Goal: Information Seeking & Learning: Learn about a topic

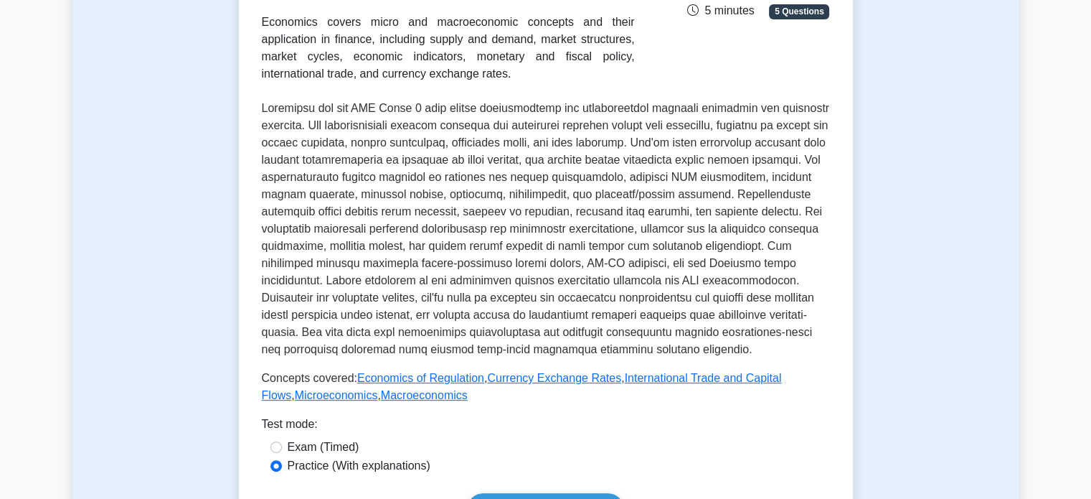
scroll to position [359, 0]
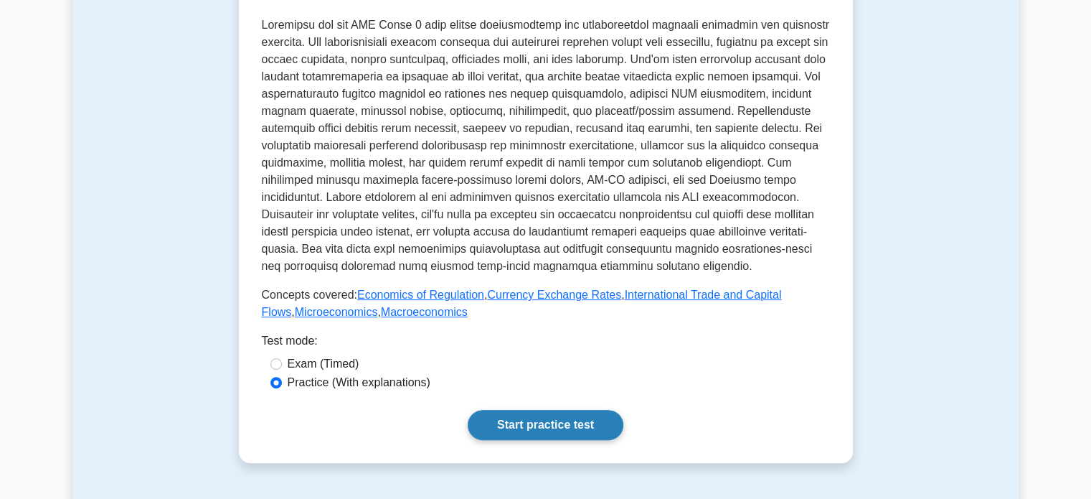
click at [527, 415] on link "Start practice test" at bounding box center [546, 425] width 156 height 30
click at [513, 430] on link "Start practice test" at bounding box center [546, 425] width 156 height 30
click at [526, 423] on link "Start practice test" at bounding box center [546, 425] width 156 height 30
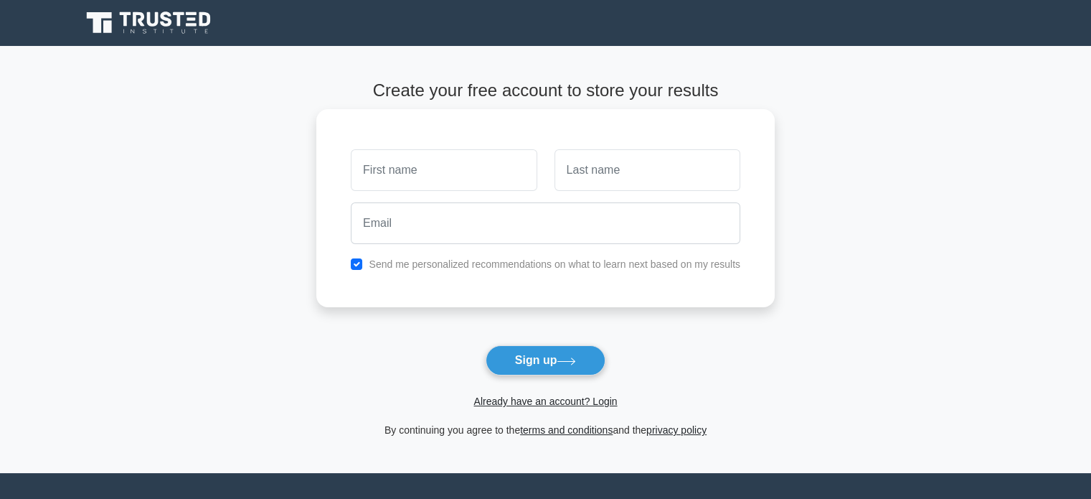
click at [358, 270] on div "Send me personalized recommendations on what to learn next based on my results" at bounding box center [545, 263] width 407 height 17
click at [359, 263] on input "checkbox" at bounding box center [356, 263] width 11 height 11
checkbox input "false"
click at [420, 183] on input "text" at bounding box center [444, 170] width 186 height 42
type input "[GEOGRAPHIC_DATA]"
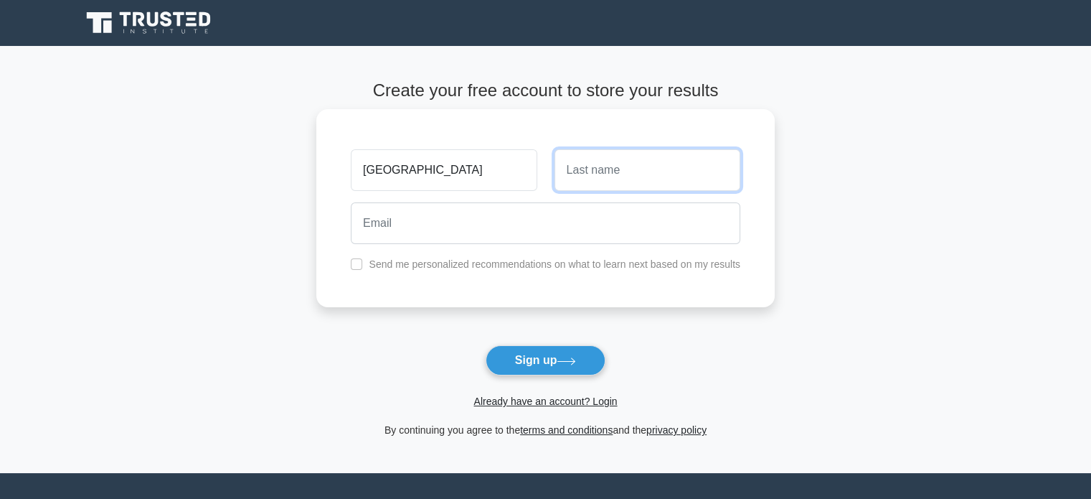
click at [585, 181] on input "text" at bounding box center [648, 170] width 186 height 42
type input "Tan"
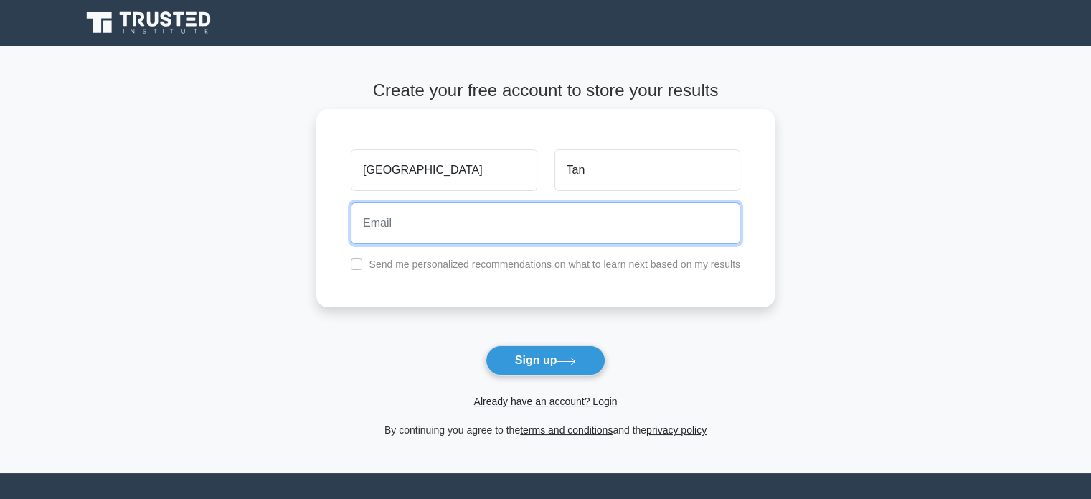
click at [514, 237] on input "email" at bounding box center [546, 223] width 390 height 42
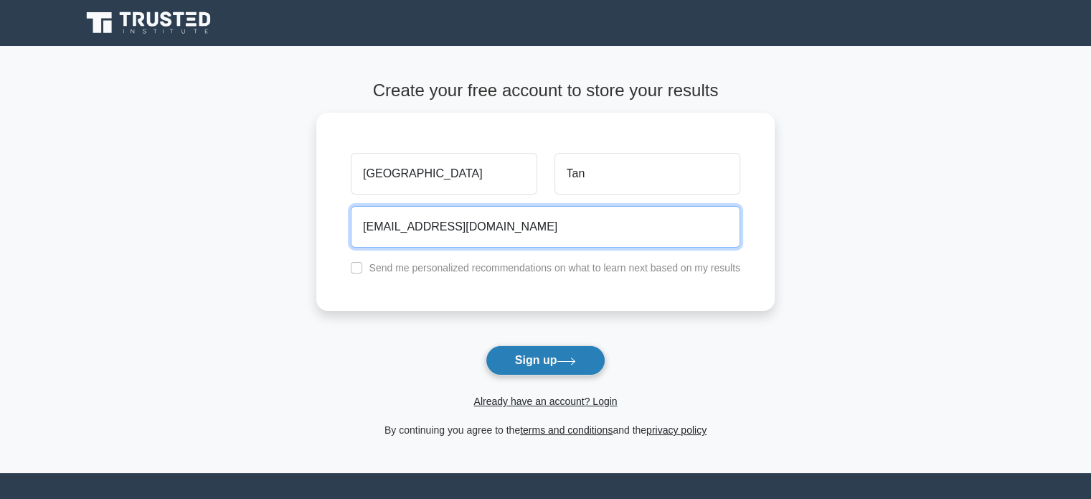
type input "illendavalencia27@gmail.com"
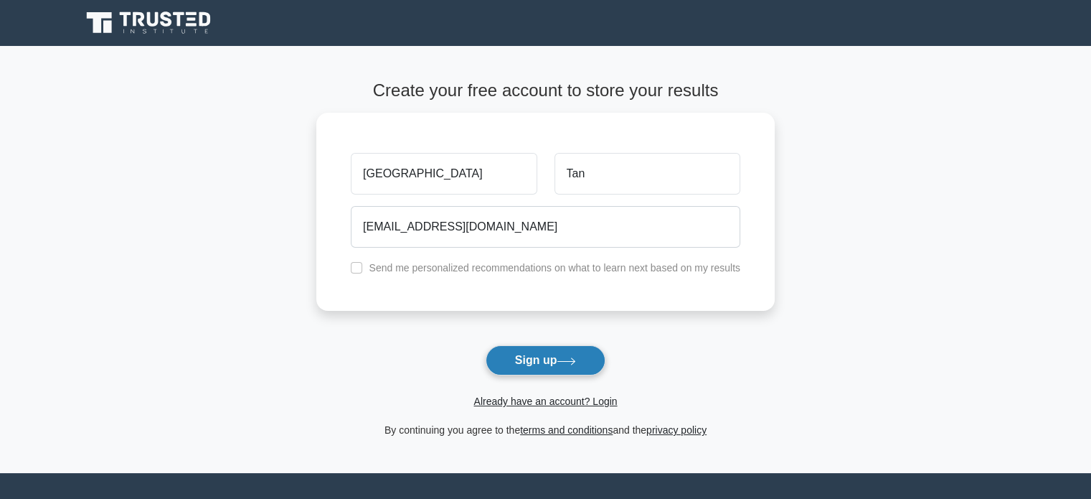
click at [558, 362] on button "Sign up" at bounding box center [546, 360] width 121 height 30
click at [561, 364] on form "Create your free account to store your results Valencia Tan illendavalencia27@g…" at bounding box center [545, 259] width 458 height 358
click at [554, 355] on form "Create your free account to store your results Valencia Tan illendavalencia27@g…" at bounding box center [545, 259] width 458 height 358
click at [556, 362] on form "Create your free account to store your results Valencia Tan illendavalencia27@g…" at bounding box center [545, 259] width 458 height 358
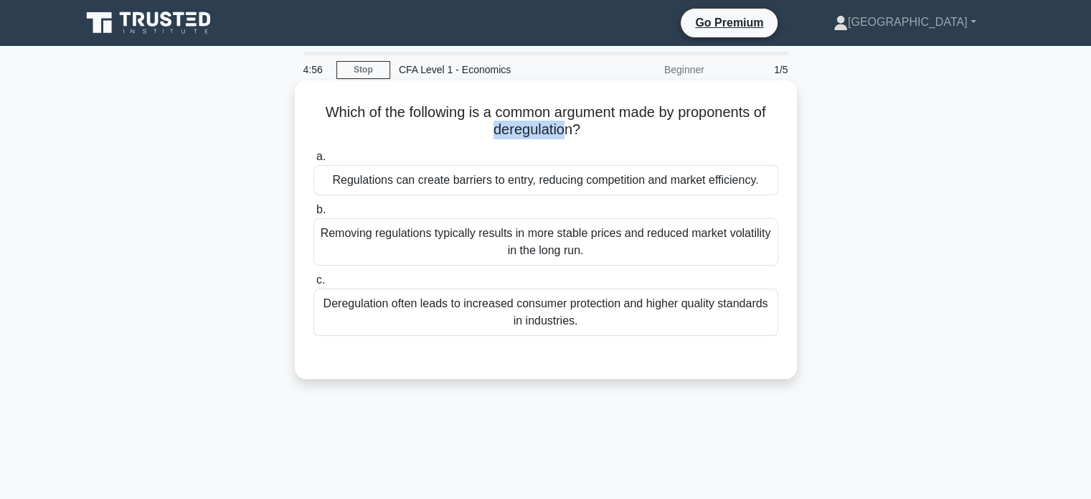
drag, startPoint x: 494, startPoint y: 129, endPoint x: 565, endPoint y: 128, distance: 71.7
click at [565, 128] on h5 "Which of the following is a common argument made by proponents of deregulation?…" at bounding box center [546, 121] width 468 height 36
click at [494, 189] on div "Regulations can create barriers to entry, reducing competition and market effic…" at bounding box center [545, 180] width 465 height 30
click at [313, 161] on input "a. Regulations can create barriers to entry, reducing competition and market ef…" at bounding box center [313, 156] width 0 height 9
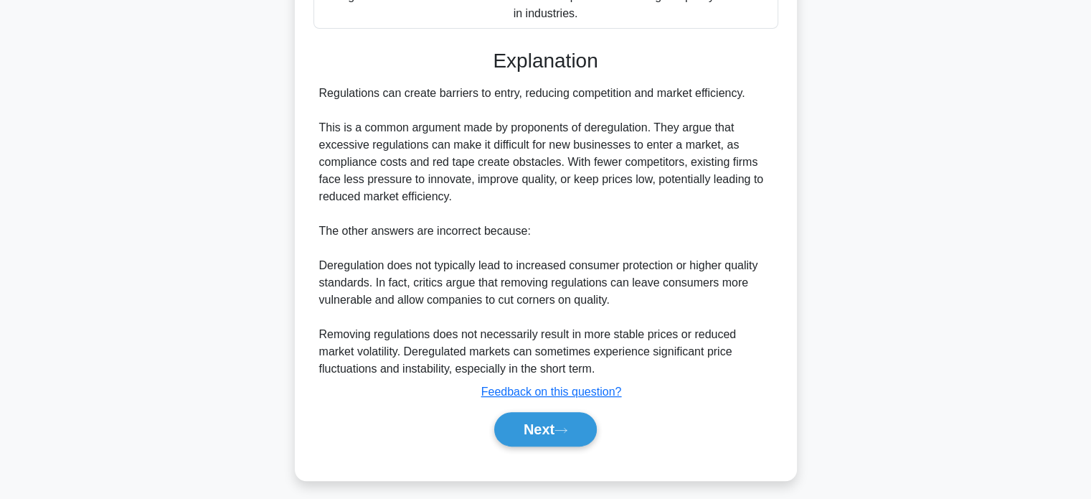
scroll to position [315, 0]
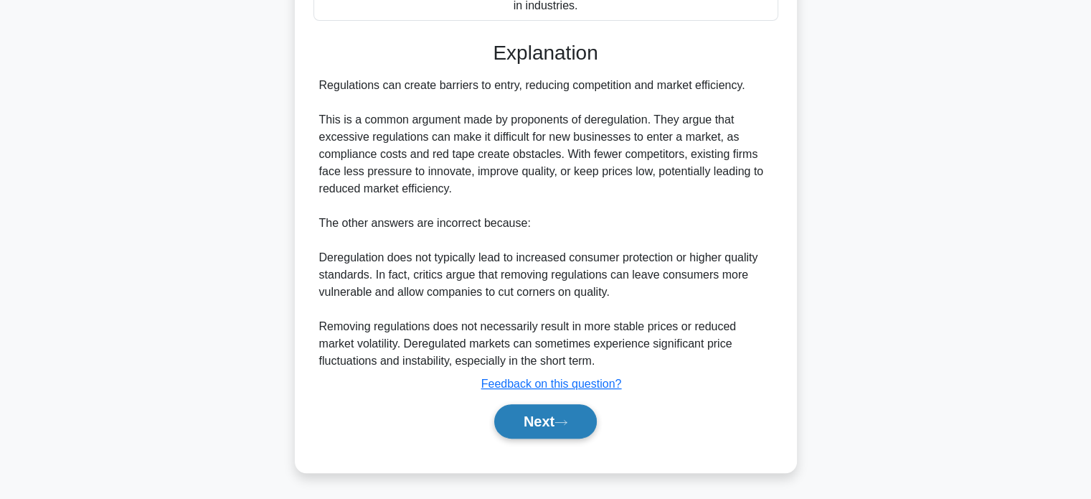
click at [564, 415] on button "Next" at bounding box center [545, 421] width 103 height 34
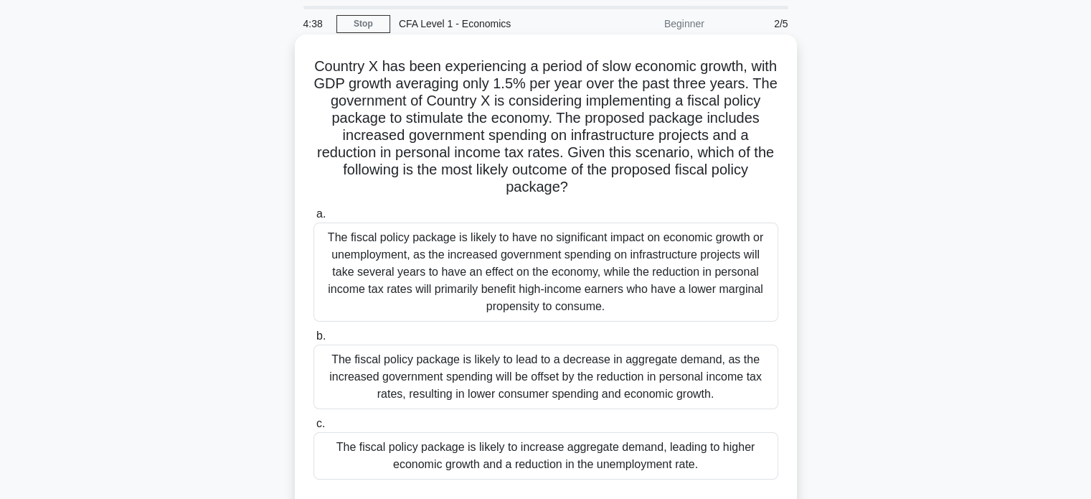
scroll to position [72, 0]
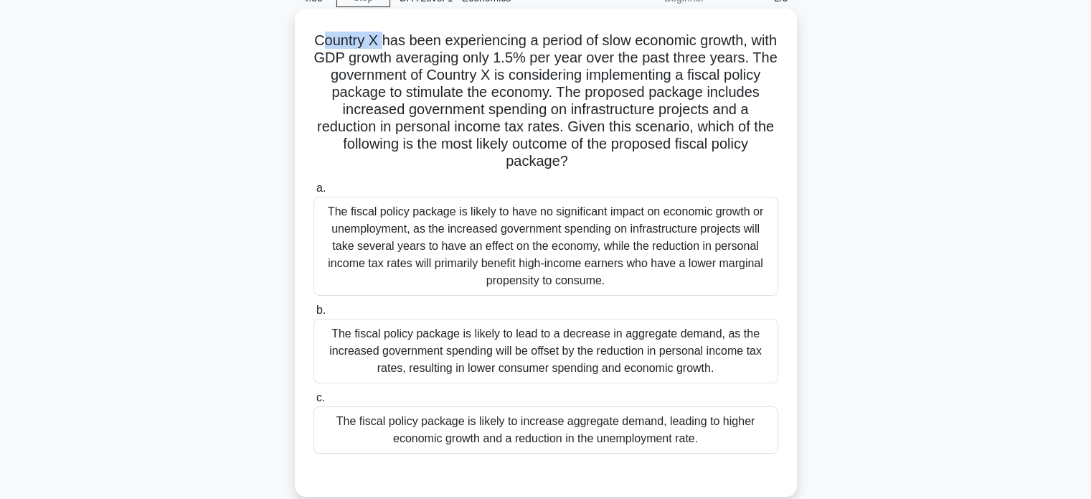
drag, startPoint x: 329, startPoint y: 42, endPoint x: 396, endPoint y: 39, distance: 67.5
click at [396, 39] on h5 "Country X has been experiencing a period of slow economic growth, with GDP grow…" at bounding box center [546, 101] width 468 height 139
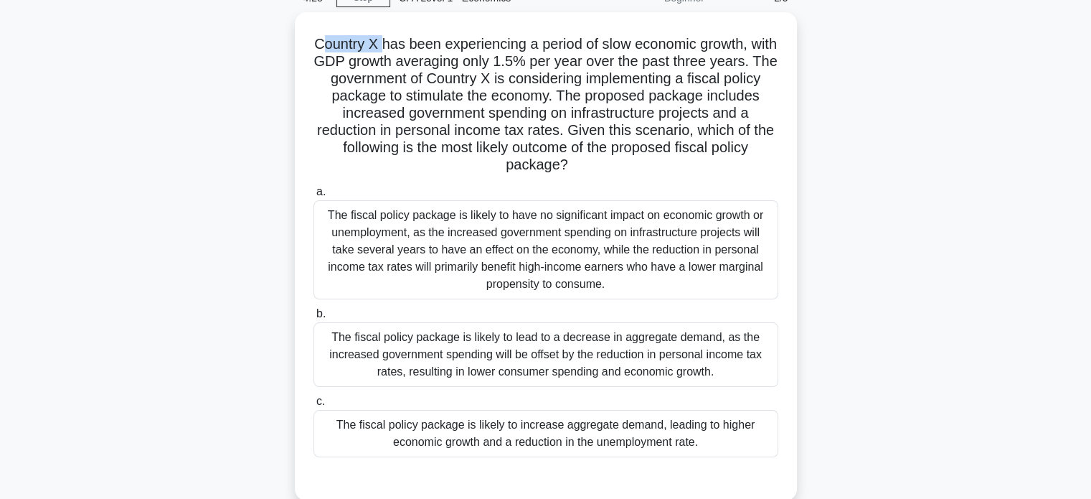
drag, startPoint x: 319, startPoint y: 34, endPoint x: 807, endPoint y: 161, distance: 504.1
click at [807, 161] on div "Country X has been experiencing a period of slow economic growth, with GDP grow…" at bounding box center [545, 264] width 947 height 505
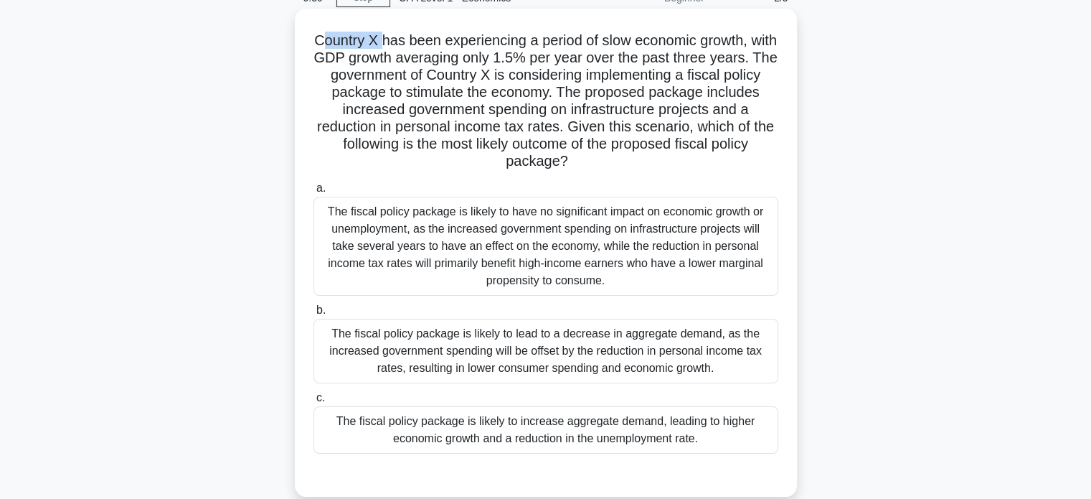
click at [634, 136] on h5 "Country X has been experiencing a period of slow economic growth, with GDP grow…" at bounding box center [546, 101] width 468 height 139
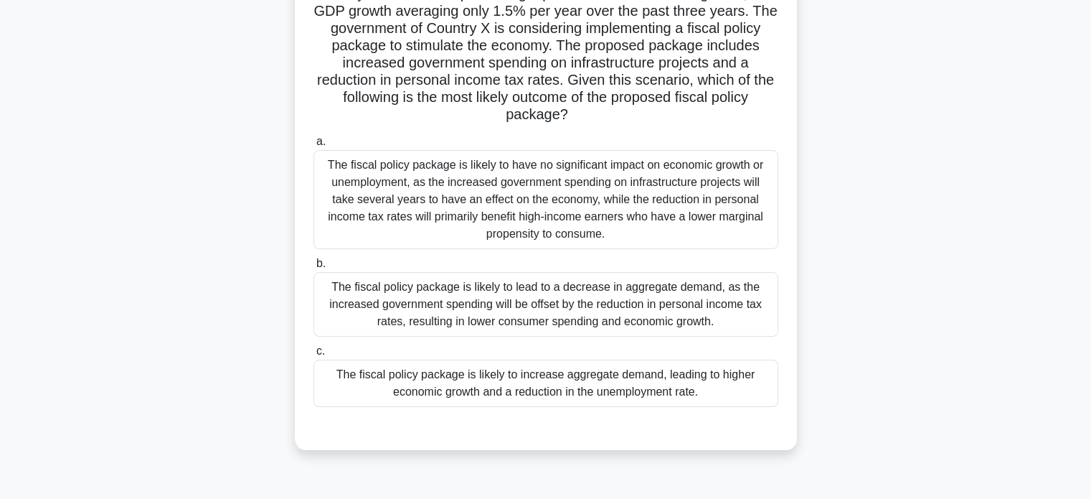
scroll to position [143, 0]
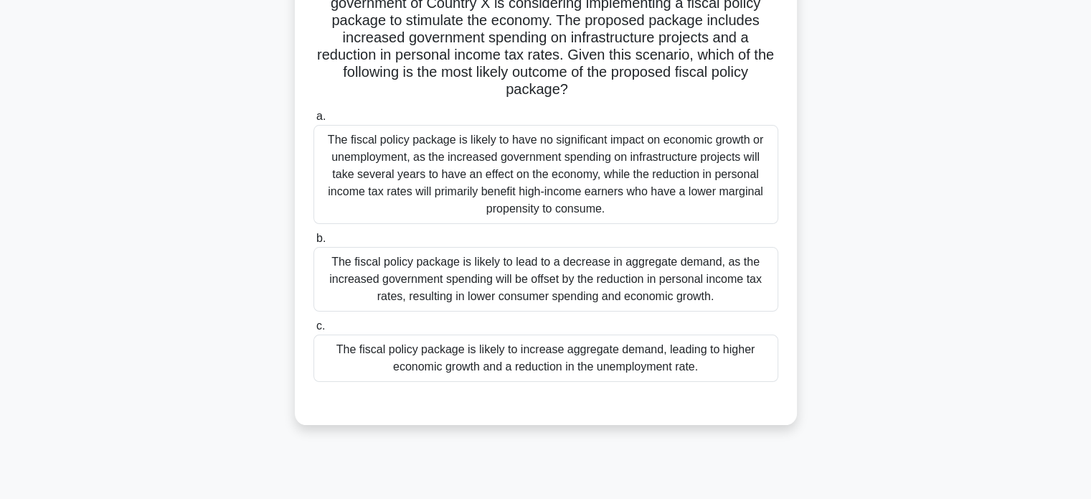
click at [541, 344] on div "The fiscal policy package is likely to increase aggregate demand, leading to hi…" at bounding box center [545, 357] width 465 height 47
click at [313, 331] on input "c. The fiscal policy package is likely to increase aggregate demand, leading to…" at bounding box center [313, 325] width 0 height 9
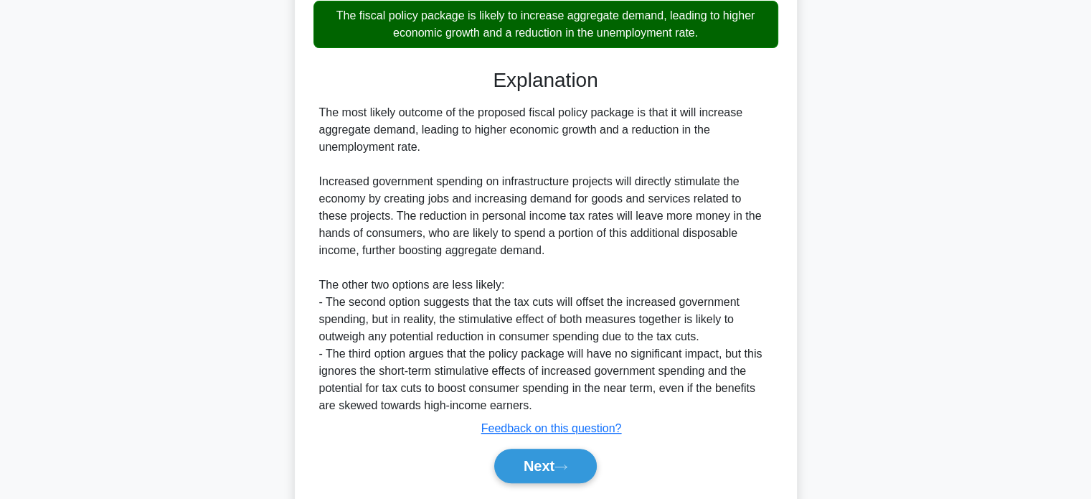
scroll to position [502, 0]
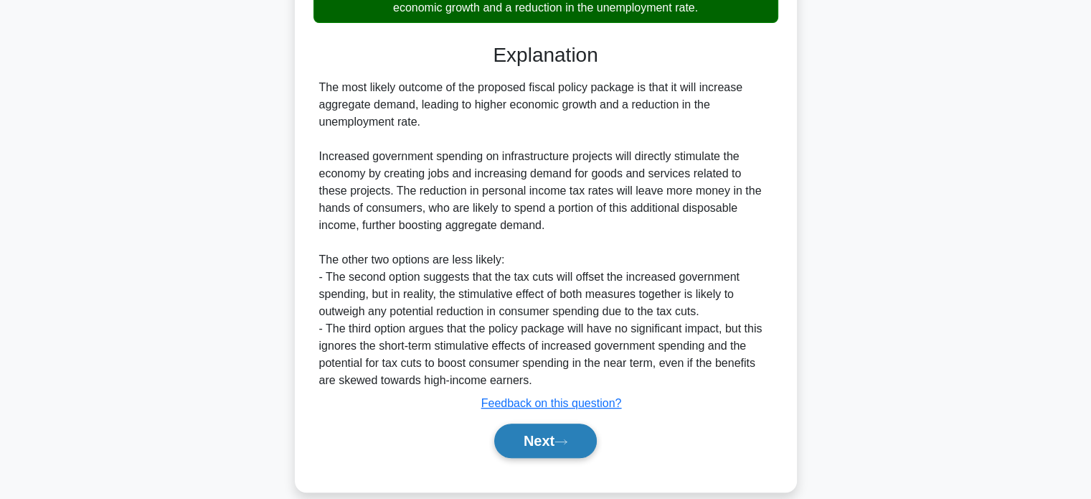
click at [578, 444] on button "Next" at bounding box center [545, 440] width 103 height 34
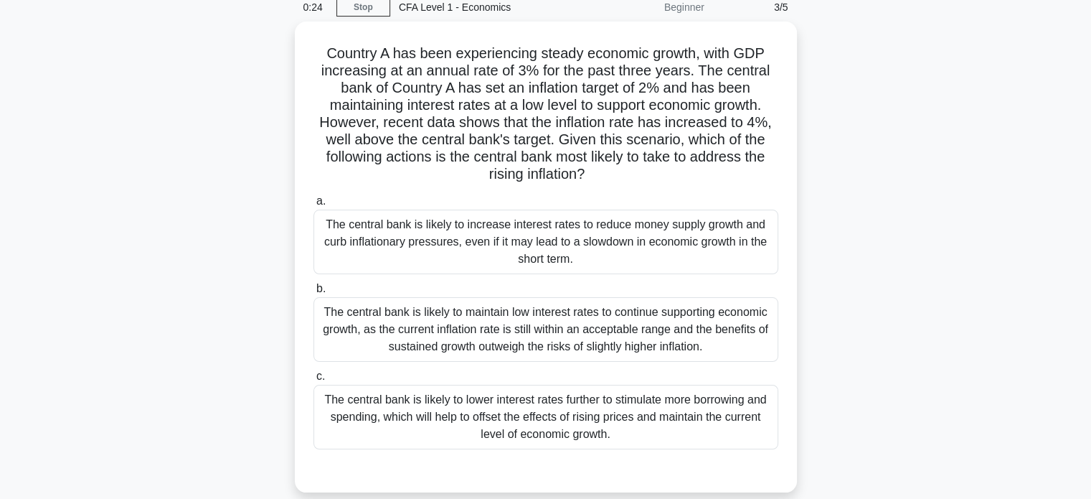
scroll to position [61, 0]
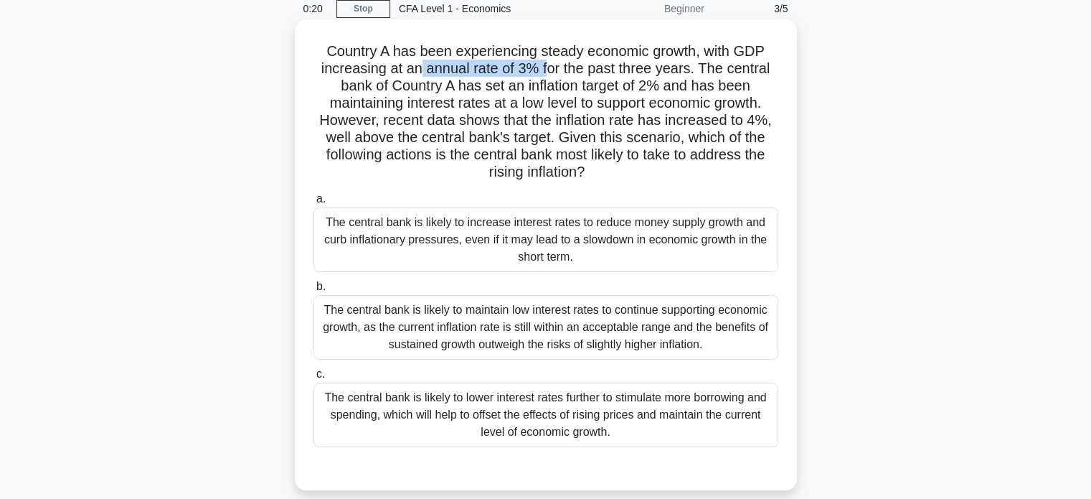
drag, startPoint x: 417, startPoint y: 74, endPoint x: 547, endPoint y: 77, distance: 130.6
click at [547, 77] on h5 "Country A has been experiencing steady economic growth, with GDP increasing at …" at bounding box center [546, 111] width 468 height 139
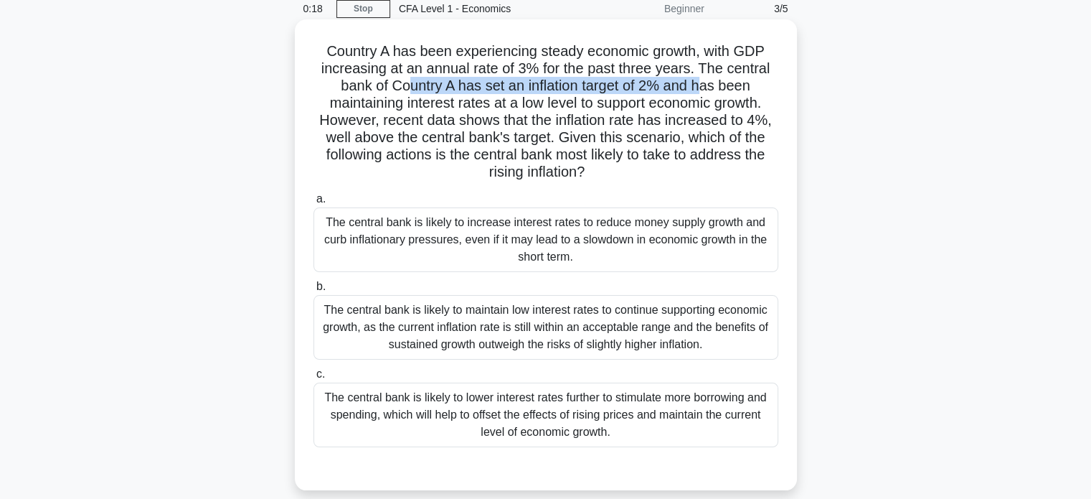
drag, startPoint x: 407, startPoint y: 82, endPoint x: 704, endPoint y: 90, distance: 296.4
click at [704, 90] on h5 "Country A has been experiencing steady economic growth, with GDP increasing at …" at bounding box center [546, 111] width 468 height 139
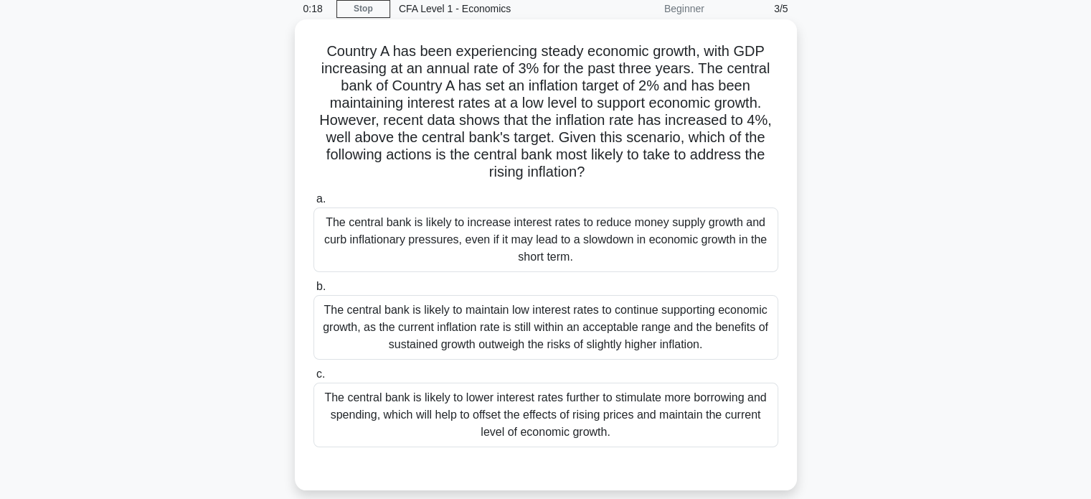
click at [550, 97] on h5 "Country A has been experiencing steady economic growth, with GDP increasing at …" at bounding box center [546, 111] width 468 height 139
drag, startPoint x: 473, startPoint y: 98, endPoint x: 671, endPoint y: 103, distance: 198.8
click at [671, 103] on h5 "Country A has been experiencing steady economic growth, with GDP increasing at …" at bounding box center [546, 111] width 468 height 139
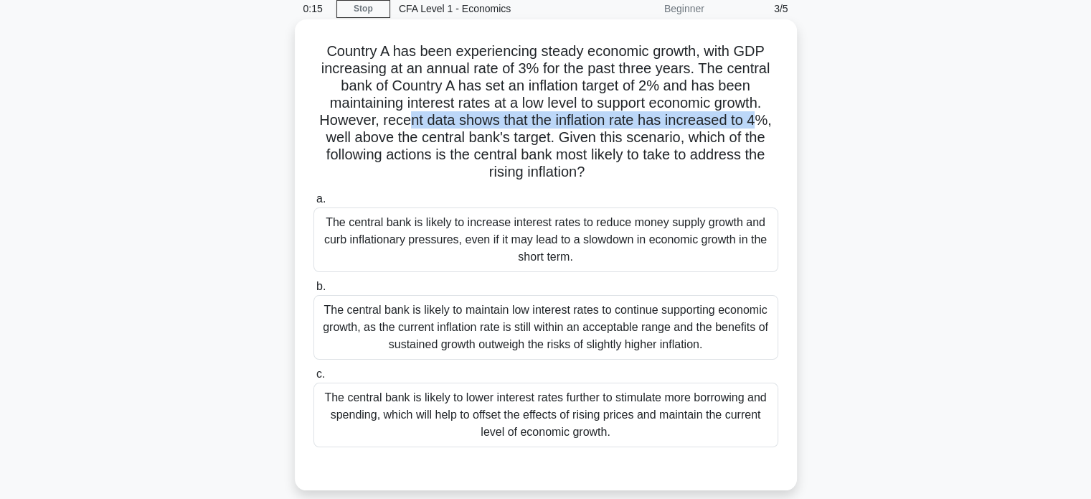
drag, startPoint x: 403, startPoint y: 119, endPoint x: 758, endPoint y: 125, distance: 355.1
click at [758, 125] on h5 "Country A has been experiencing steady economic growth, with GDP increasing at …" at bounding box center [546, 111] width 468 height 139
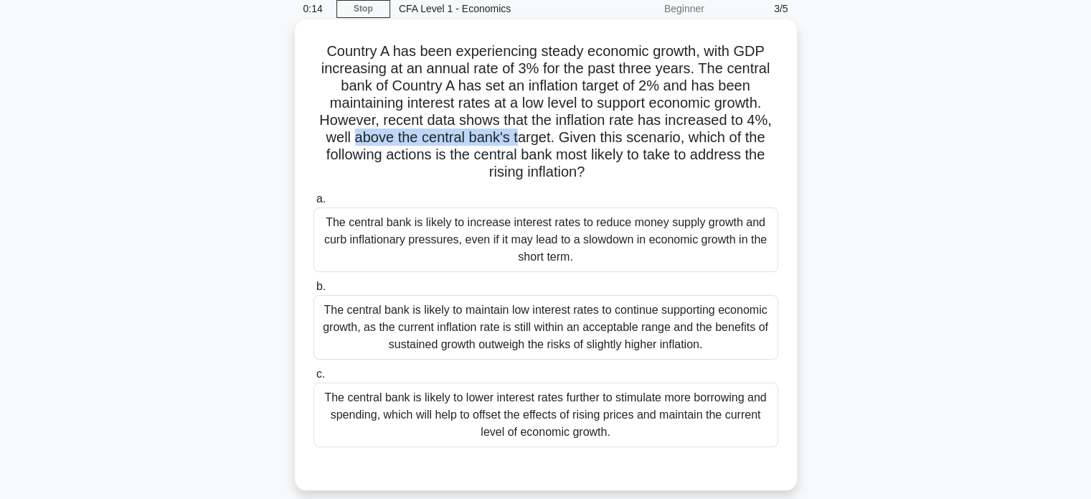
drag, startPoint x: 352, startPoint y: 142, endPoint x: 519, endPoint y: 141, distance: 167.9
click at [519, 141] on h5 "Country A has been experiencing steady economic growth, with GDP increasing at …" at bounding box center [546, 111] width 468 height 139
drag, startPoint x: 588, startPoint y: 141, endPoint x: 693, endPoint y: 140, distance: 105.5
click at [693, 140] on h5 "Country A has been experiencing steady economic growth, with GDP increasing at …" at bounding box center [546, 111] width 468 height 139
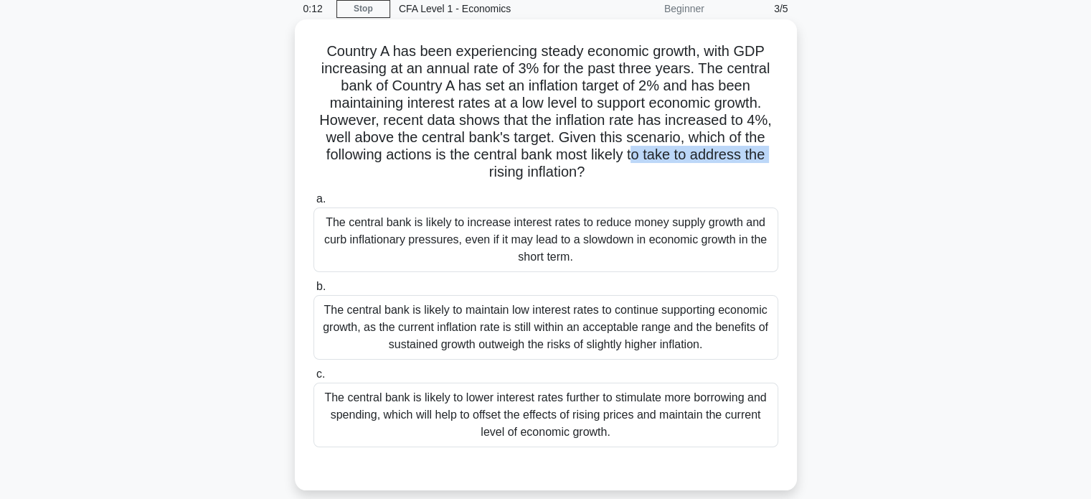
drag, startPoint x: 465, startPoint y: 164, endPoint x: 635, endPoint y: 160, distance: 170.1
click at [635, 160] on h5 "Country A has been experiencing steady economic growth, with GDP increasing at …" at bounding box center [546, 111] width 468 height 139
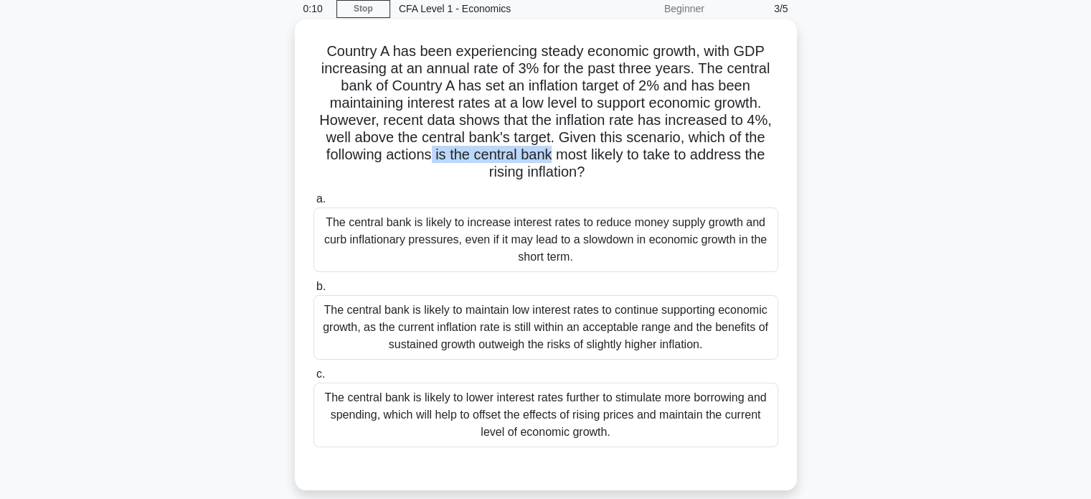
drag, startPoint x: 430, startPoint y: 160, endPoint x: 550, endPoint y: 163, distance: 119.8
click at [550, 163] on h5 "Country A has been experiencing steady economic growth, with GDP increasing at …" at bounding box center [546, 111] width 468 height 139
drag, startPoint x: 503, startPoint y: 179, endPoint x: 600, endPoint y: 179, distance: 97.6
click at [600, 179] on h5 "Country A has been experiencing steady economic growth, with GDP increasing at …" at bounding box center [546, 111] width 468 height 139
click at [597, 179] on icon at bounding box center [590, 171] width 14 height 17
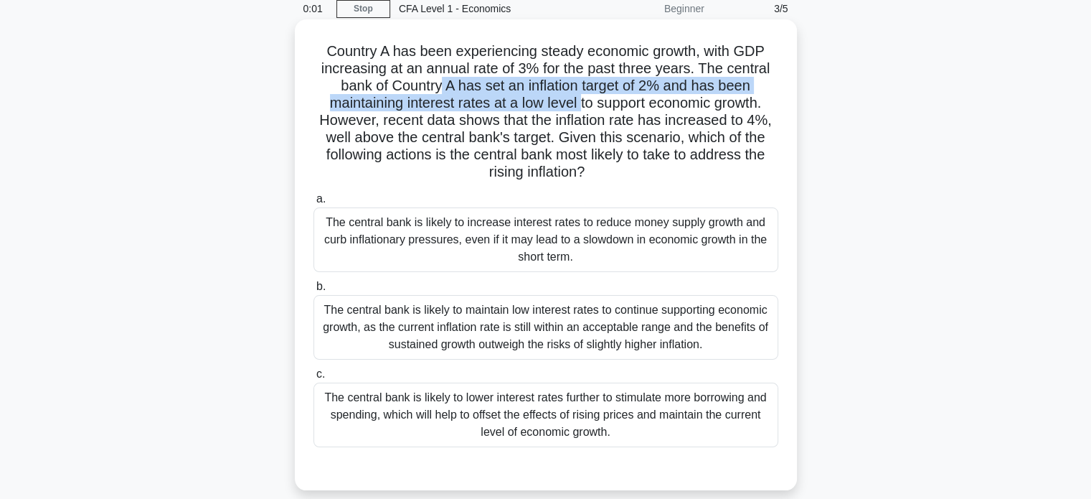
drag, startPoint x: 438, startPoint y: 87, endPoint x: 580, endPoint y: 99, distance: 141.8
click at [580, 99] on h5 "Country A has been experiencing steady economic growth, with GDP increasing at …" at bounding box center [546, 111] width 468 height 139
click at [580, 100] on h5 "Country A has been experiencing steady economic growth, with GDP increasing at …" at bounding box center [546, 111] width 468 height 139
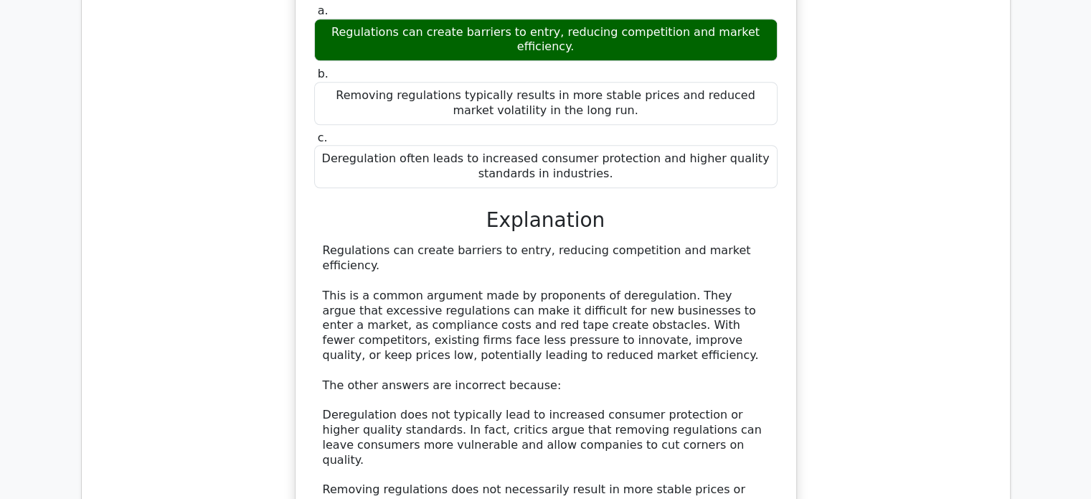
scroll to position [1435, 0]
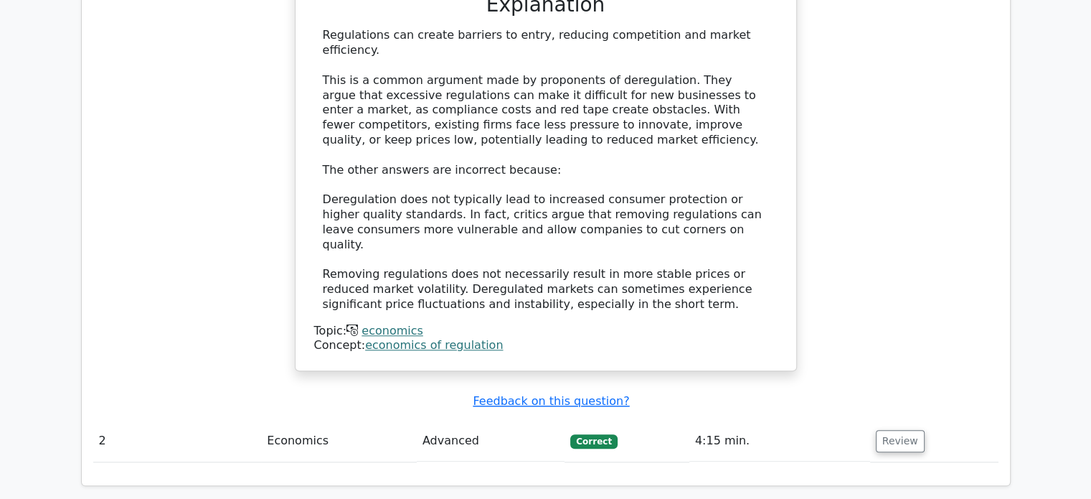
click at [116, 420] on td "2" at bounding box center [177, 440] width 169 height 41
click at [897, 430] on button "Review" at bounding box center [900, 441] width 49 height 22
click at [904, 430] on button "Review" at bounding box center [900, 441] width 49 height 22
click at [903, 430] on button "Review" at bounding box center [900, 441] width 49 height 22
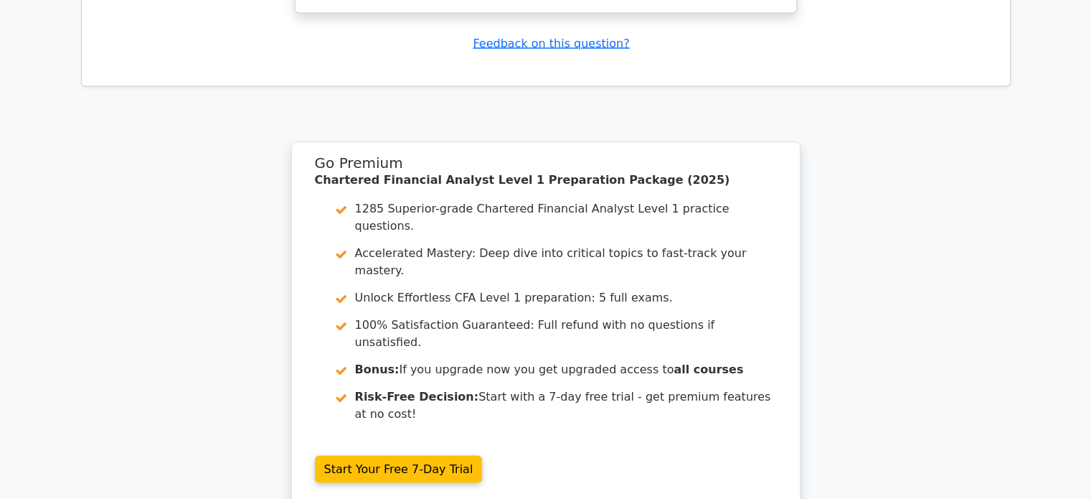
scroll to position [2794, 0]
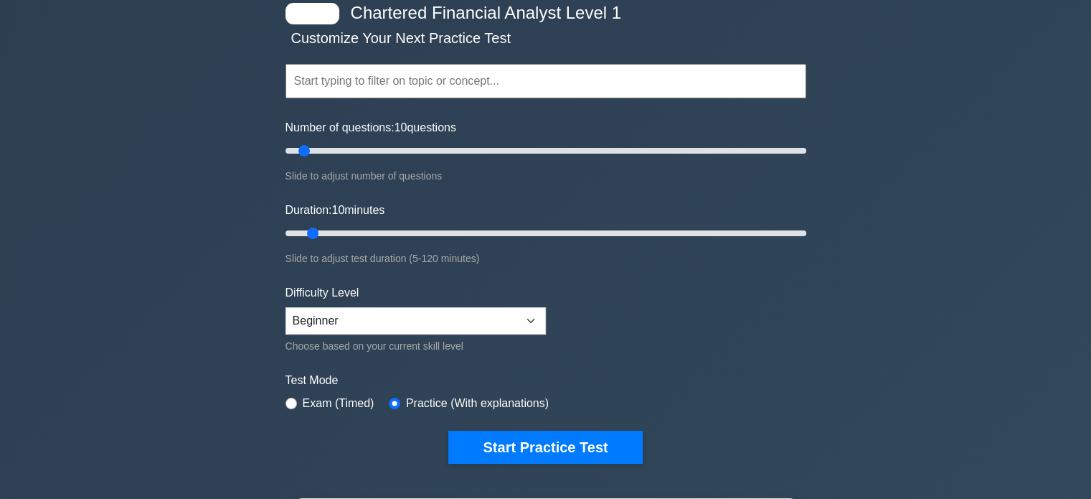
scroll to position [72, 0]
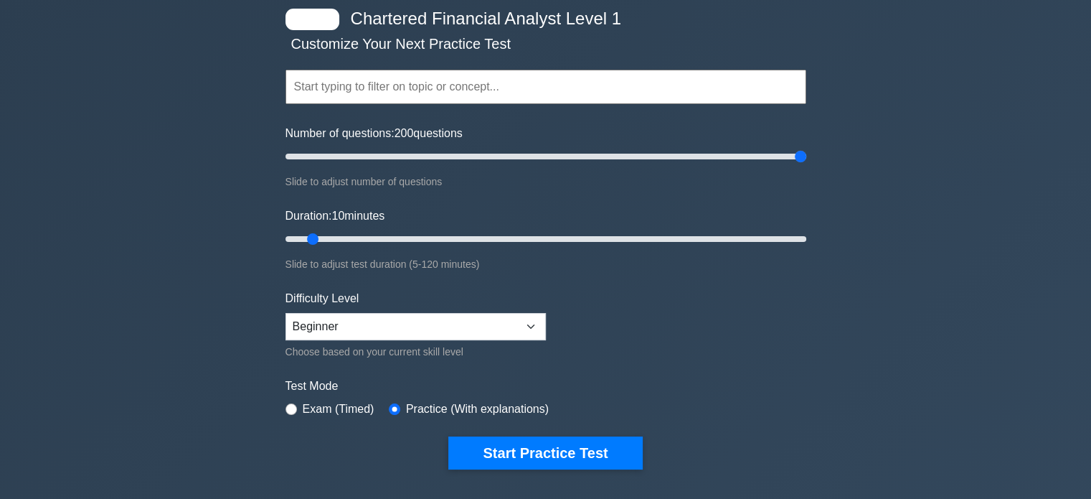
drag, startPoint x: 306, startPoint y: 154, endPoint x: 854, endPoint y: 177, distance: 548.6
click at [806, 165] on input "Number of questions: 200 questions" at bounding box center [546, 156] width 521 height 17
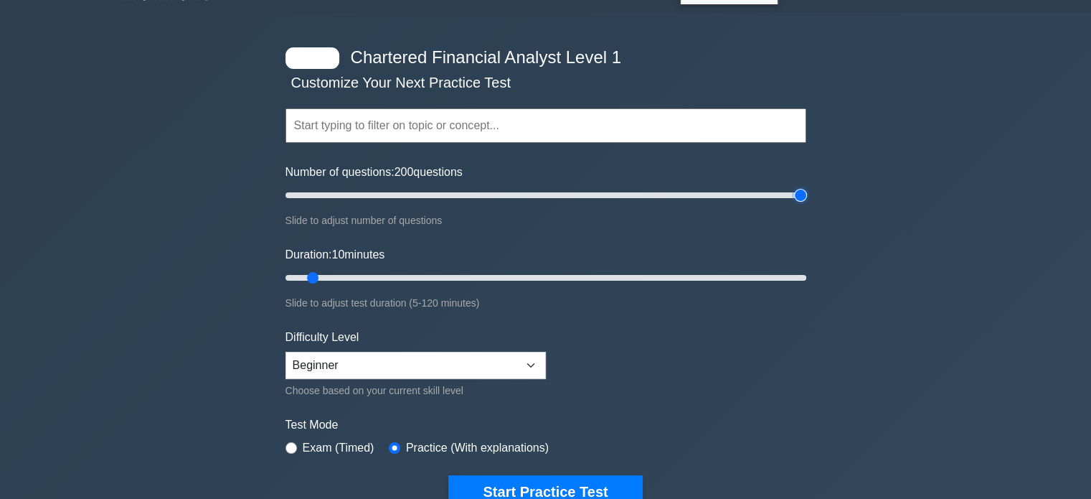
scroll to position [0, 0]
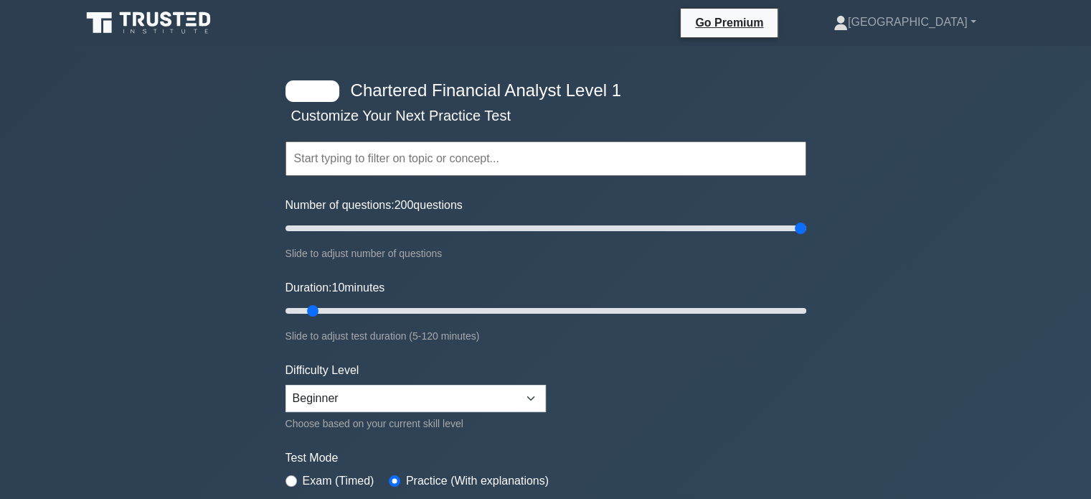
click at [509, 169] on input "text" at bounding box center [546, 158] width 521 height 34
drag, startPoint x: 798, startPoint y: 223, endPoint x: 379, endPoint y: 220, distance: 419.0
type input "40"
click at [379, 220] on input "Number of questions: 40 questions" at bounding box center [546, 228] width 521 height 17
drag, startPoint x: 313, startPoint y: 307, endPoint x: 895, endPoint y: 295, distance: 581.9
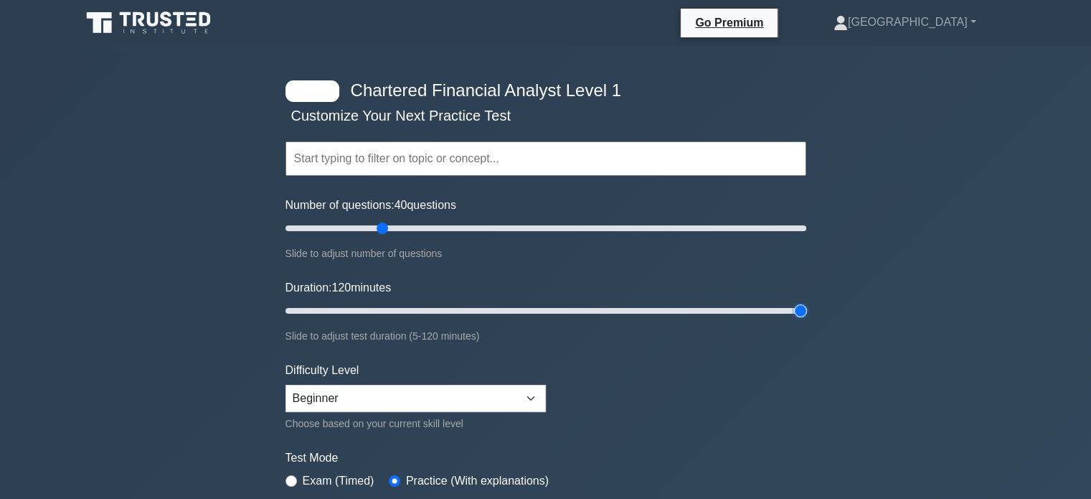
type input "120"
click at [806, 302] on input "Duration: 120 minutes" at bounding box center [546, 310] width 521 height 17
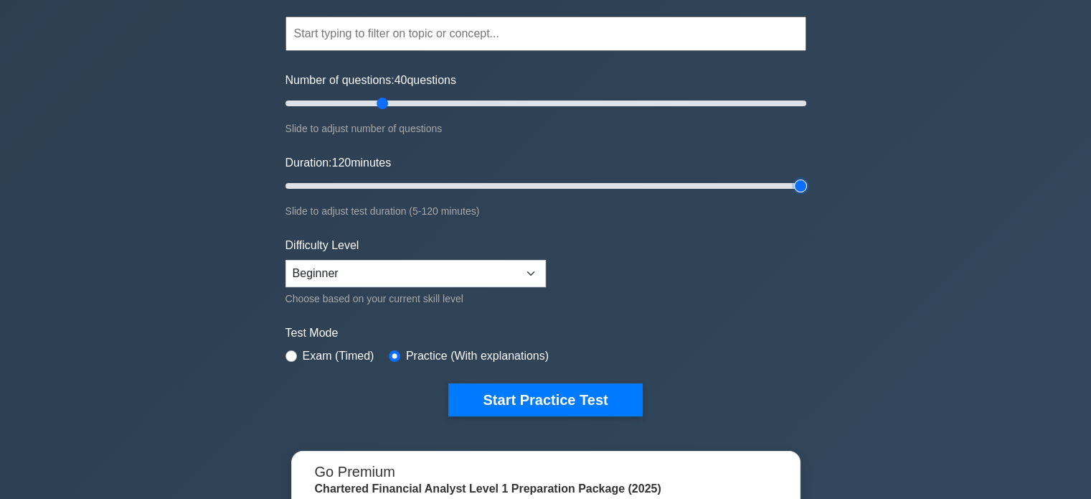
scroll to position [215, 0]
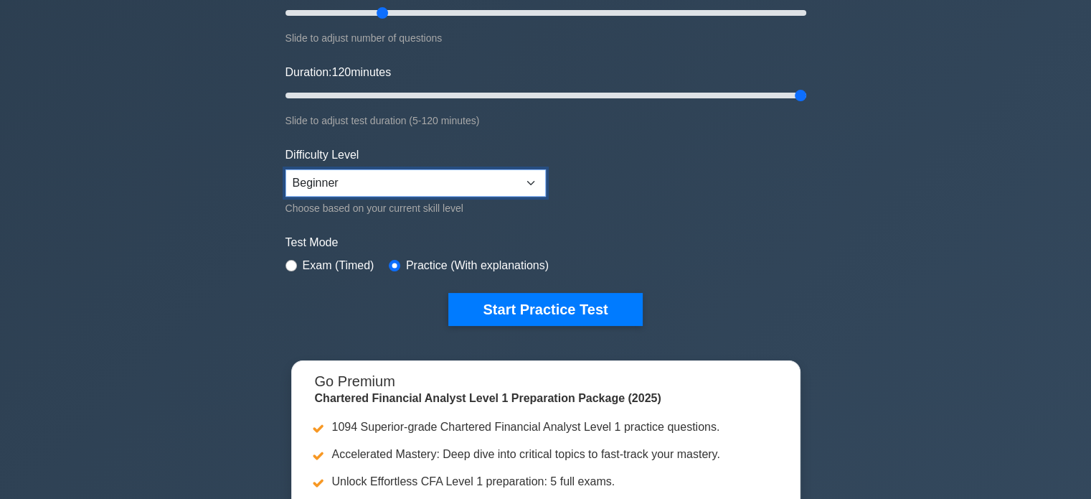
click at [487, 189] on select "Beginner Intermediate Expert" at bounding box center [416, 182] width 260 height 27
click at [486, 189] on select "Beginner Intermediate Expert" at bounding box center [416, 182] width 260 height 27
click at [467, 177] on select "Beginner Intermediate Expert" at bounding box center [416, 182] width 260 height 27
select select "intermediate"
click at [286, 169] on select "Beginner Intermediate Expert" at bounding box center [416, 182] width 260 height 27
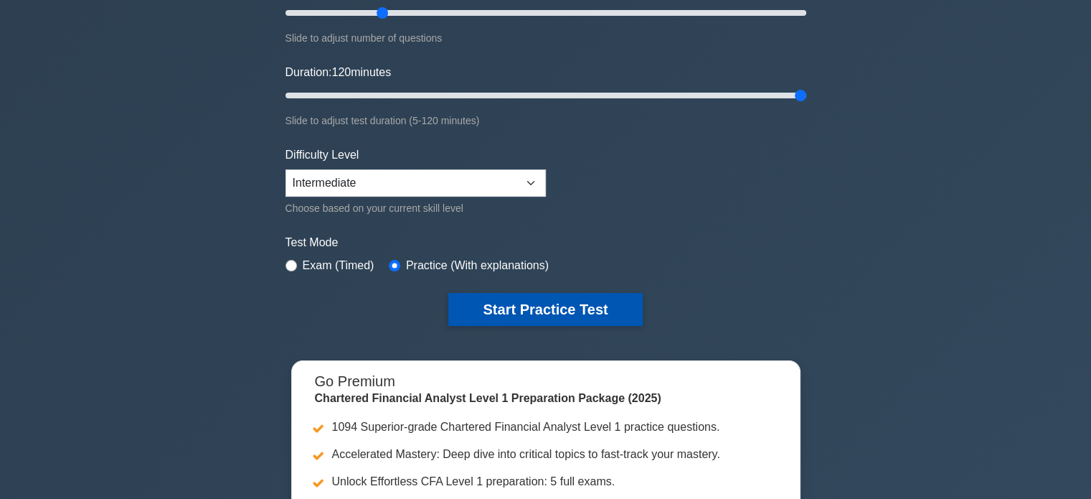
click at [494, 296] on button "Start Practice Test" at bounding box center [545, 309] width 194 height 33
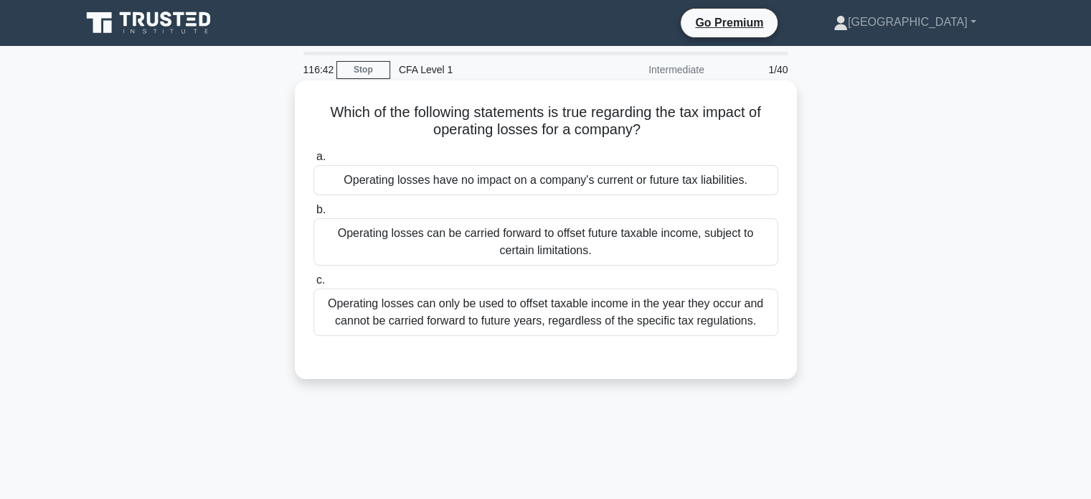
drag, startPoint x: 347, startPoint y: 192, endPoint x: 770, endPoint y: 189, distance: 422.5
click at [770, 189] on div "Operating losses have no impact on a company's current or future tax liabilitie…" at bounding box center [545, 180] width 465 height 30
drag, startPoint x: 331, startPoint y: 236, endPoint x: 598, endPoint y: 251, distance: 266.6
click at [598, 251] on div "Operating losses can be carried forward to offset future taxable income, subjec…" at bounding box center [545, 241] width 465 height 47
drag, startPoint x: 329, startPoint y: 309, endPoint x: 764, endPoint y: 318, distance: 435.5
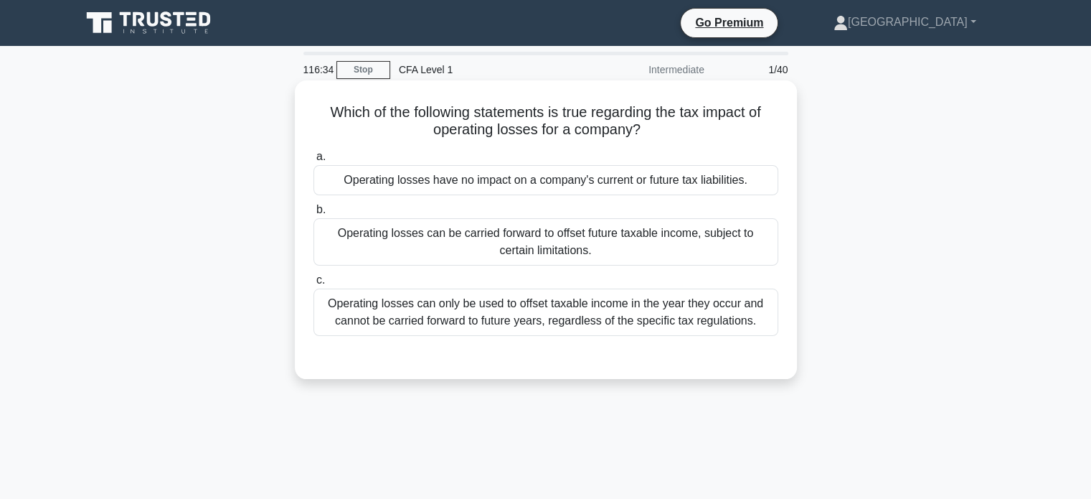
click at [764, 318] on div "Operating losses can only be used to offset taxable income in the year they occ…" at bounding box center [545, 311] width 465 height 47
click at [701, 320] on div "Operating losses can only be used to offset taxable income in the year they occ…" at bounding box center [545, 311] width 465 height 47
click at [313, 285] on input "c. Operating losses can only be used to offset taxable income in the year they …" at bounding box center [313, 279] width 0 height 9
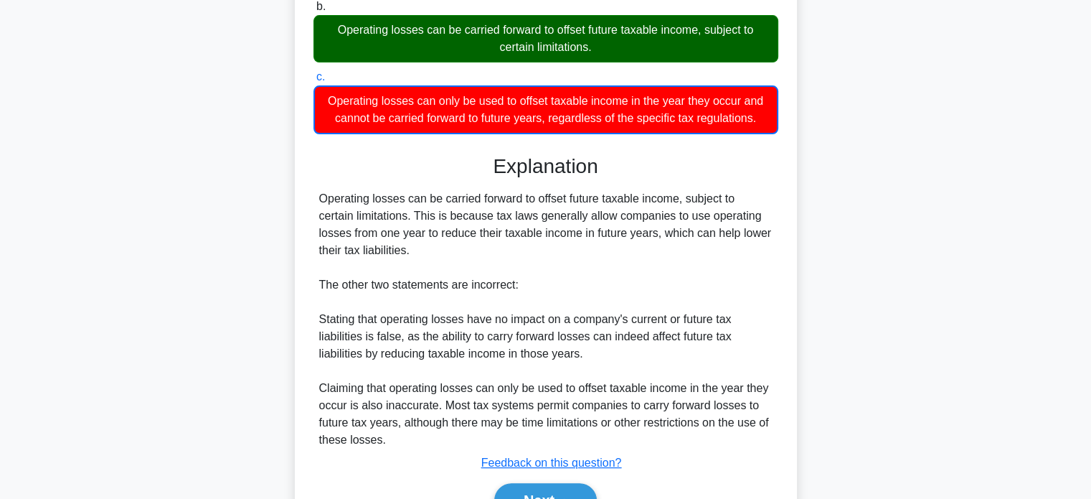
scroll to position [281, 0]
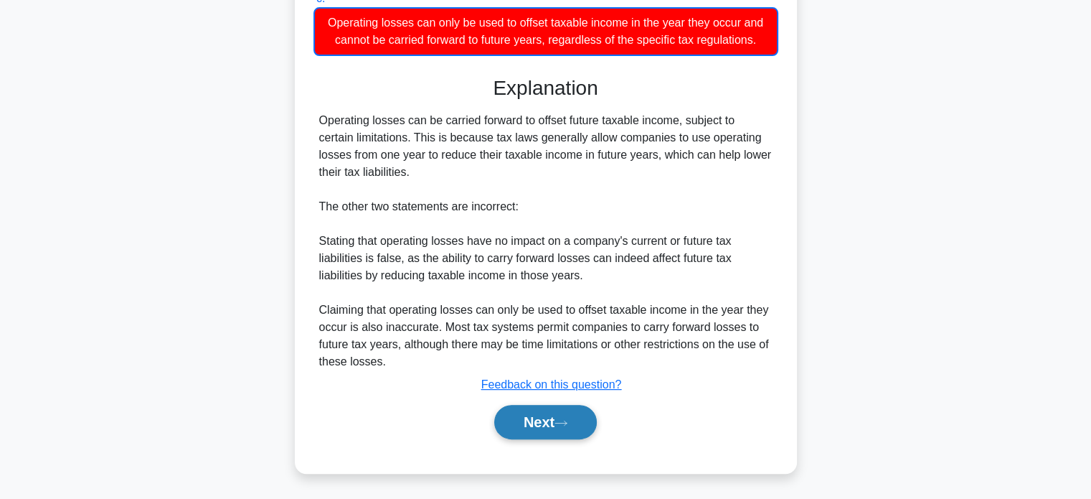
click at [565, 429] on button "Next" at bounding box center [545, 422] width 103 height 34
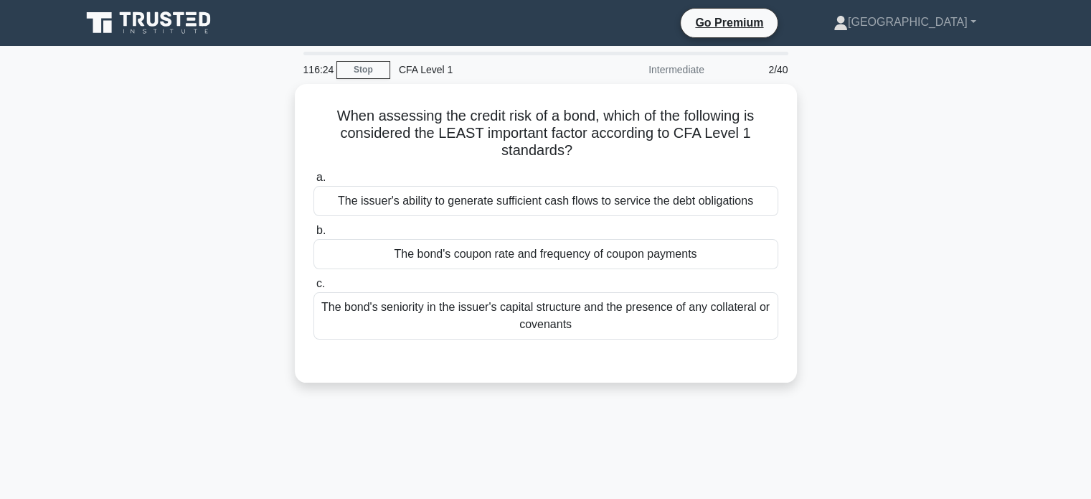
scroll to position [0, 0]
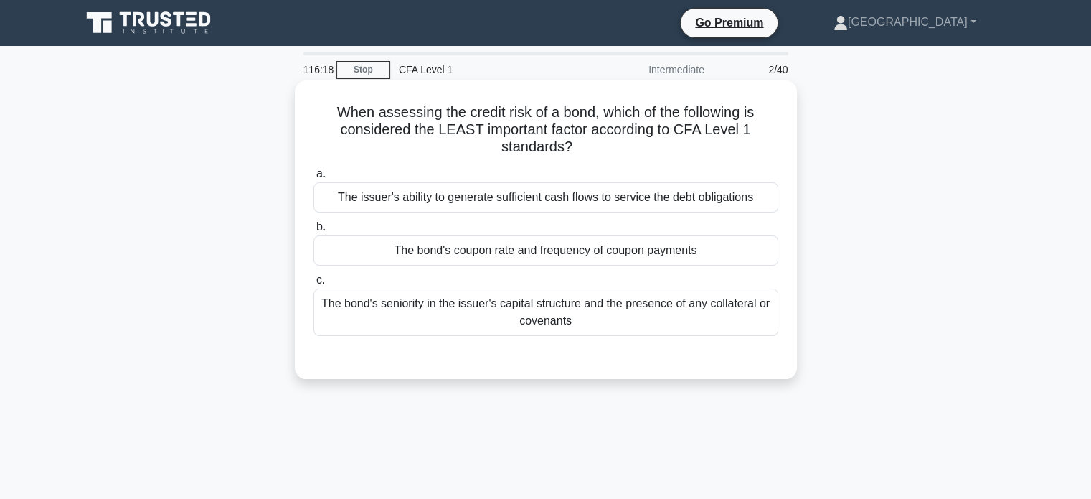
drag, startPoint x: 324, startPoint y: 109, endPoint x: 599, endPoint y: 152, distance: 278.1
click at [599, 152] on h5 "When assessing the credit risk of a bond, which of the following is considered …" at bounding box center [546, 129] width 468 height 53
click at [568, 260] on div "The bond's coupon rate and frequency of coupon payments" at bounding box center [545, 250] width 465 height 30
click at [313, 232] on input "b. The bond's coupon rate and frequency of coupon payments" at bounding box center [313, 226] width 0 height 9
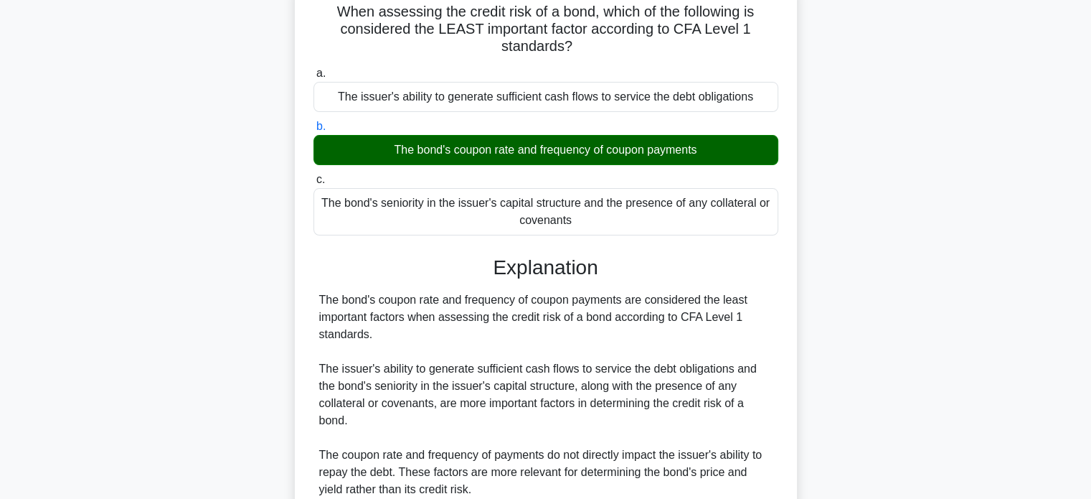
scroll to position [215, 0]
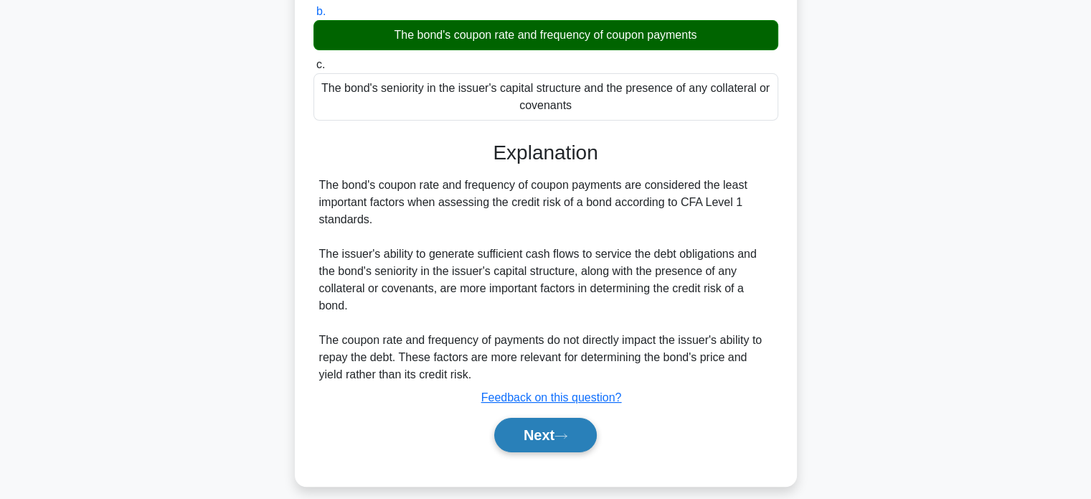
click at [537, 445] on button "Next" at bounding box center [545, 435] width 103 height 34
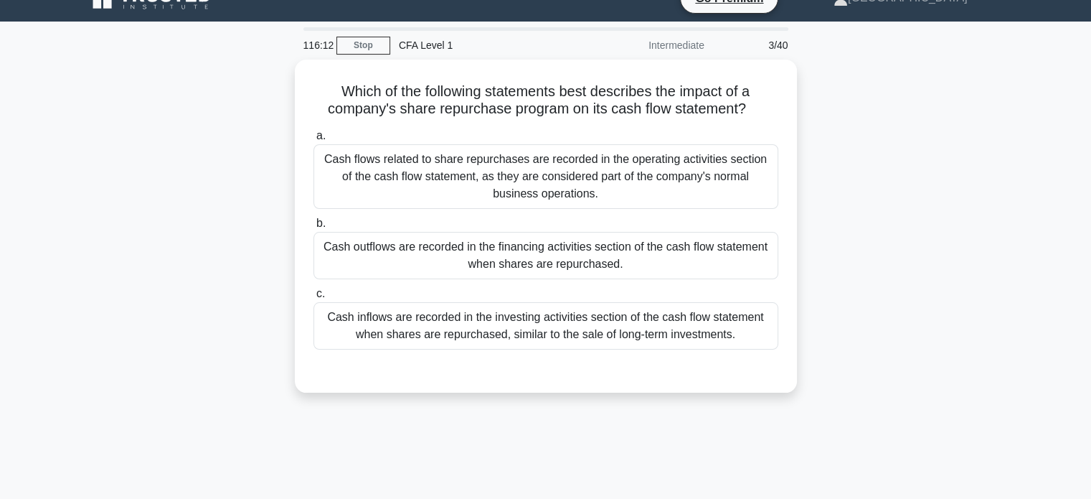
scroll to position [0, 0]
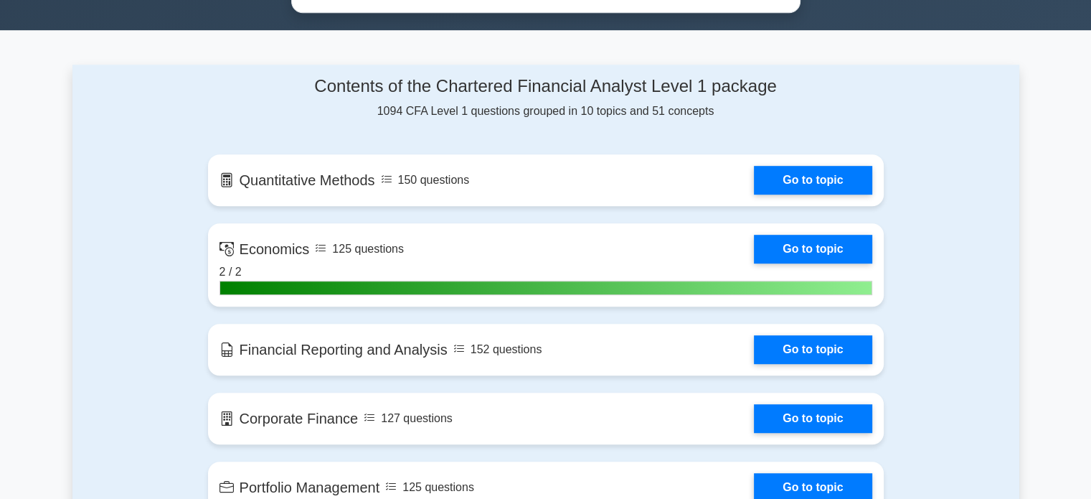
scroll to position [933, 0]
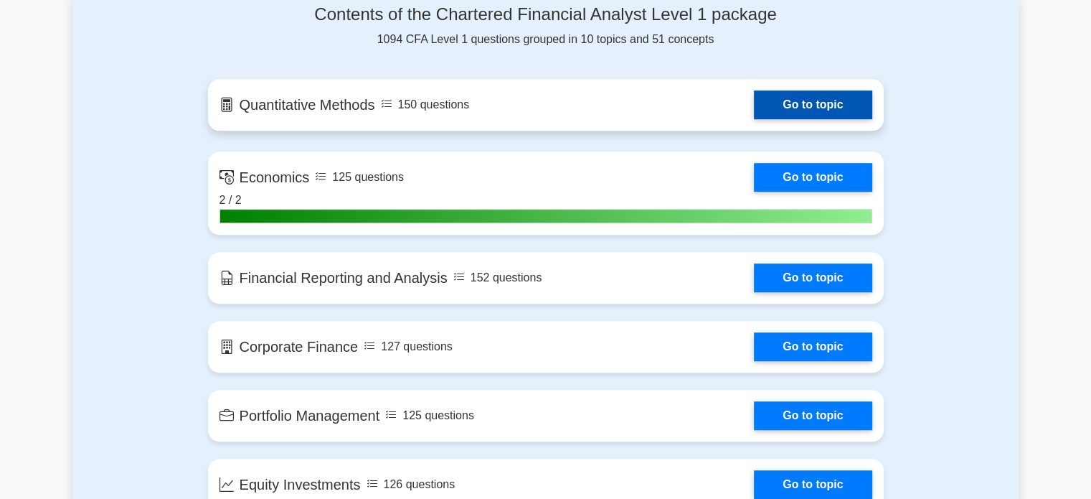
click at [754, 110] on link "Go to topic" at bounding box center [813, 104] width 118 height 29
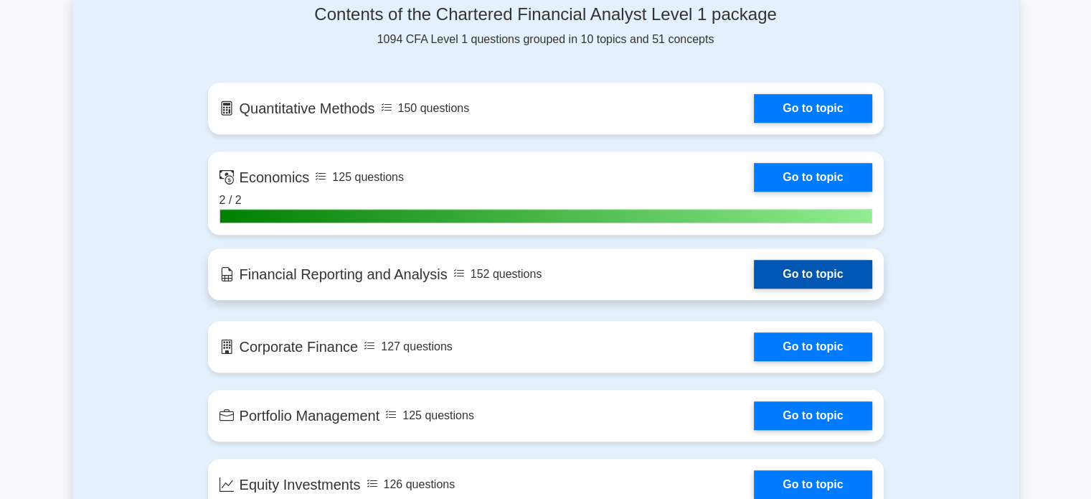
click at [789, 276] on link "Go to topic" at bounding box center [813, 274] width 118 height 29
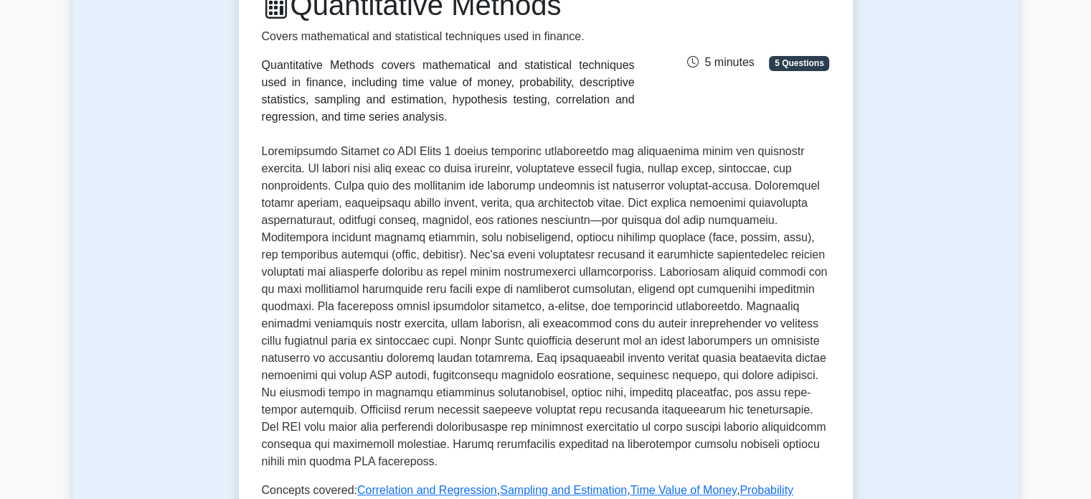
scroll to position [502, 0]
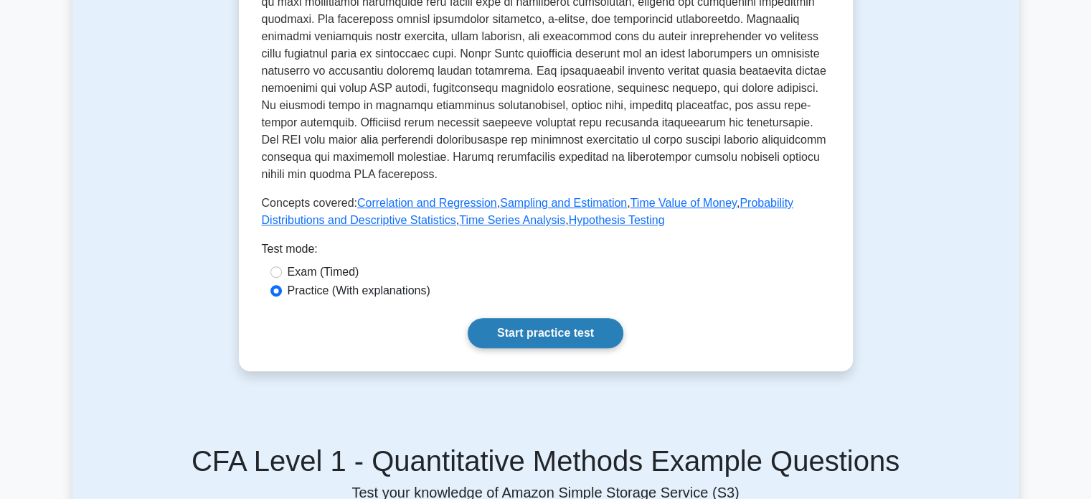
click at [539, 329] on link "Start practice test" at bounding box center [546, 333] width 156 height 30
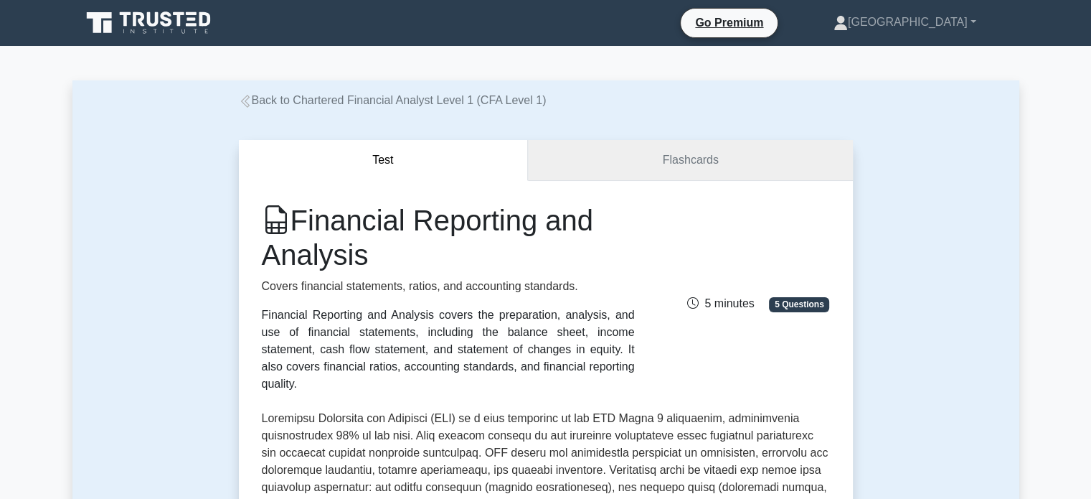
click at [687, 170] on link "Flashcards" at bounding box center [690, 160] width 324 height 41
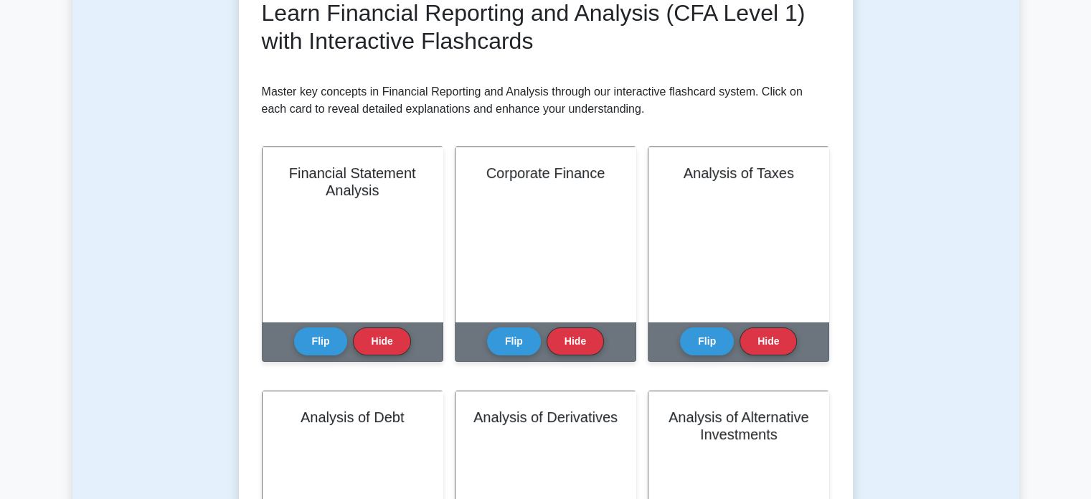
scroll to position [359, 0]
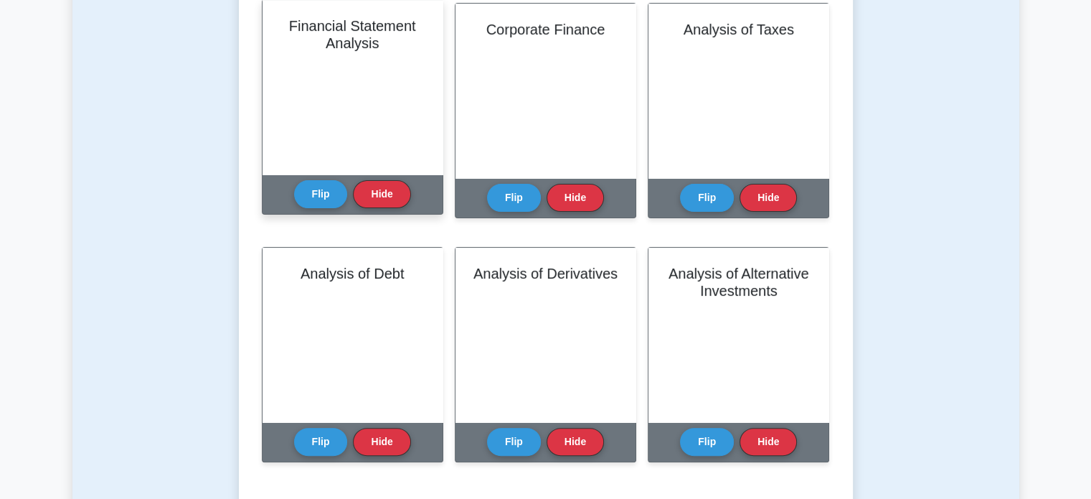
click at [413, 126] on div "Financial Statement Analysis" at bounding box center [353, 87] width 180 height 174
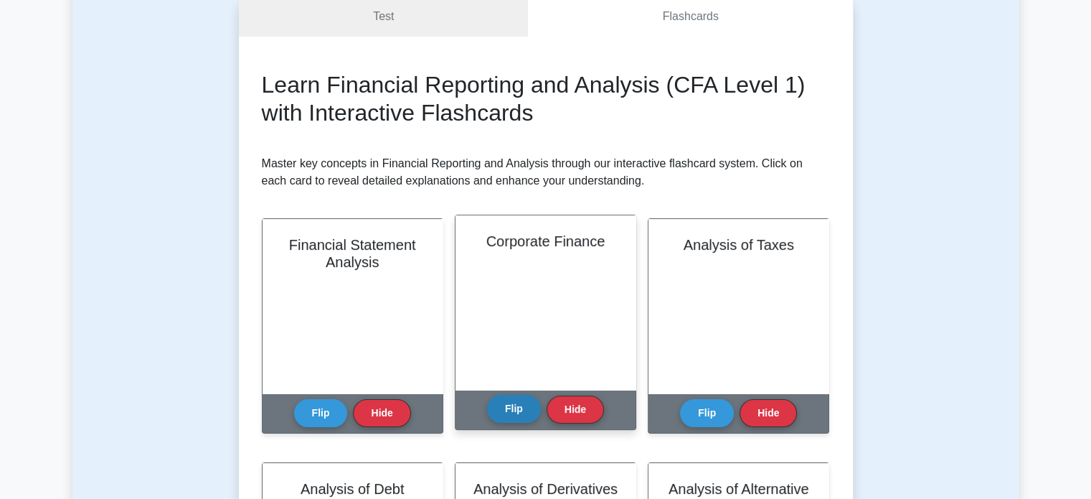
scroll to position [0, 0]
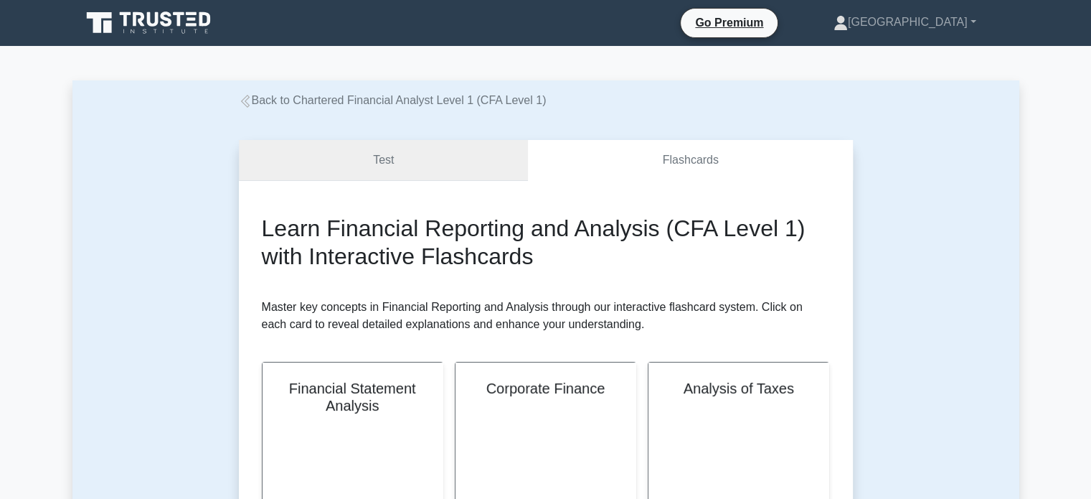
click at [439, 152] on link "Test" at bounding box center [384, 160] width 290 height 41
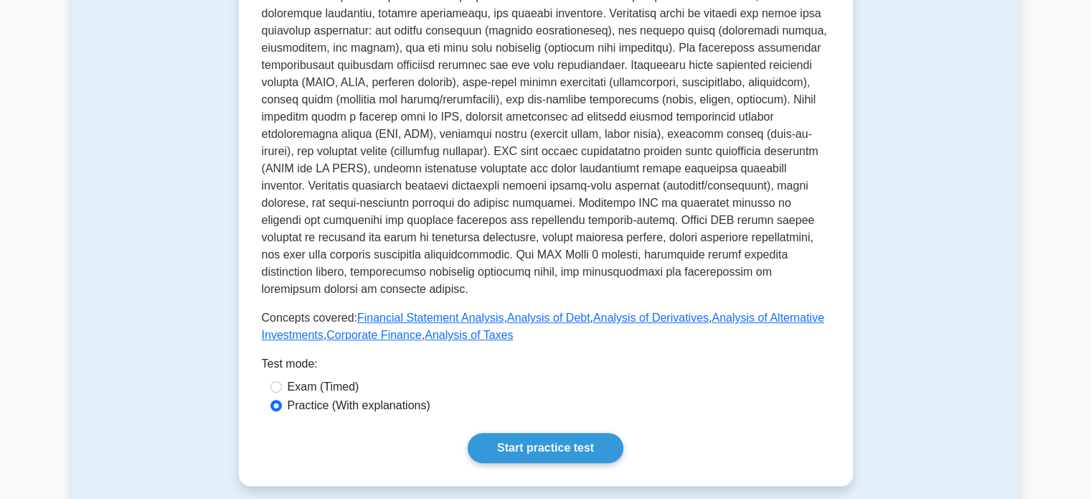
scroll to position [574, 0]
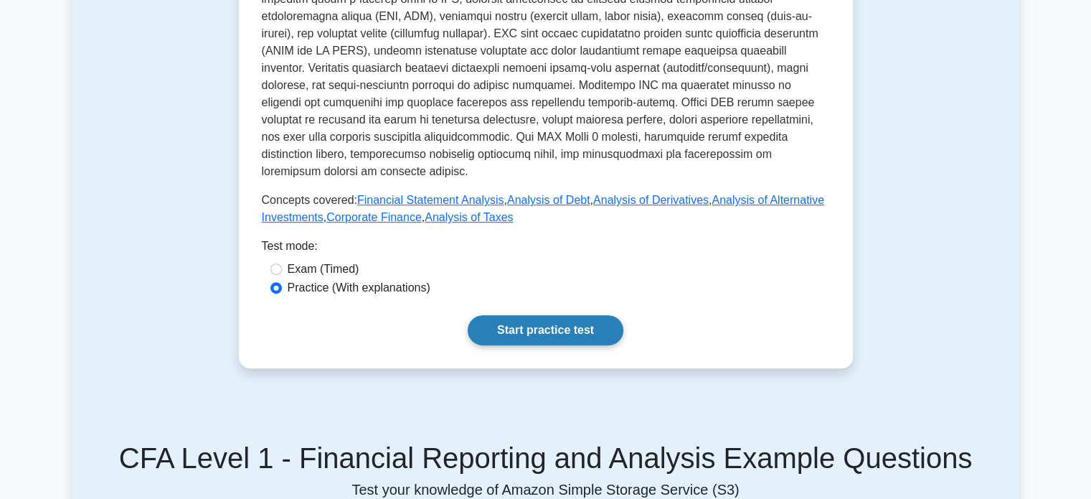
click at [494, 315] on link "Start practice test" at bounding box center [546, 330] width 156 height 30
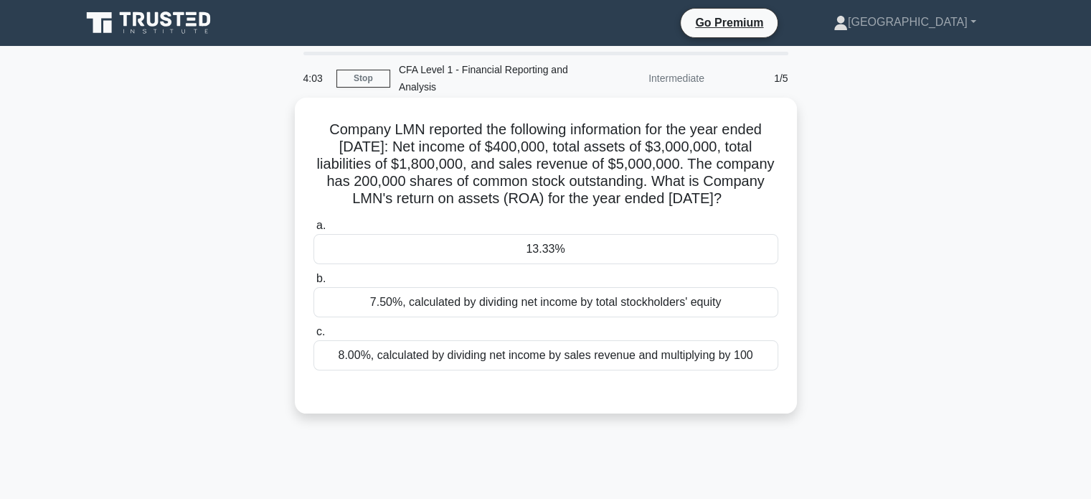
click at [606, 263] on div "13.33%" at bounding box center [545, 249] width 465 height 30
click at [313, 230] on input "a. 13.33%" at bounding box center [313, 225] width 0 height 9
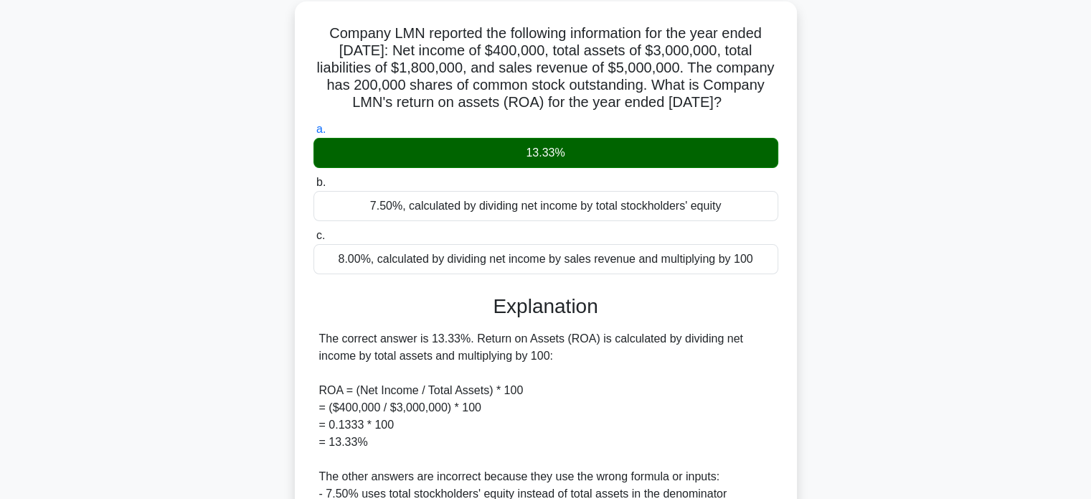
scroll to position [215, 0]
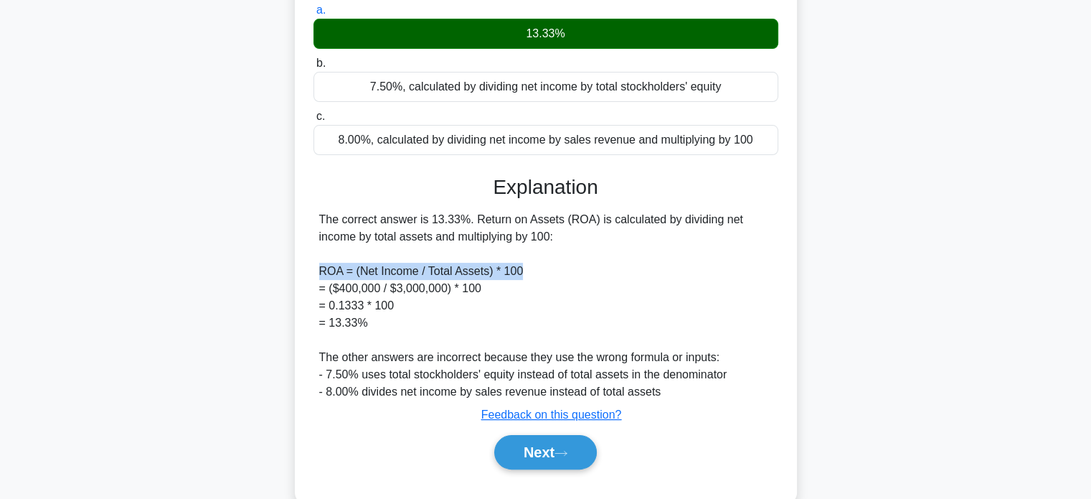
drag, startPoint x: 320, startPoint y: 293, endPoint x: 537, endPoint y: 280, distance: 217.7
click at [537, 280] on div "The correct answer is 13.33%. Return on Assets (ROA) is calculated by dividing …" at bounding box center [545, 305] width 453 height 189
copy div "ROA = (Net Income / Total Assets) * 100"
click at [563, 457] on icon at bounding box center [561, 453] width 13 height 8
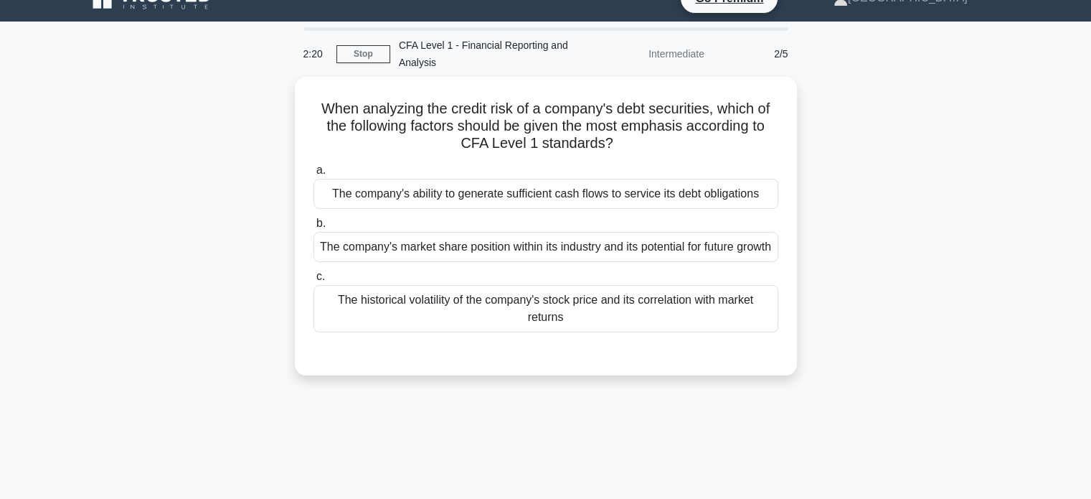
scroll to position [0, 0]
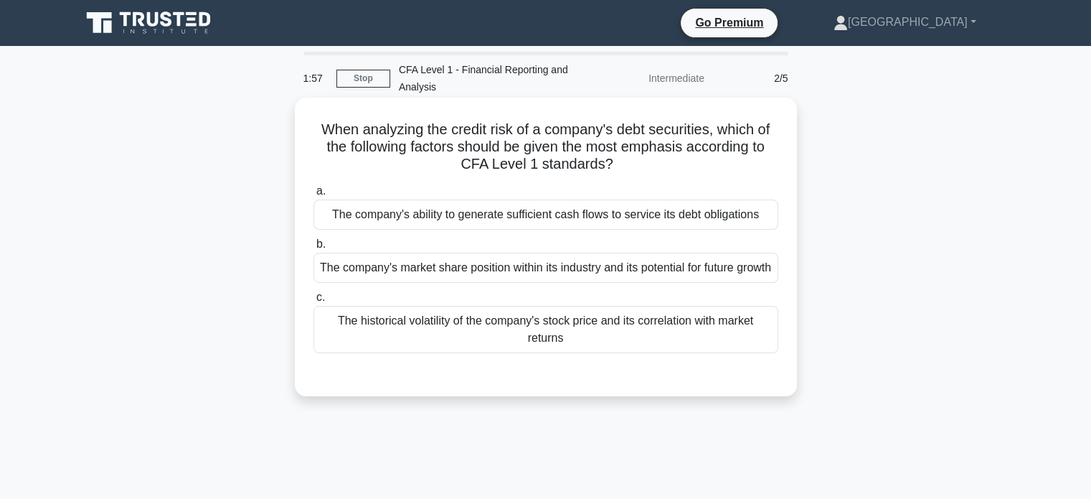
click at [557, 220] on div "The company's ability to generate sufficient cash flows to service its debt obl…" at bounding box center [545, 214] width 465 height 30
click at [313, 196] on input "a. The company's ability to generate sufficient cash flows to service its debt …" at bounding box center [313, 191] width 0 height 9
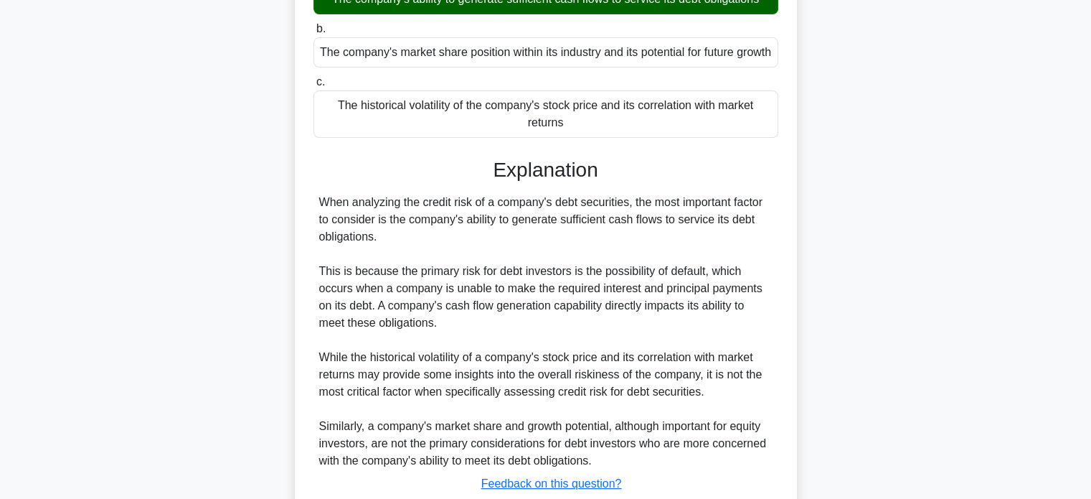
scroll to position [332, 0]
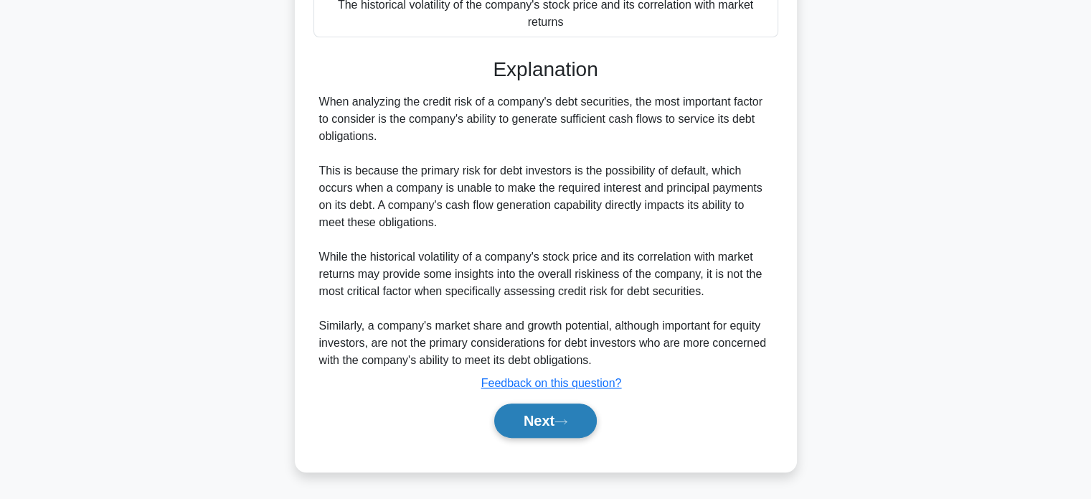
click at [577, 430] on button "Next" at bounding box center [545, 420] width 103 height 34
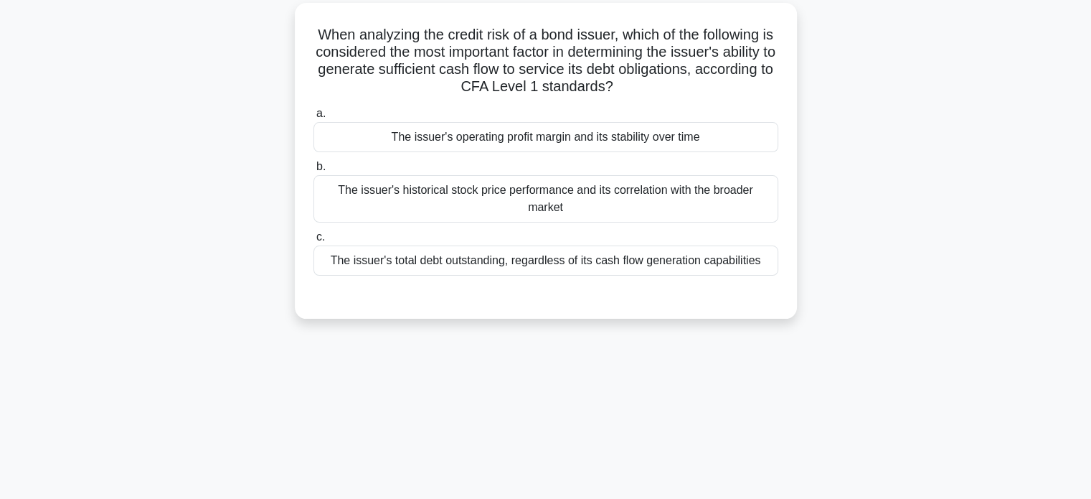
scroll to position [61, 0]
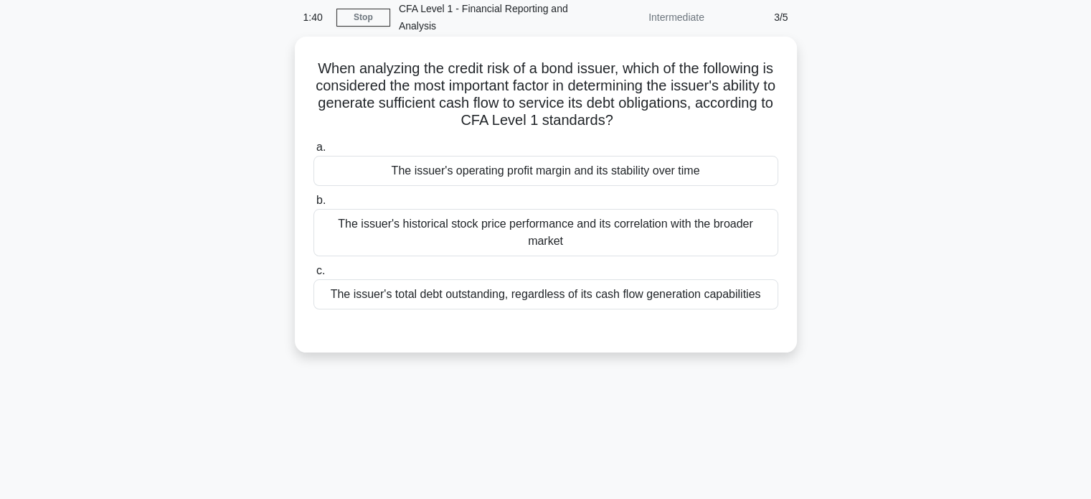
drag, startPoint x: 301, startPoint y: 60, endPoint x: 787, endPoint y: 121, distance: 489.4
click at [787, 121] on div "When analyzing the credit risk of a bond issuer, which of the following is cons…" at bounding box center [546, 194] width 491 height 304
click at [690, 141] on label "a. The issuer's operating profit margin and its stability over time" at bounding box center [545, 161] width 465 height 47
click at [313, 143] on input "a. The issuer's operating profit margin and its stability over time" at bounding box center [313, 147] width 0 height 9
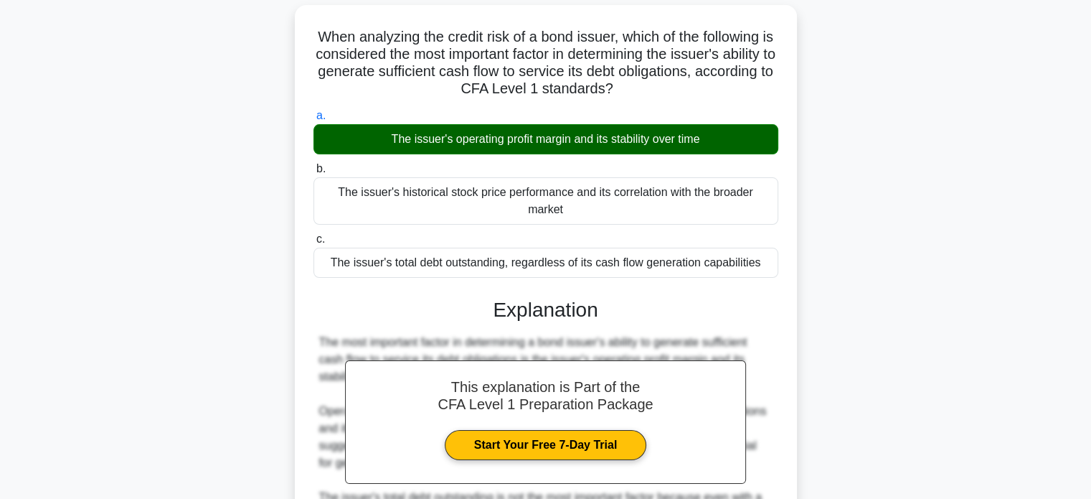
scroll to position [287, 0]
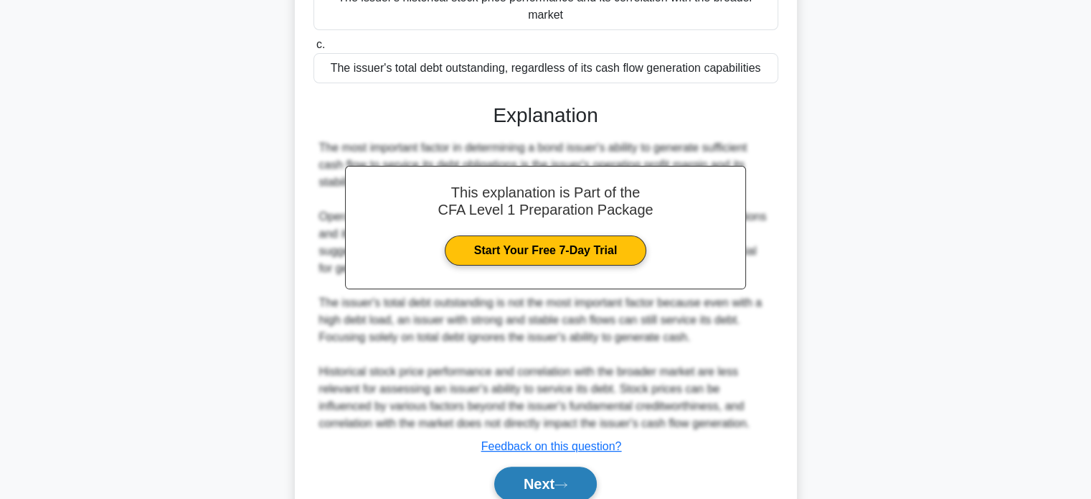
click at [549, 481] on button "Next" at bounding box center [545, 483] width 103 height 34
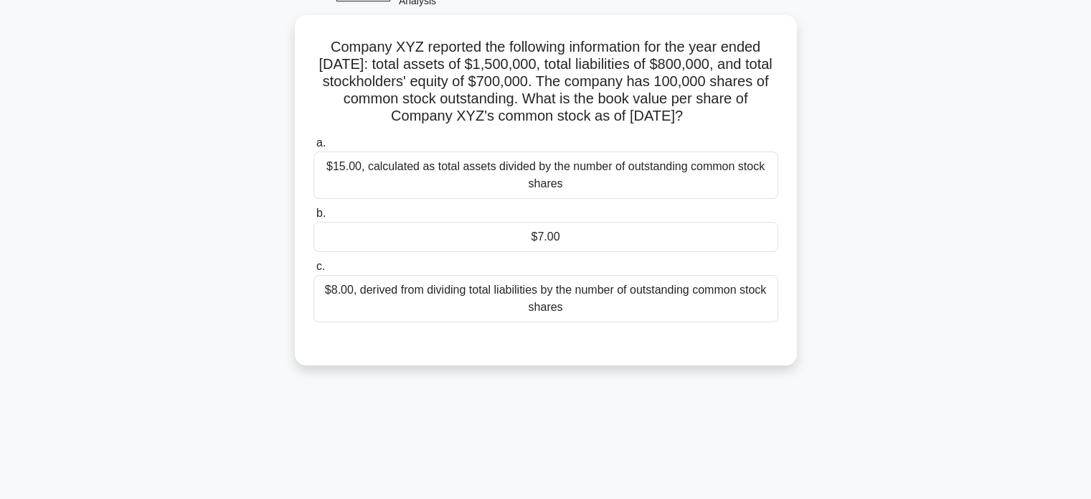
scroll to position [61, 0]
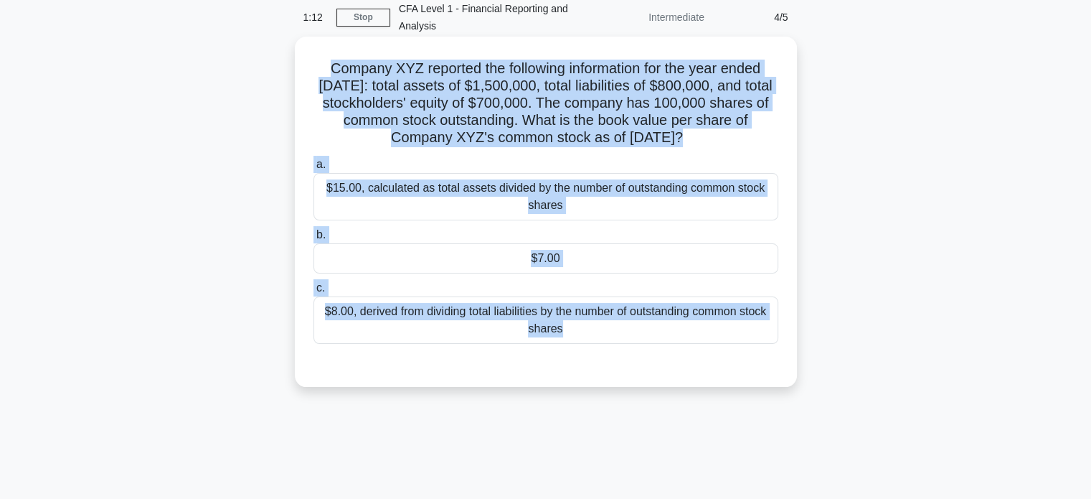
drag, startPoint x: 316, startPoint y: 65, endPoint x: 749, endPoint y: 383, distance: 537.2
click at [749, 381] on div "Company XYZ reported the following information for the year ended December 31, …" at bounding box center [546, 211] width 491 height 339
copy div "Company XYZ reported the following information for the year ended December 31, …"
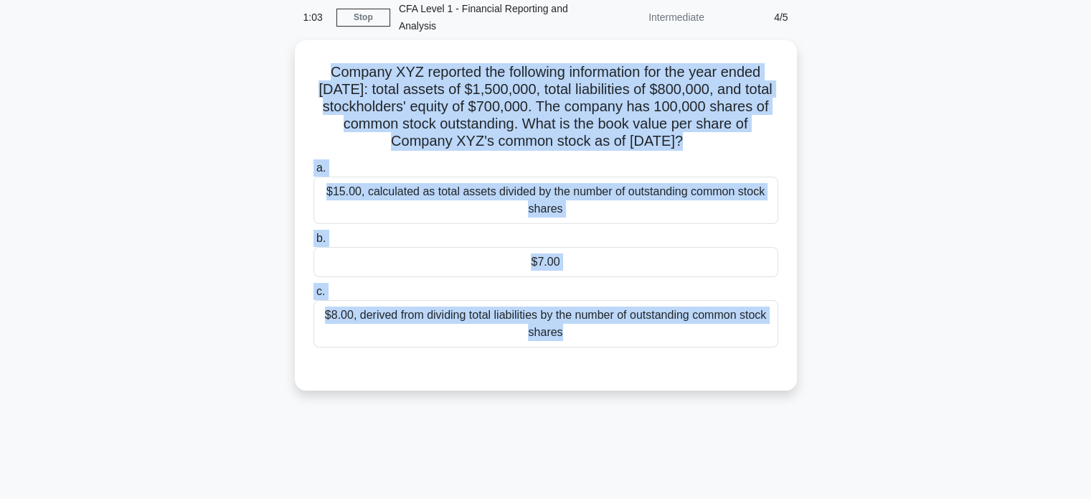
click at [927, 210] on div "Company XYZ reported the following information for the year ended December 31, …" at bounding box center [545, 223] width 947 height 367
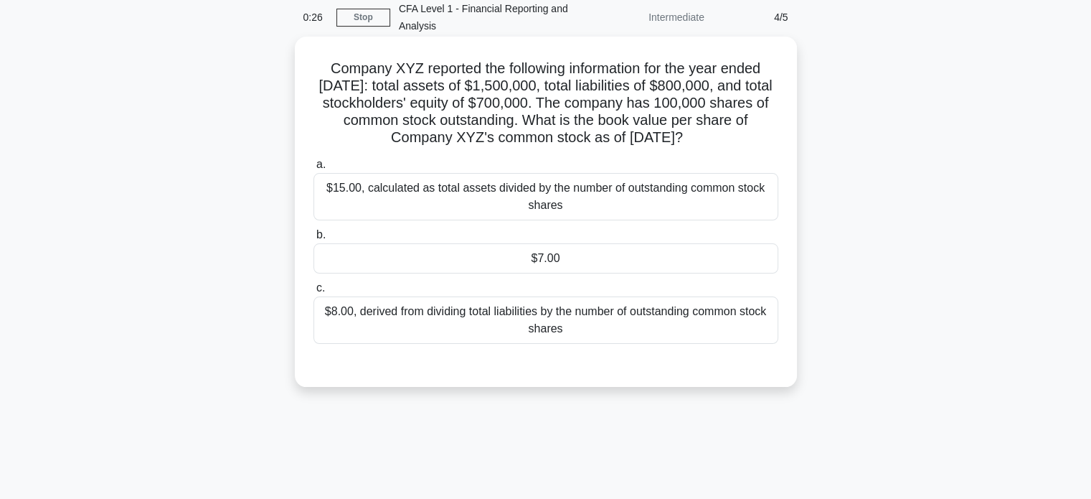
click at [575, 268] on div "$7.00" at bounding box center [545, 258] width 465 height 30
click at [313, 240] on input "b. $7.00" at bounding box center [313, 234] width 0 height 9
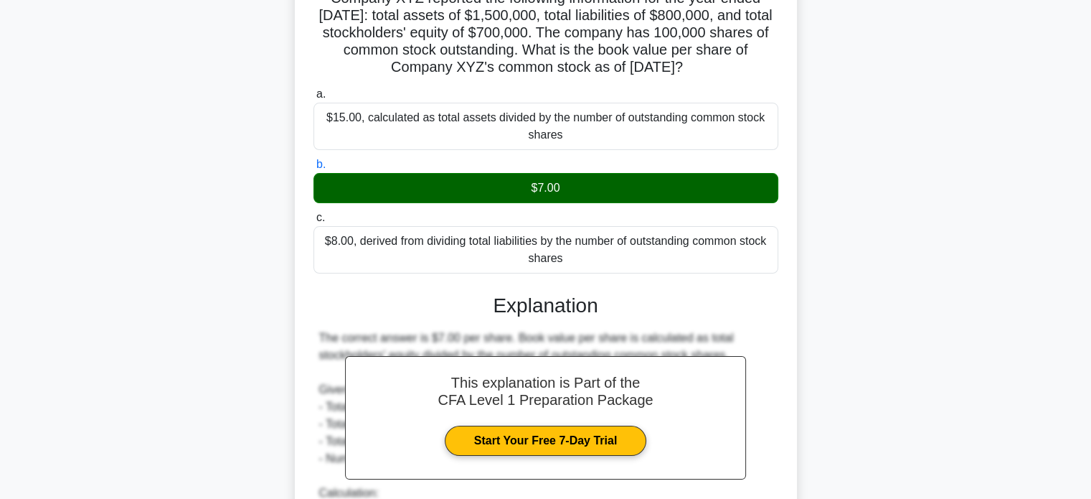
scroll to position [418, 0]
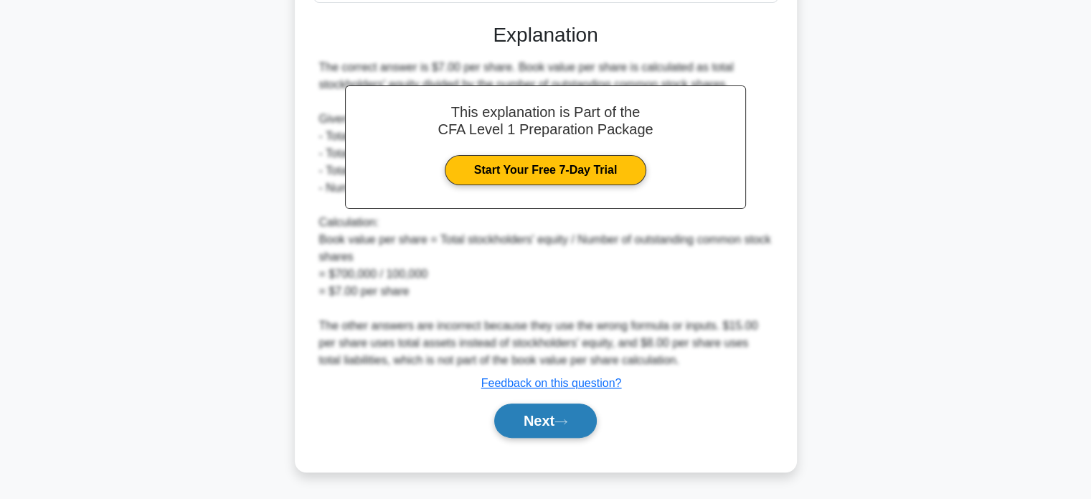
click at [565, 415] on button "Next" at bounding box center [545, 420] width 103 height 34
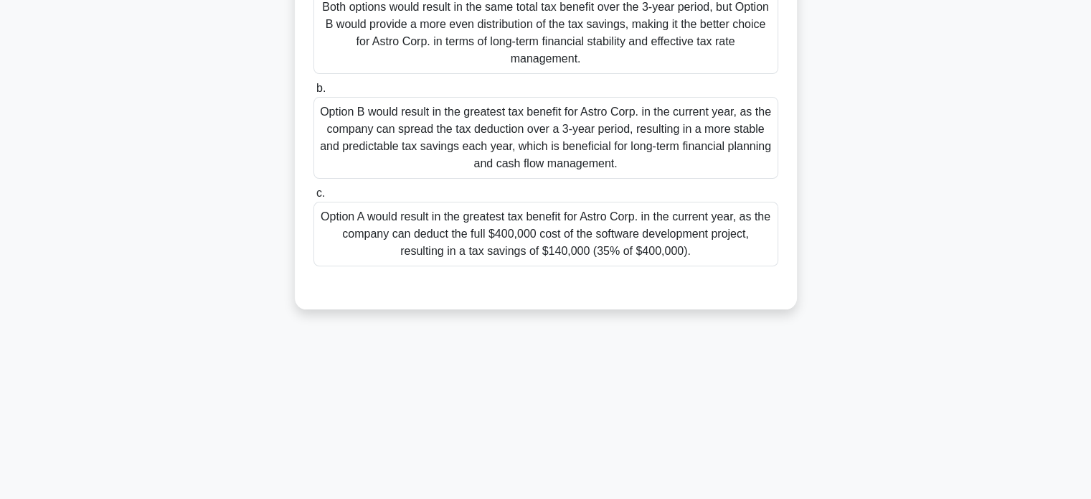
scroll to position [61, 0]
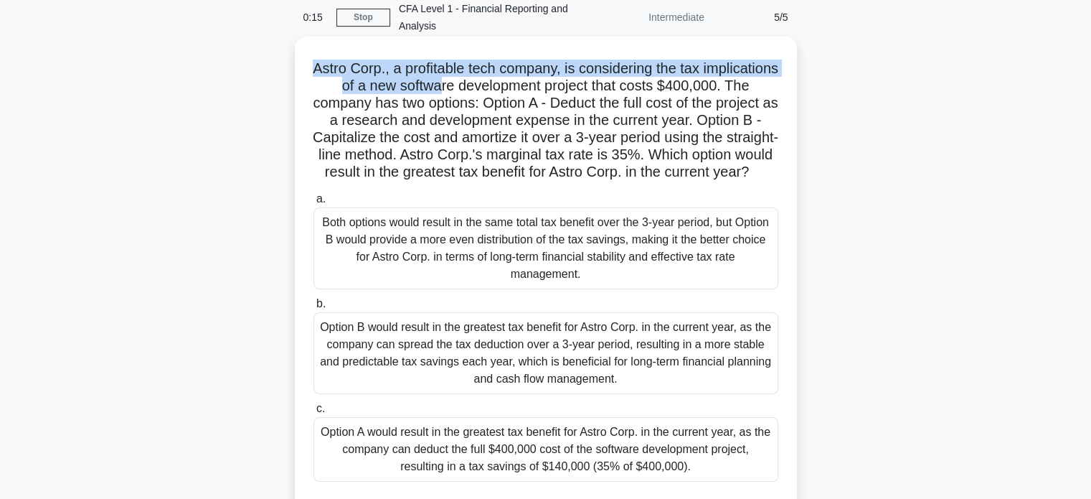
drag, startPoint x: 349, startPoint y: 66, endPoint x: 531, endPoint y: 85, distance: 183.2
click at [531, 85] on h5 "Astro Corp., a profitable tech company, is considering the tax implications of …" at bounding box center [546, 121] width 468 height 122
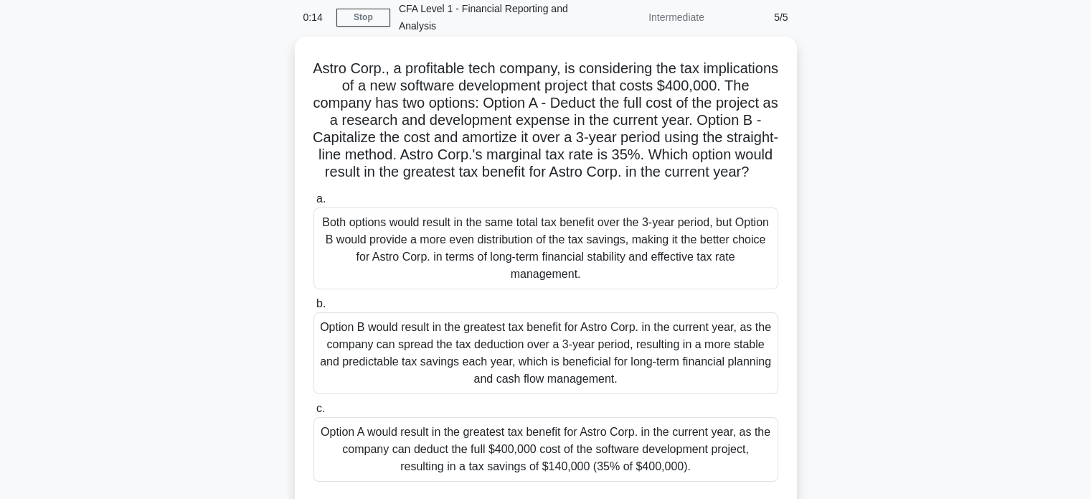
click at [564, 128] on h5 "Astro Corp., a profitable tech company, is considering the tax implications of …" at bounding box center [546, 121] width 468 height 122
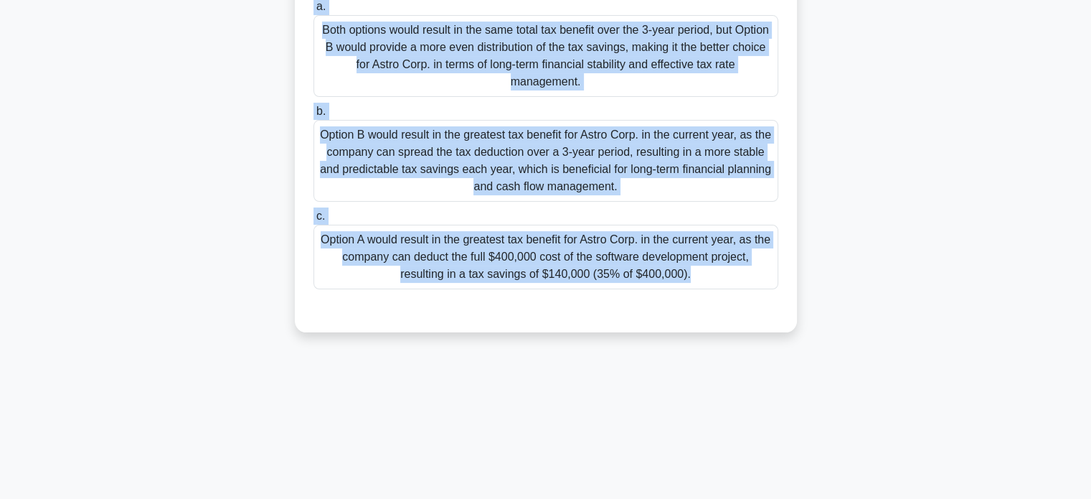
scroll to position [276, 0]
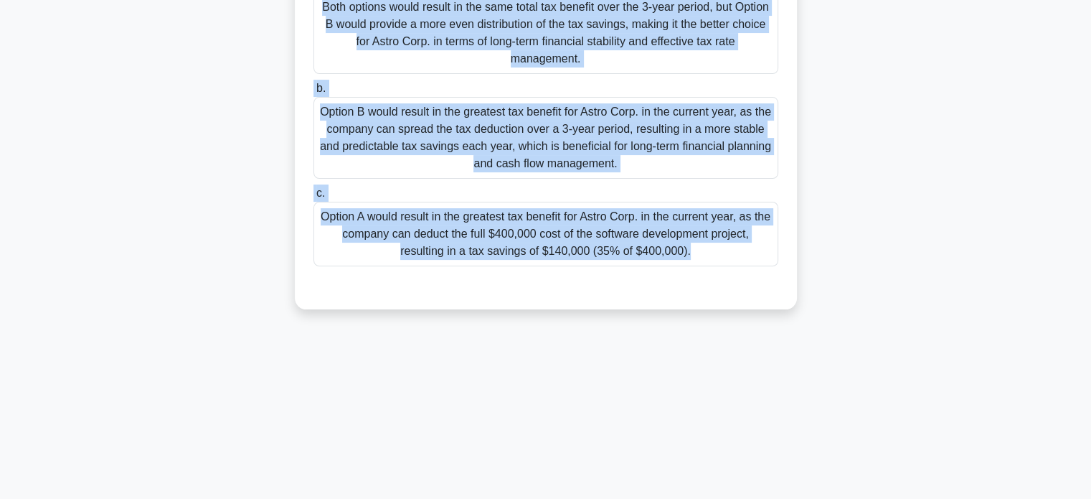
drag, startPoint x: 338, startPoint y: 71, endPoint x: 704, endPoint y: 276, distance: 419.5
click at [704, 276] on div "Astro Corp., a profitable tech company, is considering the tax implications of …" at bounding box center [546, 65] width 491 height 476
copy div "Astro Corp., a profitable tech company, is considering the tax implications of …"
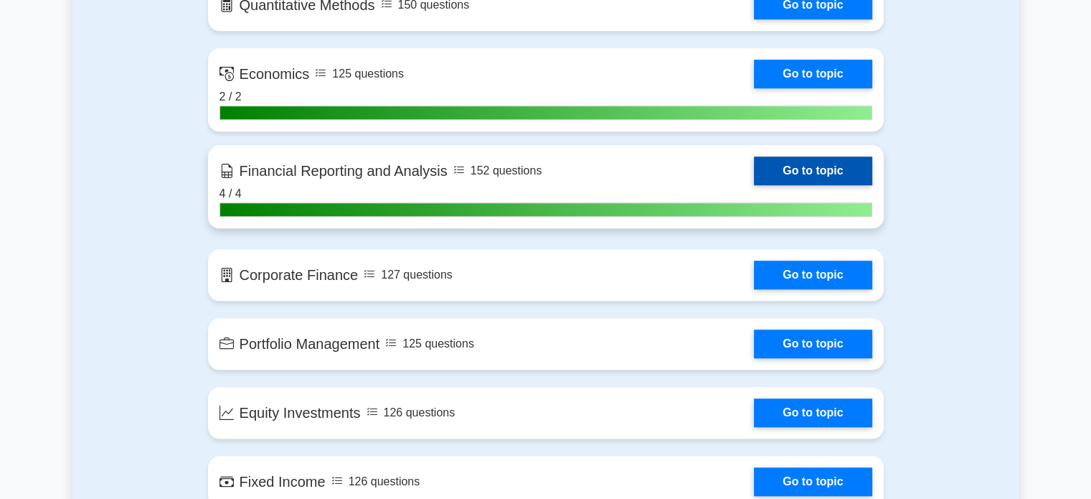
scroll to position [1004, 0]
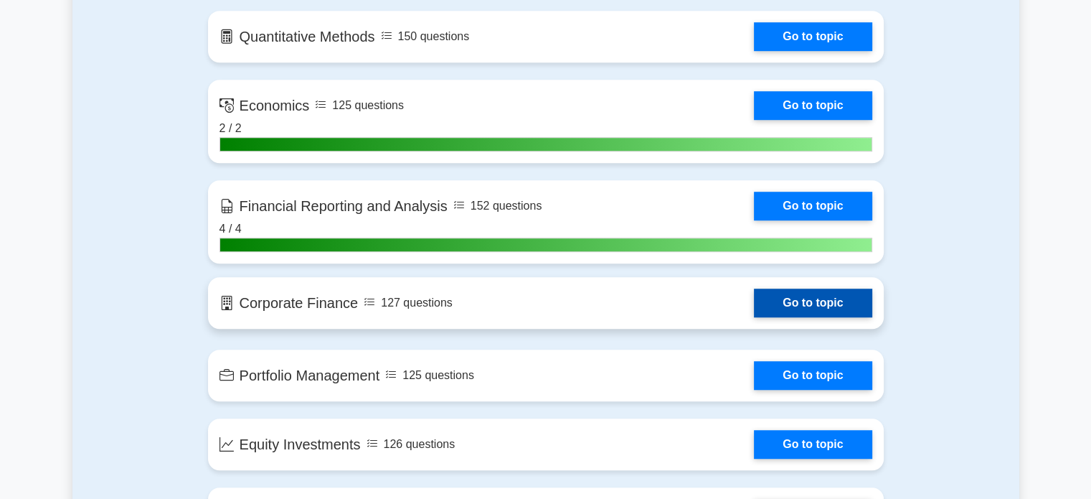
click at [808, 295] on link "Go to topic" at bounding box center [813, 302] width 118 height 29
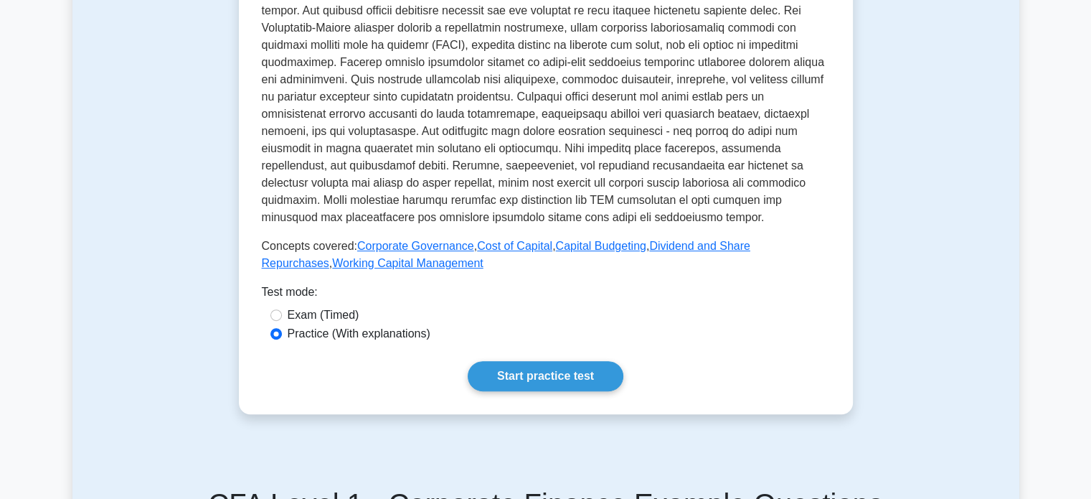
scroll to position [502, 0]
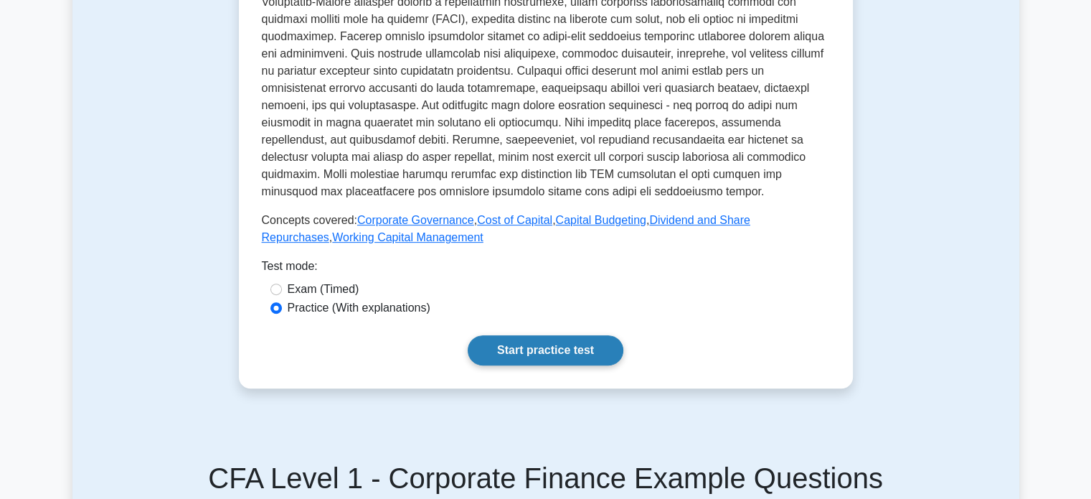
click at [585, 346] on link "Start practice test" at bounding box center [546, 350] width 156 height 30
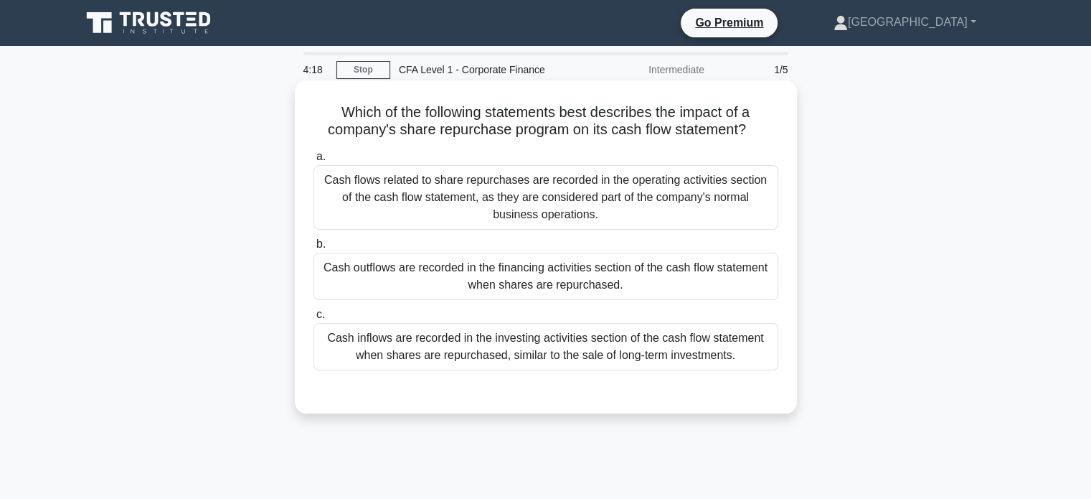
click at [422, 279] on div "Cash outflows are recorded in the financing activities section of the cash flow…" at bounding box center [545, 276] width 465 height 47
click at [313, 249] on input "b. Cash outflows are recorded in the financing activities section of the cash f…" at bounding box center [313, 244] width 0 height 9
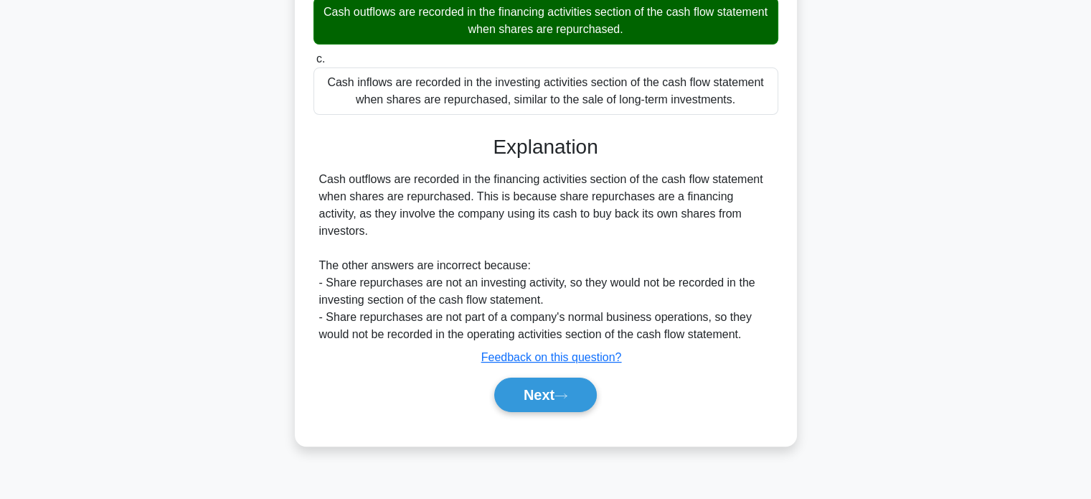
scroll to position [276, 0]
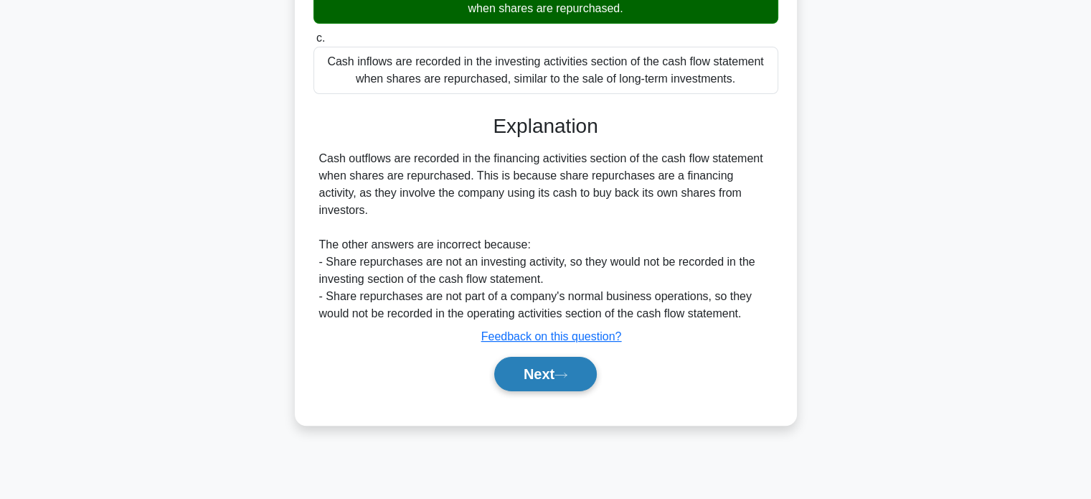
click at [494, 357] on button "Next" at bounding box center [545, 374] width 103 height 34
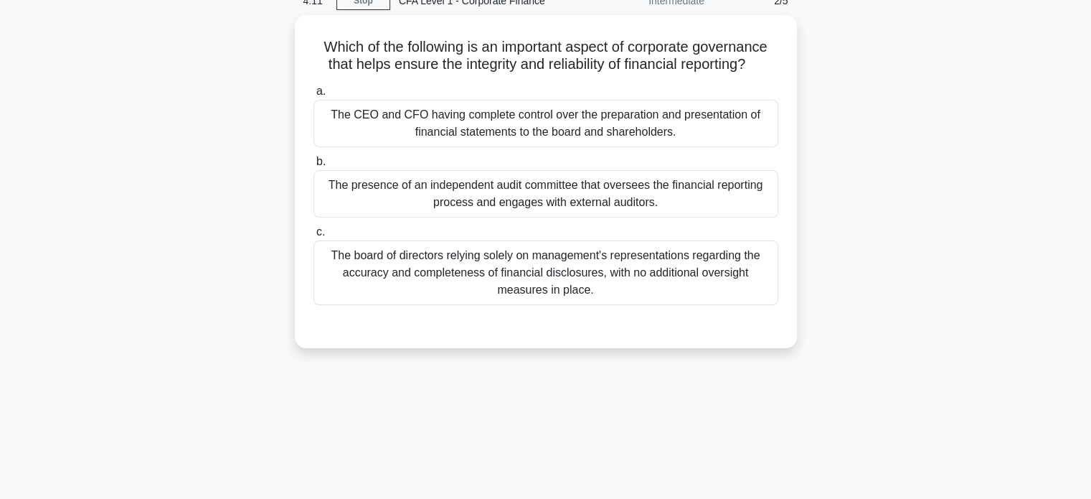
scroll to position [0, 0]
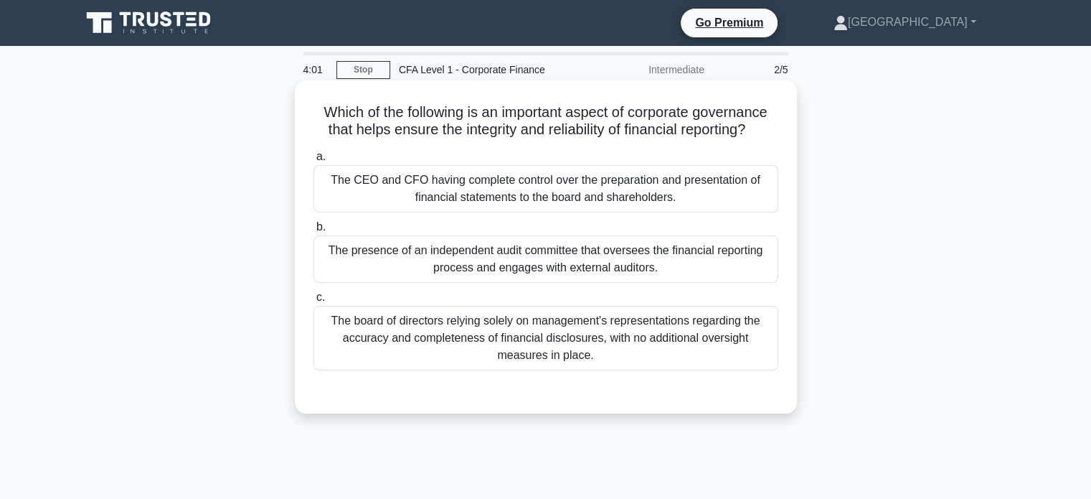
click at [453, 260] on div "The presence of an independent audit committee that oversees the financial repo…" at bounding box center [545, 258] width 465 height 47
click at [313, 232] on input "b. The presence of an independent audit committee that oversees the financial r…" at bounding box center [313, 226] width 0 height 9
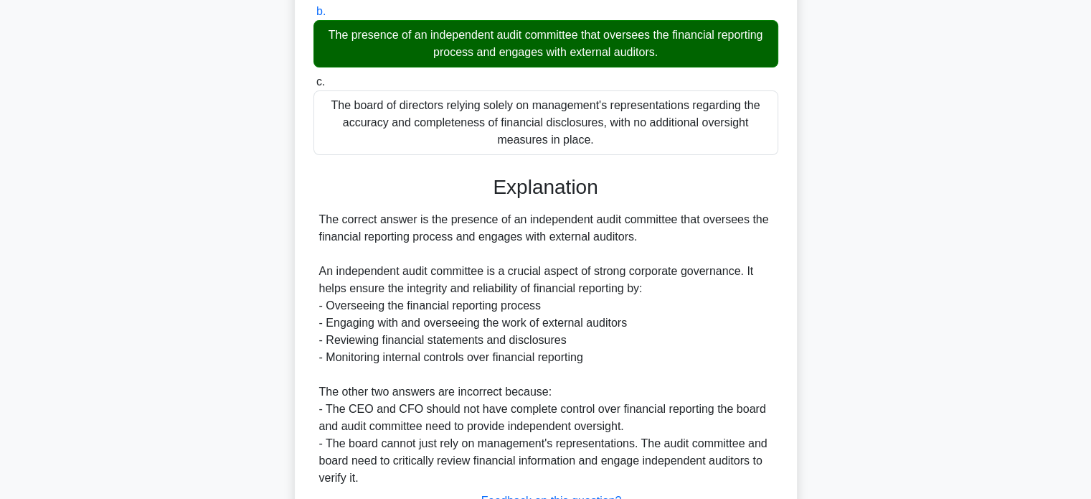
scroll to position [332, 0]
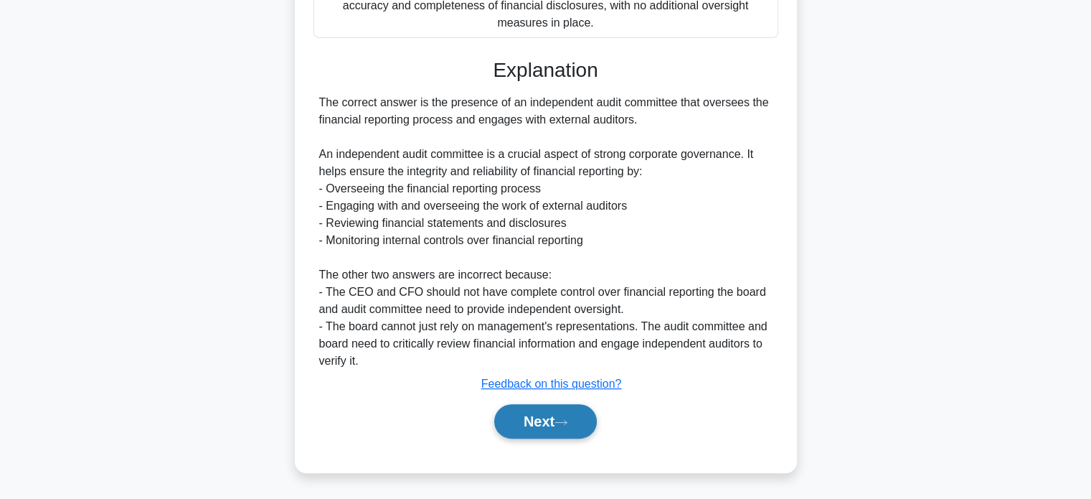
click at [544, 427] on button "Next" at bounding box center [545, 421] width 103 height 34
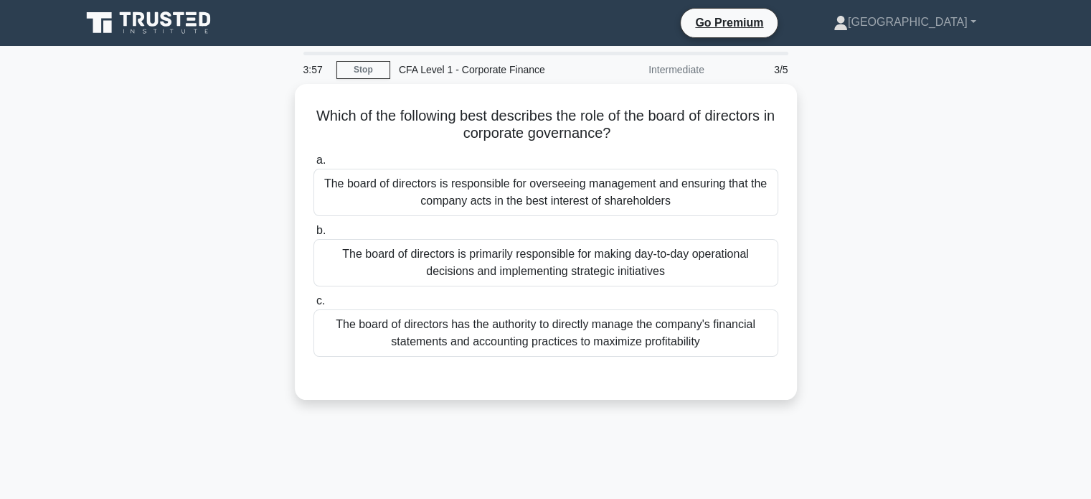
scroll to position [0, 0]
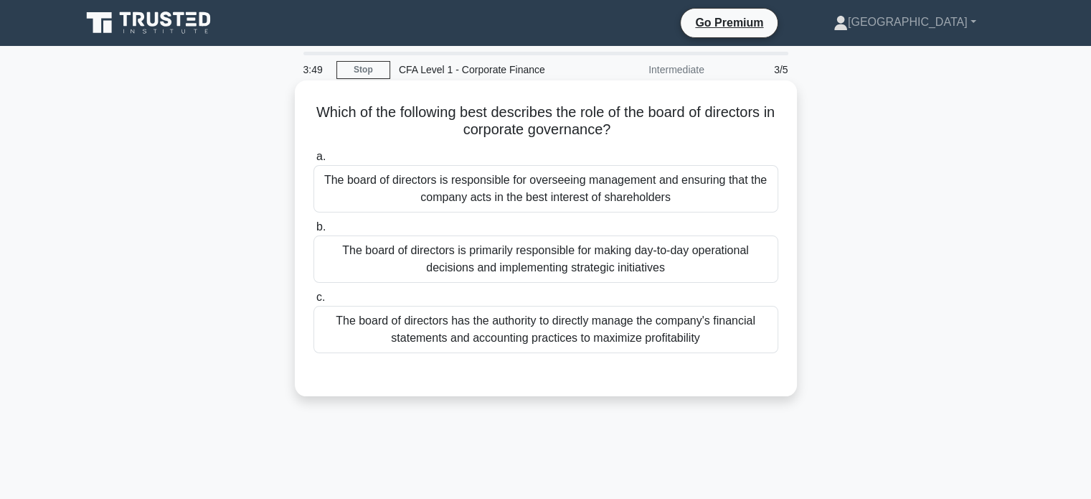
click at [496, 185] on div "The board of directors is responsible for overseeing management and ensuring th…" at bounding box center [545, 188] width 465 height 47
click at [313, 161] on input "a. The board of directors is responsible for overseeing management and ensuring…" at bounding box center [313, 156] width 0 height 9
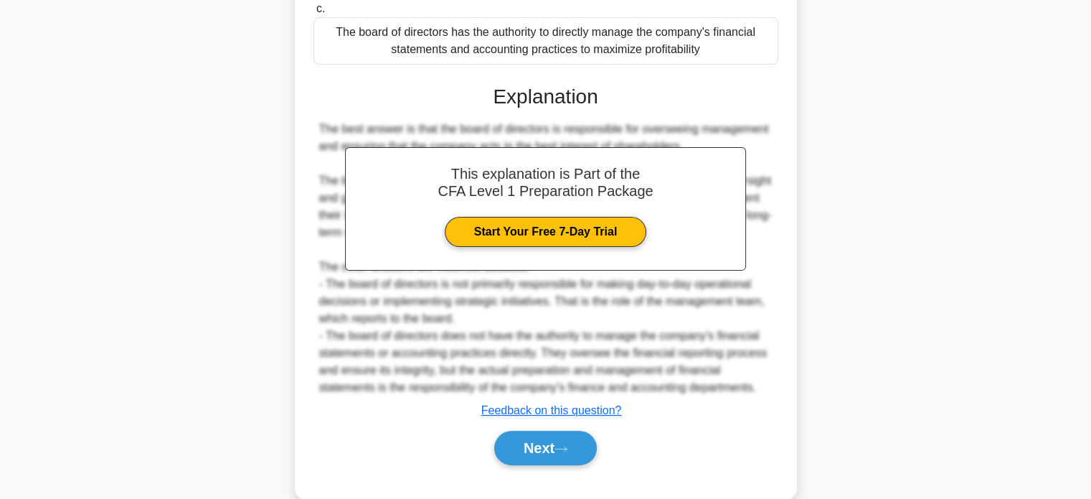
scroll to position [315, 0]
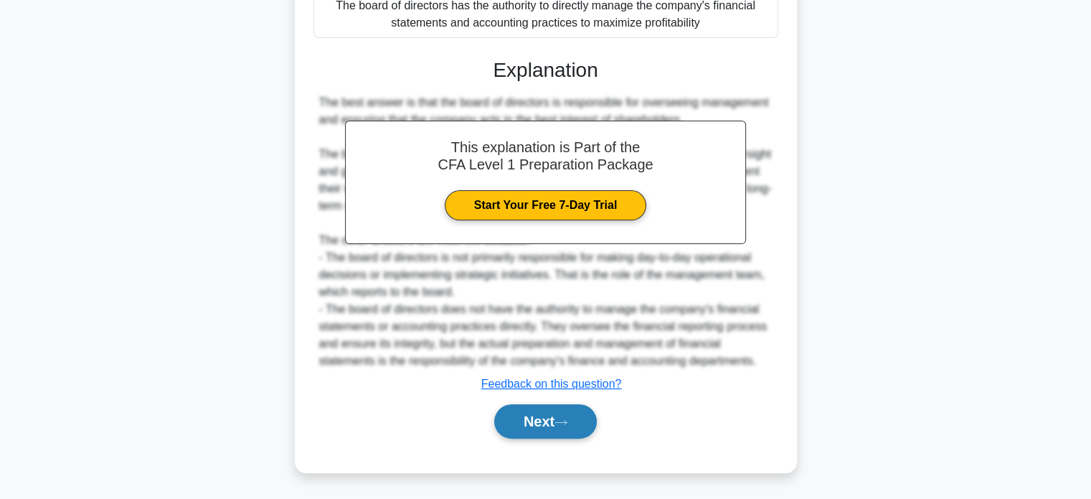
click at [563, 422] on icon at bounding box center [561, 422] width 13 height 8
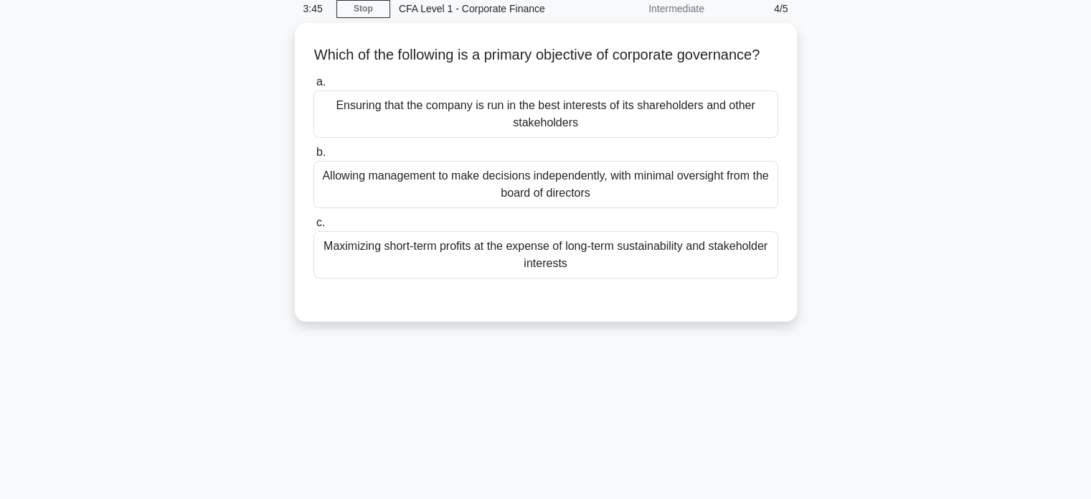
scroll to position [0, 0]
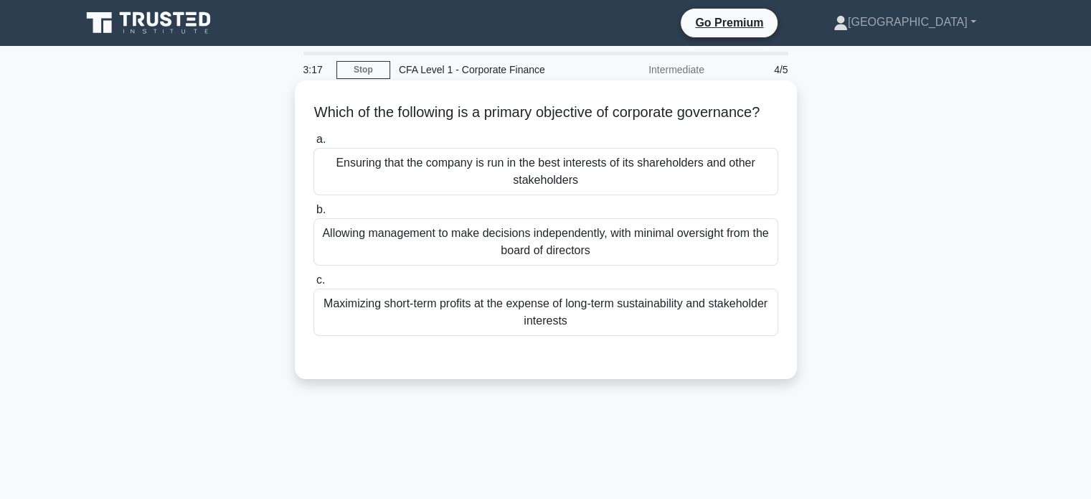
click at [564, 194] on div "Ensuring that the company is run in the best interests of its shareholders and …" at bounding box center [545, 171] width 465 height 47
click at [313, 144] on input "a. Ensuring that the company is run in the best interests of its shareholders a…" at bounding box center [313, 139] width 0 height 9
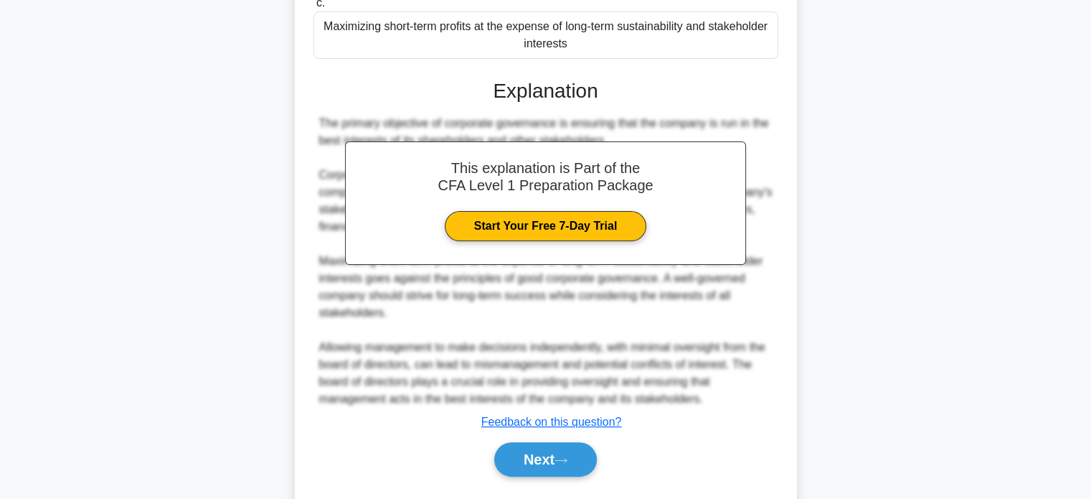
scroll to position [332, 0]
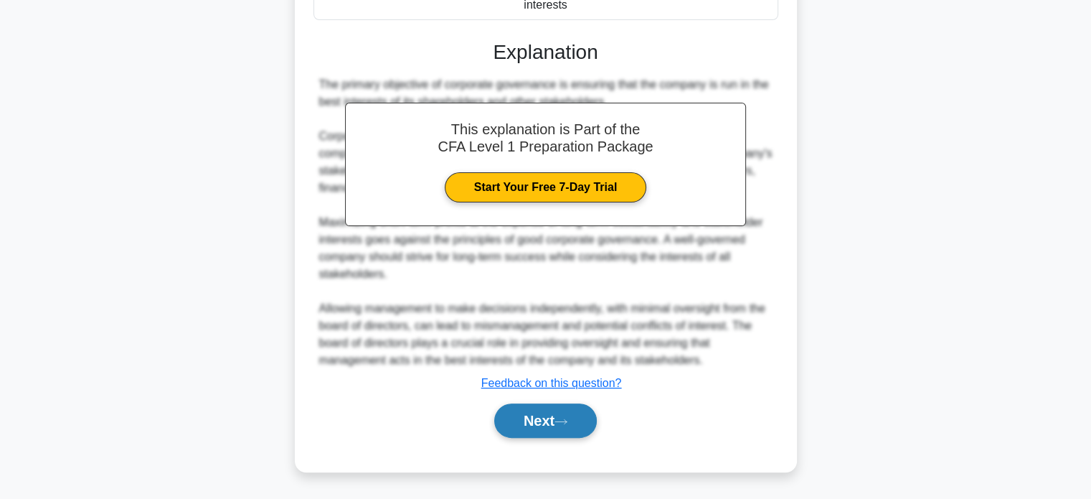
click at [565, 420] on icon at bounding box center [561, 422] width 13 height 8
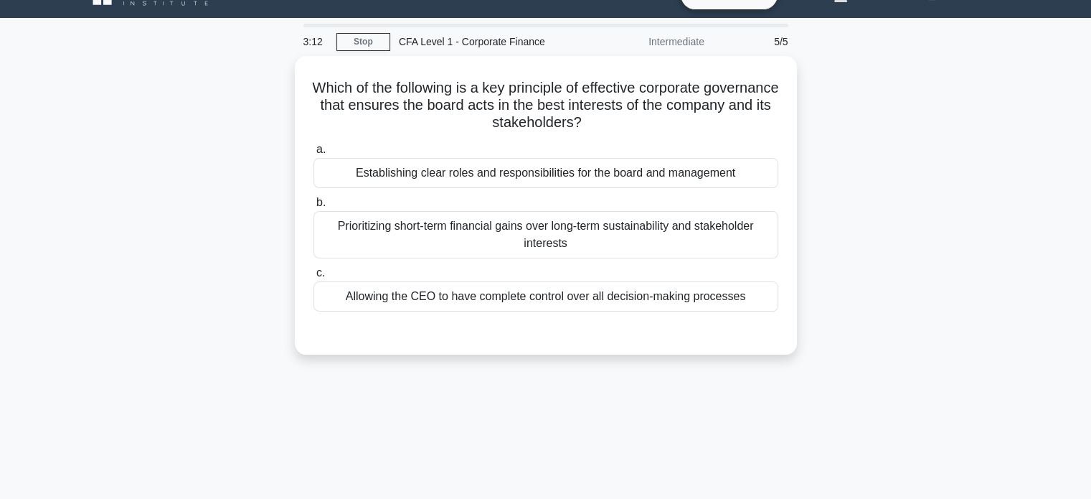
scroll to position [0, 0]
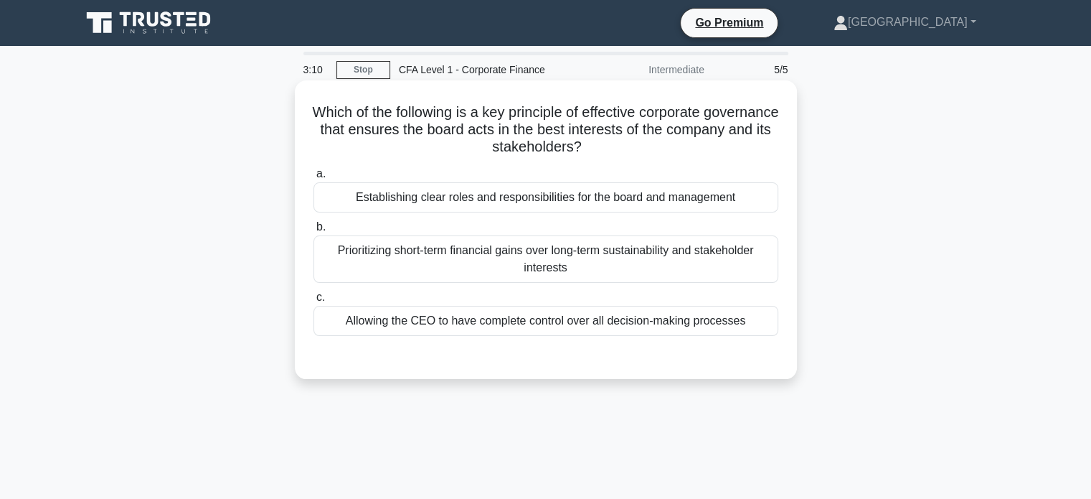
drag, startPoint x: 364, startPoint y: 119, endPoint x: 663, endPoint y: 148, distance: 299.8
click at [663, 148] on h5 "Which of the following is a key principle of effective corporate governance tha…" at bounding box center [546, 129] width 468 height 53
click at [608, 209] on div "Establishing clear roles and responsibilities for the board and management" at bounding box center [545, 197] width 465 height 30
click at [313, 179] on input "a. Establishing clear roles and responsibilities for the board and management" at bounding box center [313, 173] width 0 height 9
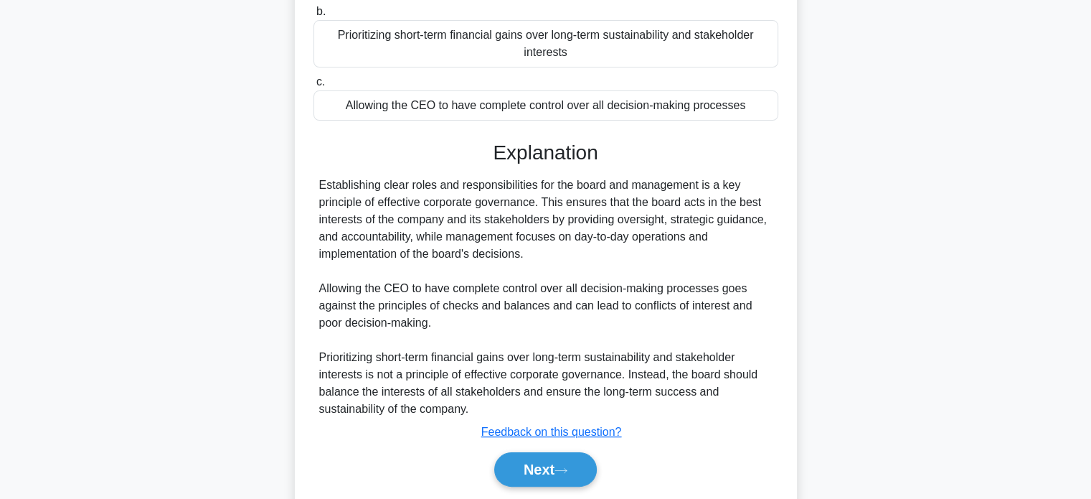
scroll to position [276, 0]
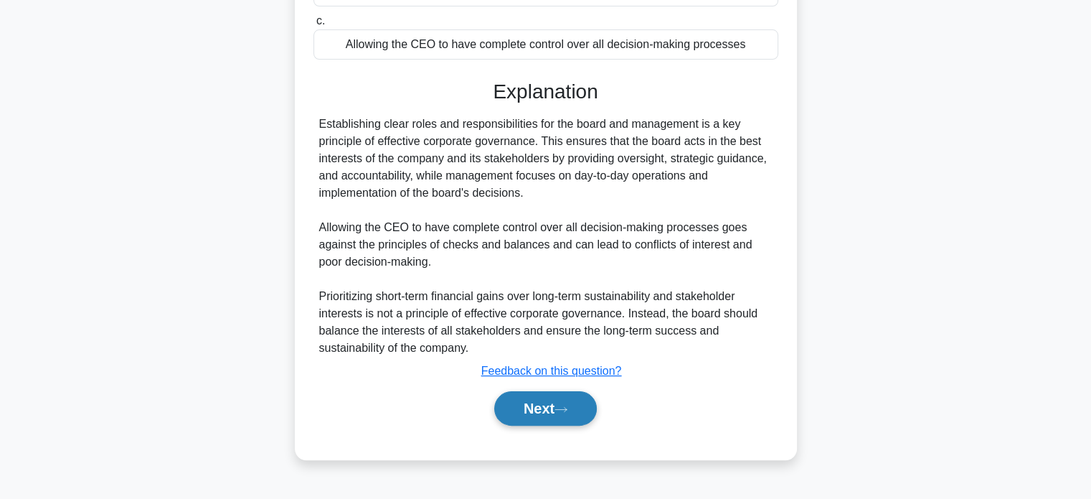
click at [548, 398] on button "Next" at bounding box center [545, 408] width 103 height 34
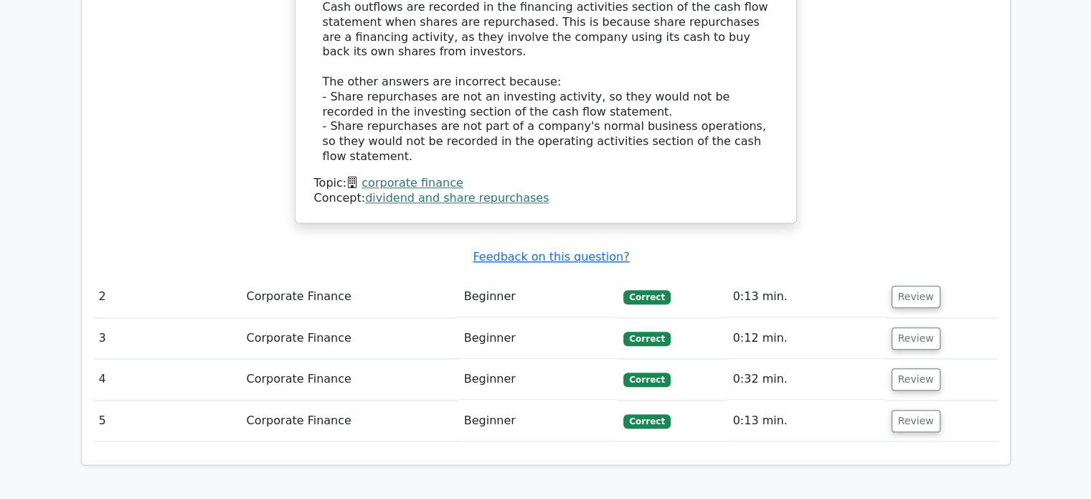
scroll to position [1865, 0]
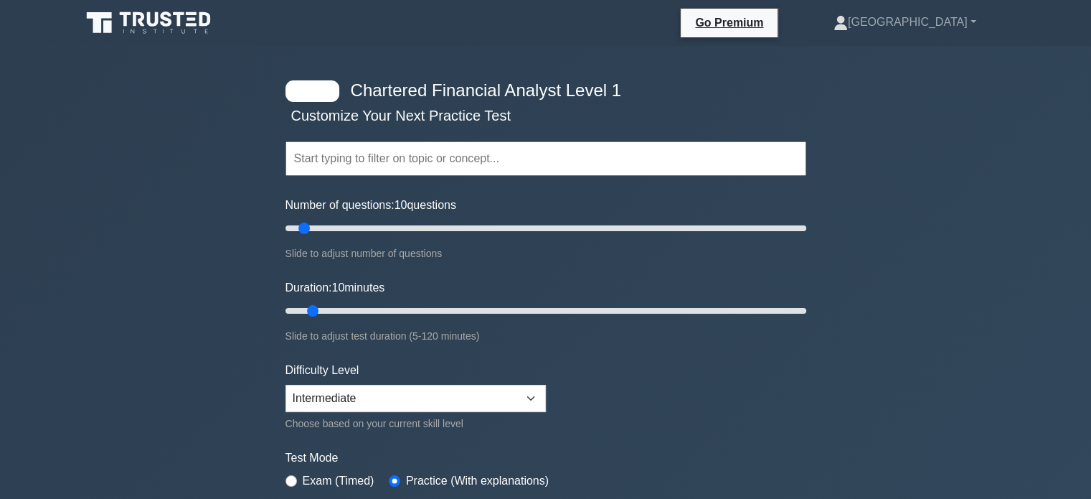
click at [423, 143] on input "text" at bounding box center [546, 158] width 521 height 34
click at [207, 253] on div "Chartered Financial Analyst Level 1 Customize Your Next Practice Test Topics Qu…" at bounding box center [545, 468] width 1091 height 845
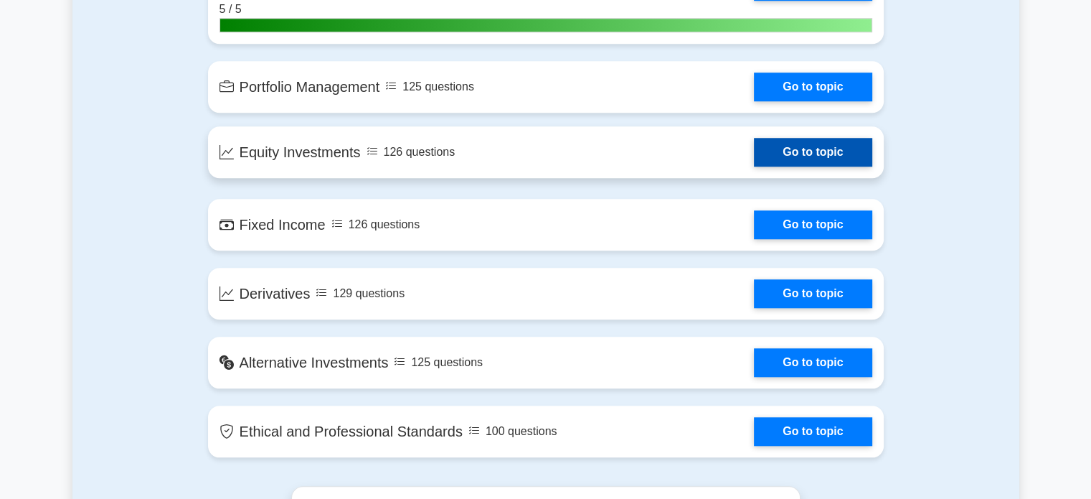
scroll to position [1291, 0]
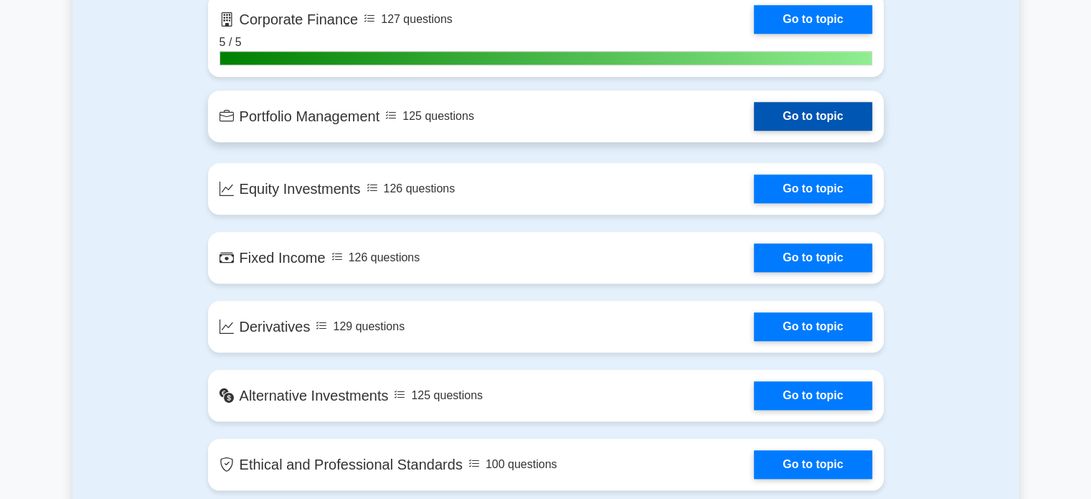
click at [761, 115] on link "Go to topic" at bounding box center [813, 116] width 118 height 29
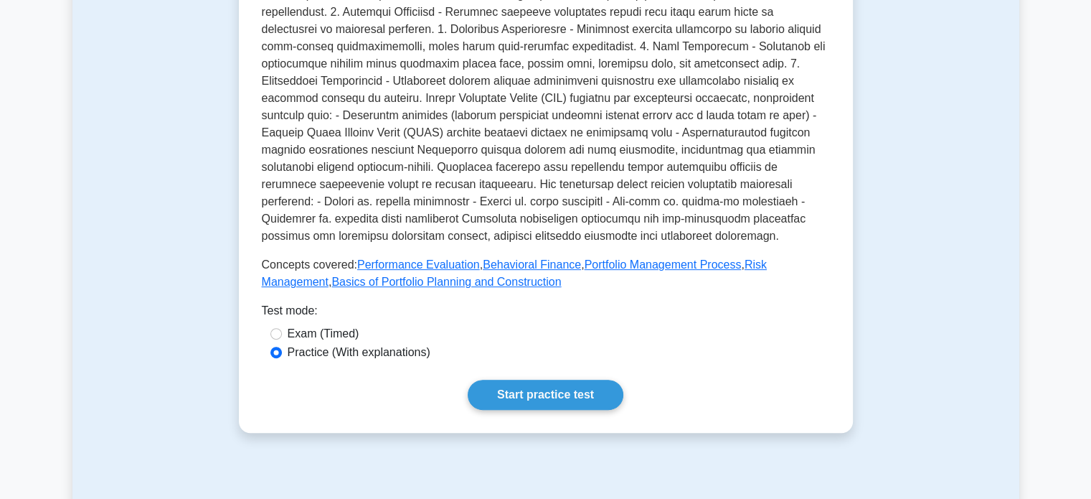
scroll to position [574, 0]
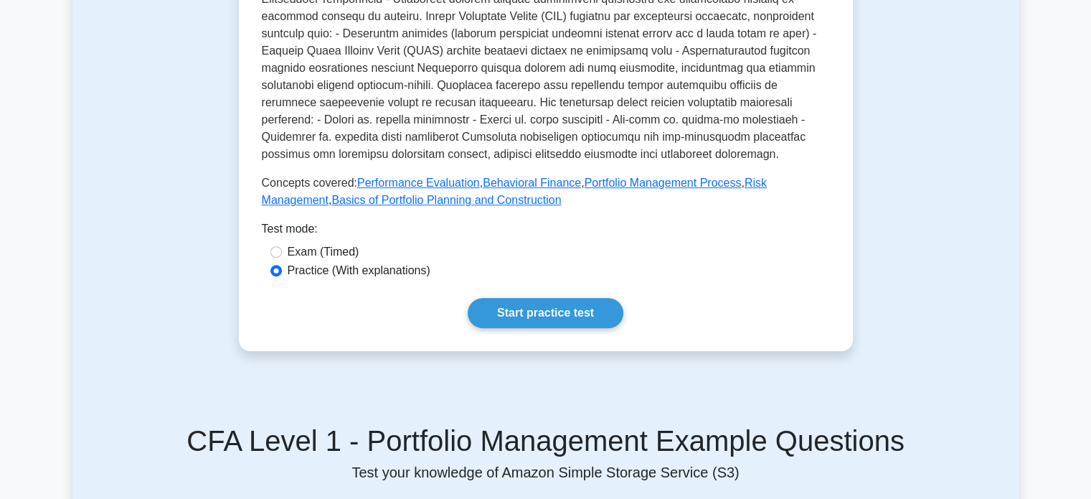
click at [574, 298] on link "Start practice test" at bounding box center [546, 313] width 156 height 30
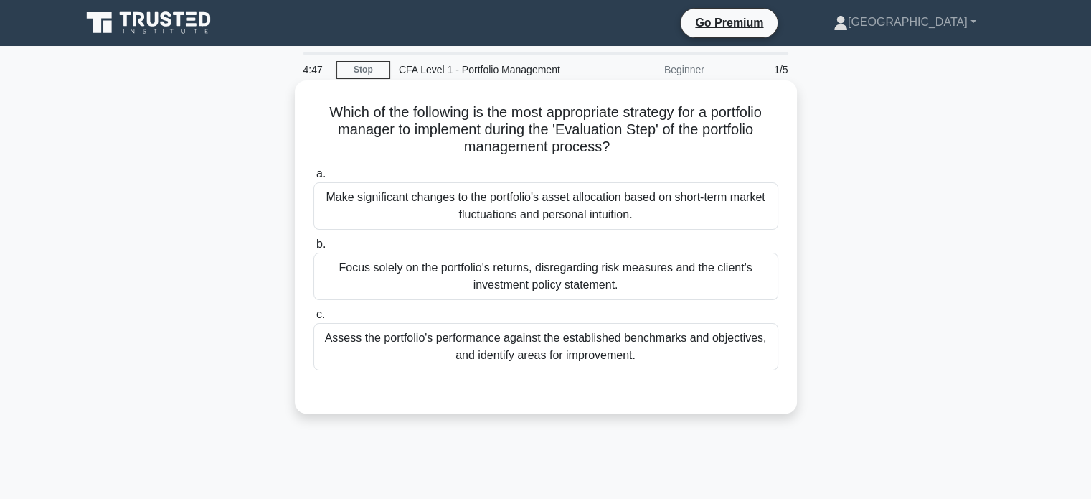
click at [502, 203] on div "Make significant changes to the portfolio's asset allocation based on short-ter…" at bounding box center [545, 205] width 465 height 47
click at [313, 179] on input "a. Make significant changes to the portfolio's asset allocation based on short-…" at bounding box center [313, 173] width 0 height 9
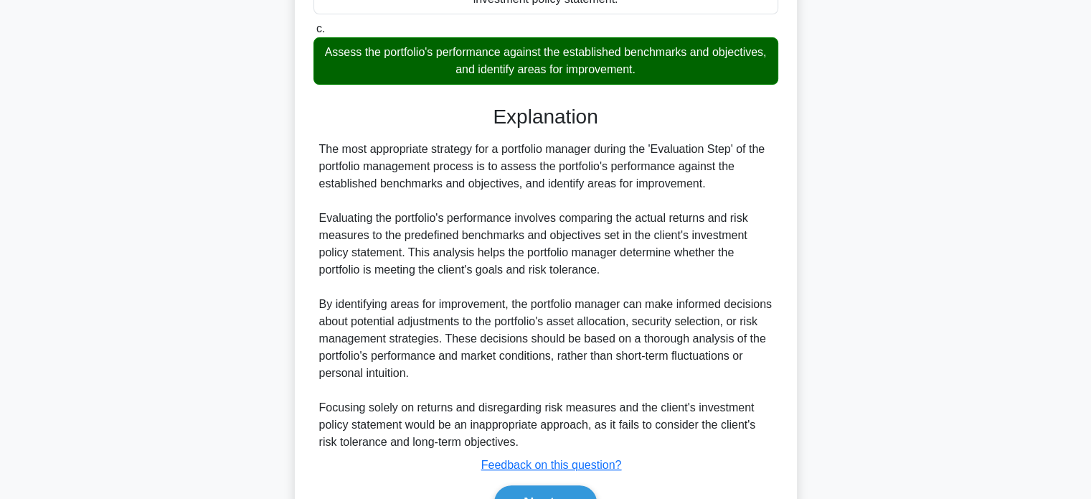
scroll to position [359, 0]
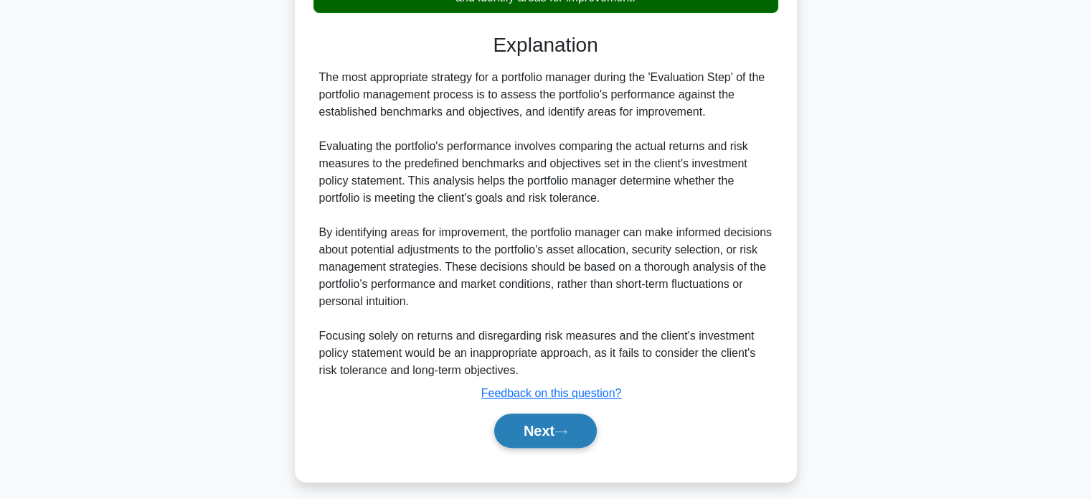
click at [583, 435] on button "Next" at bounding box center [545, 430] width 103 height 34
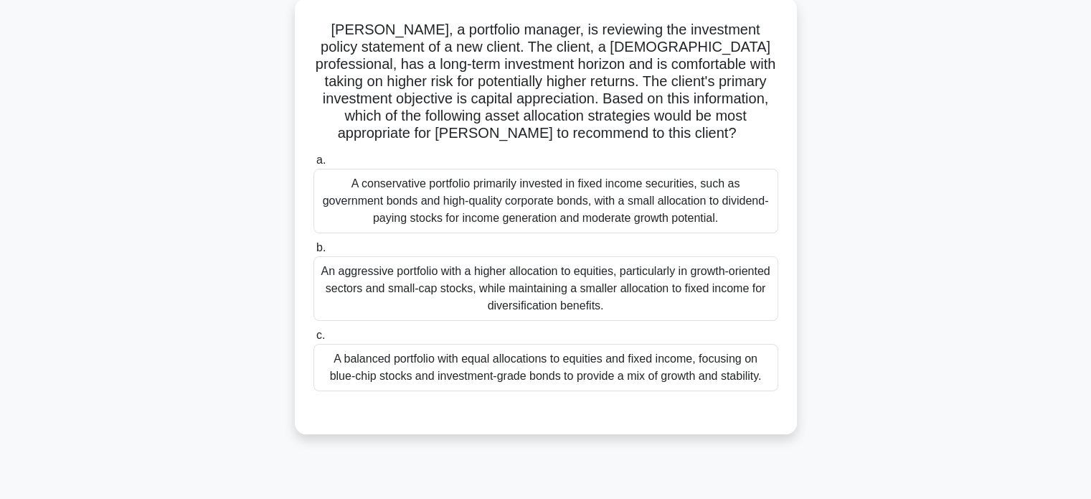
scroll to position [61, 0]
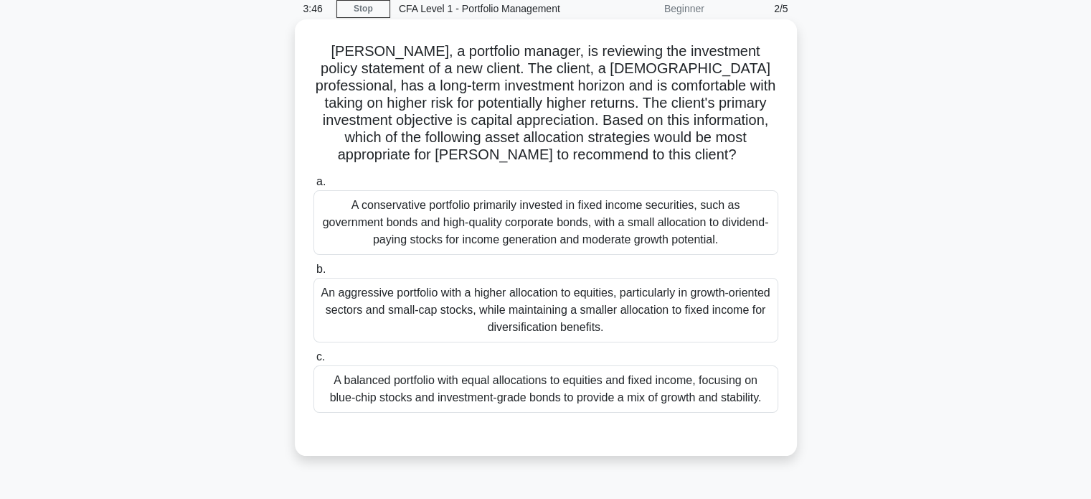
click at [508, 314] on div "An aggressive portfolio with a higher allocation to equities, particularly in g…" at bounding box center [545, 310] width 465 height 65
click at [313, 274] on input "b. An aggressive portfolio with a higher allocation to equities, particularly i…" at bounding box center [313, 269] width 0 height 9
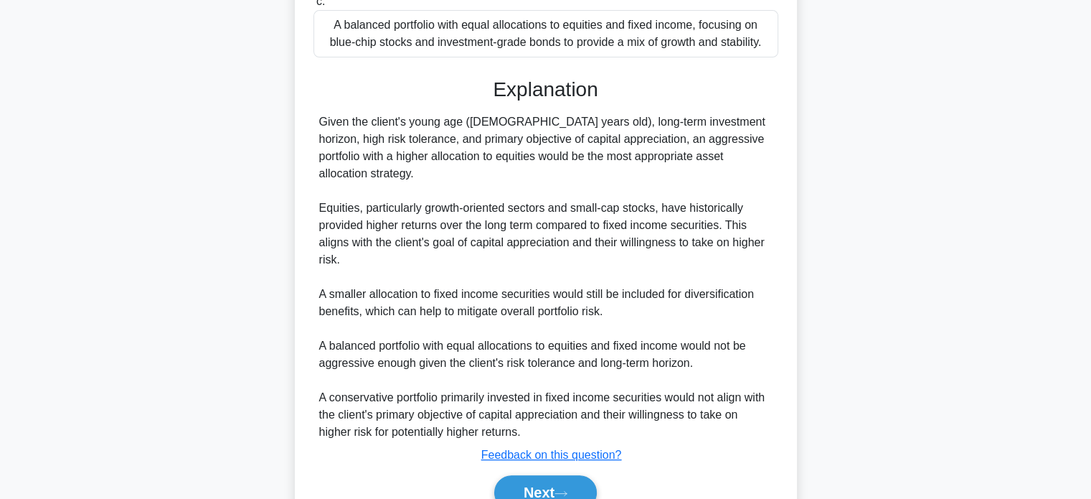
scroll to position [470, 0]
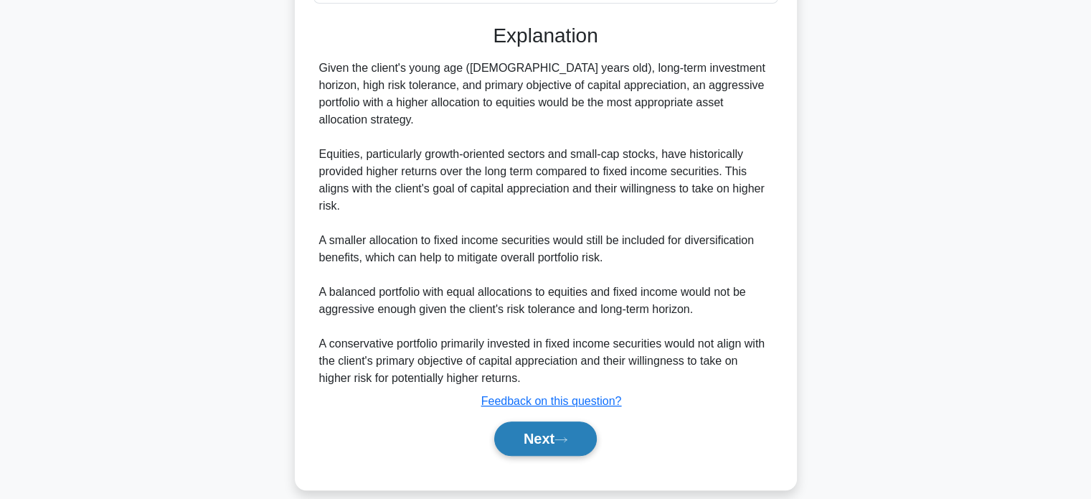
click at [555, 421] on button "Next" at bounding box center [545, 438] width 103 height 34
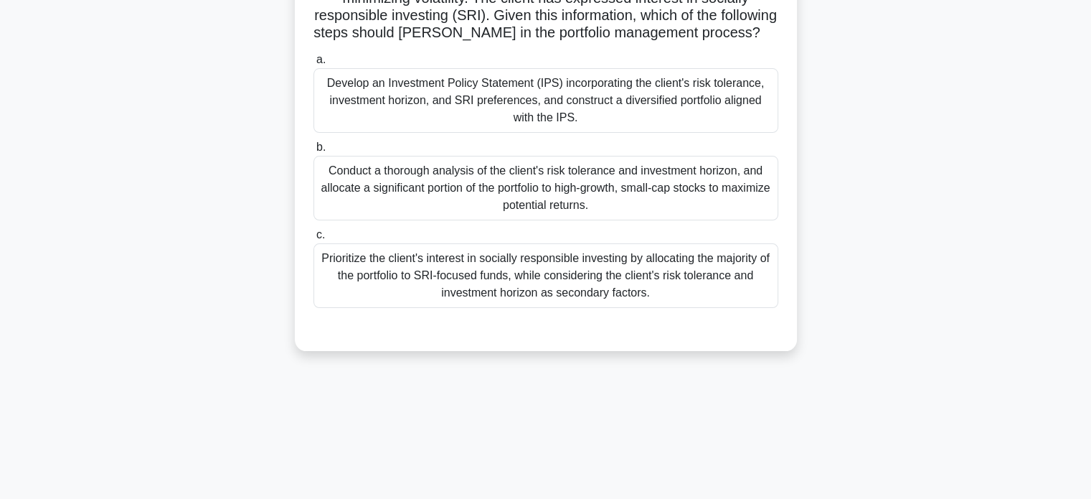
scroll to position [61, 0]
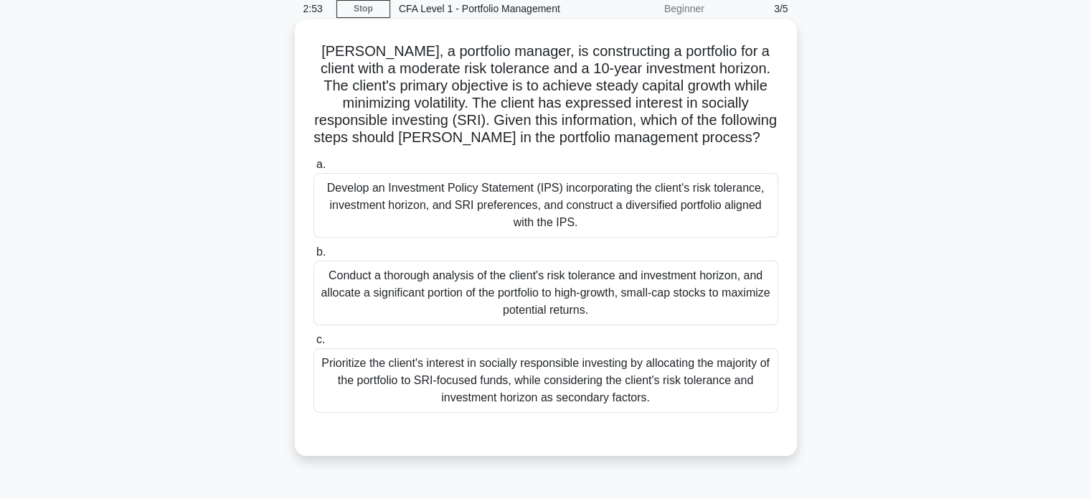
click at [540, 390] on div "Prioritize the client's interest in socially responsible investing by allocatin…" at bounding box center [545, 380] width 465 height 65
click at [313, 344] on input "c. Prioritize the client's interest in socially responsible investing by alloca…" at bounding box center [313, 339] width 0 height 9
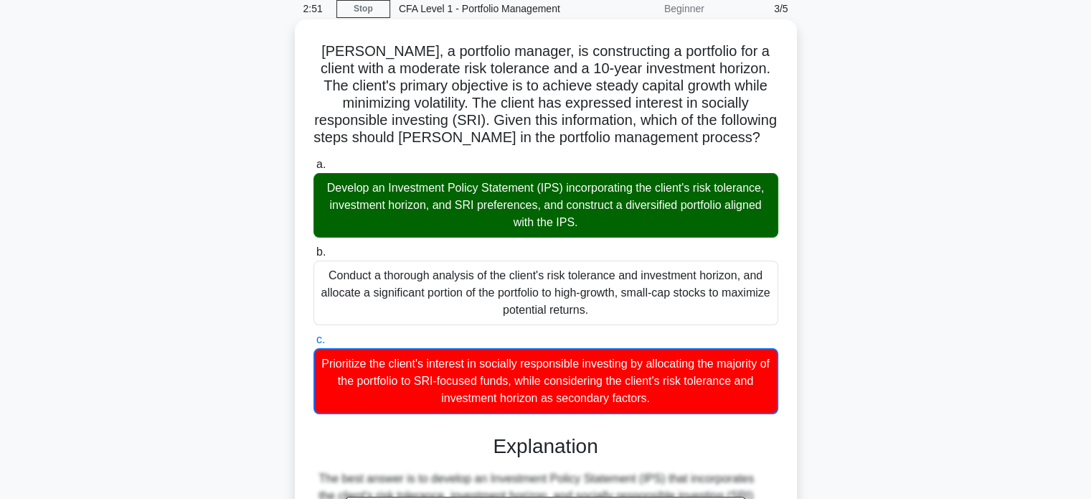
scroll to position [133, 0]
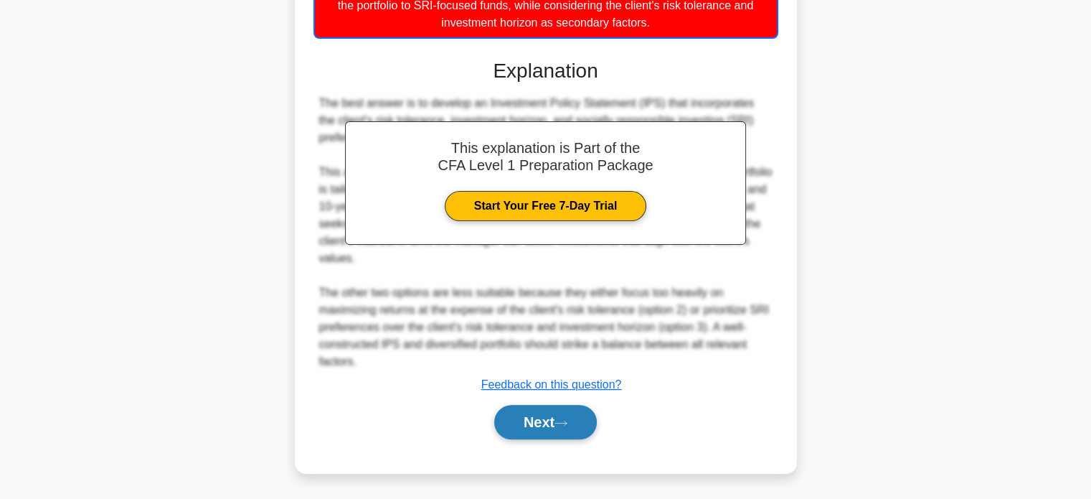
click at [557, 423] on button "Next" at bounding box center [545, 422] width 103 height 34
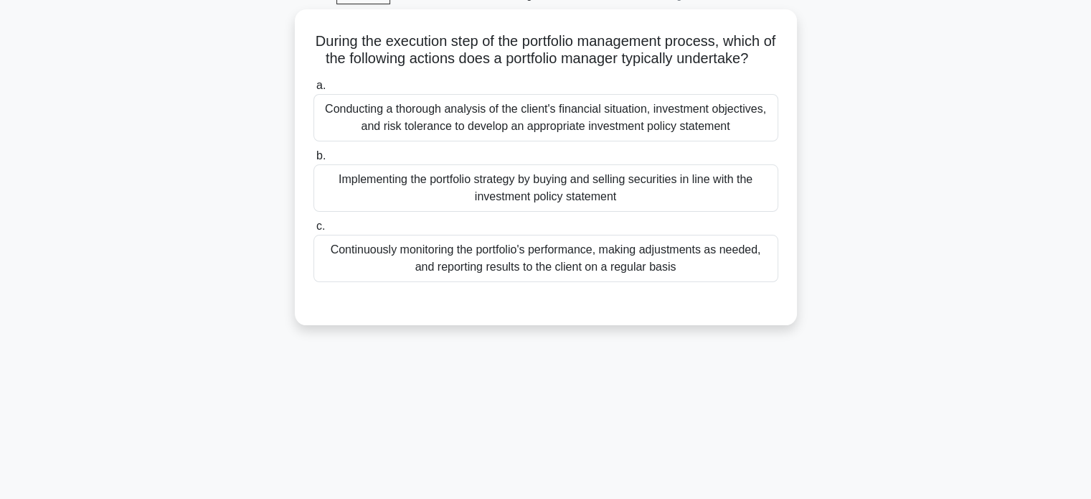
scroll to position [0, 0]
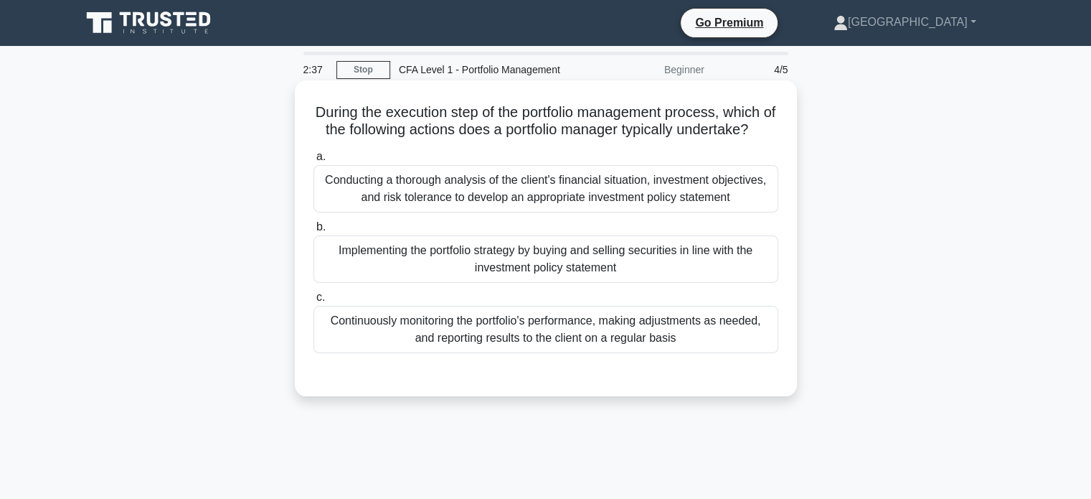
click at [508, 283] on div "Implementing the portfolio strategy by buying and selling securities in line wi…" at bounding box center [545, 258] width 465 height 47
click at [313, 232] on input "b. Implementing the portfolio strategy by buying and selling securities in line…" at bounding box center [313, 226] width 0 height 9
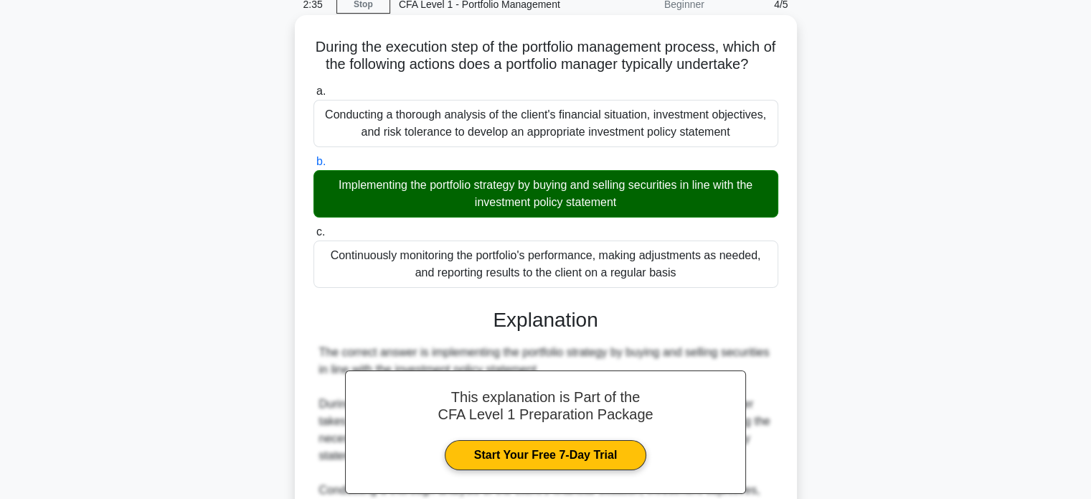
scroll to position [280, 0]
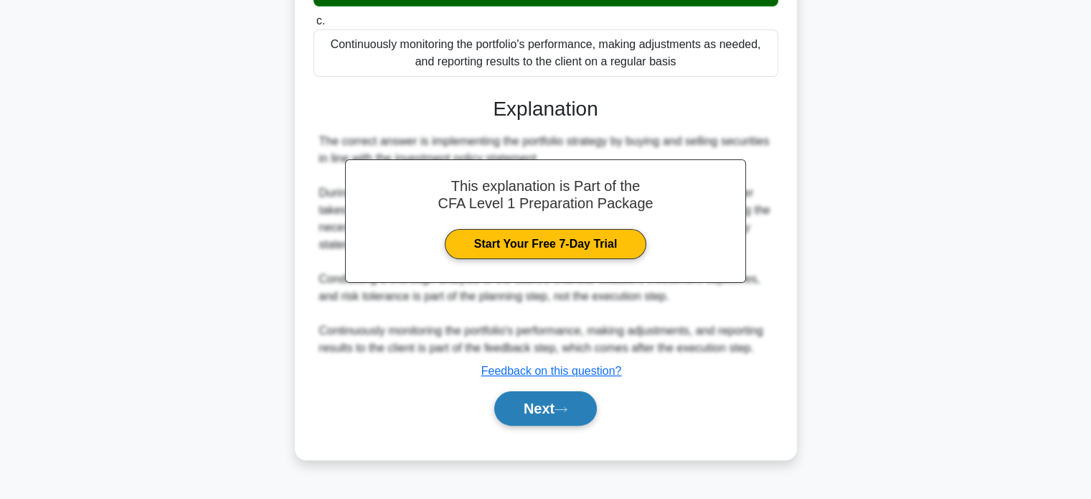
click at [556, 411] on button "Next" at bounding box center [545, 408] width 103 height 34
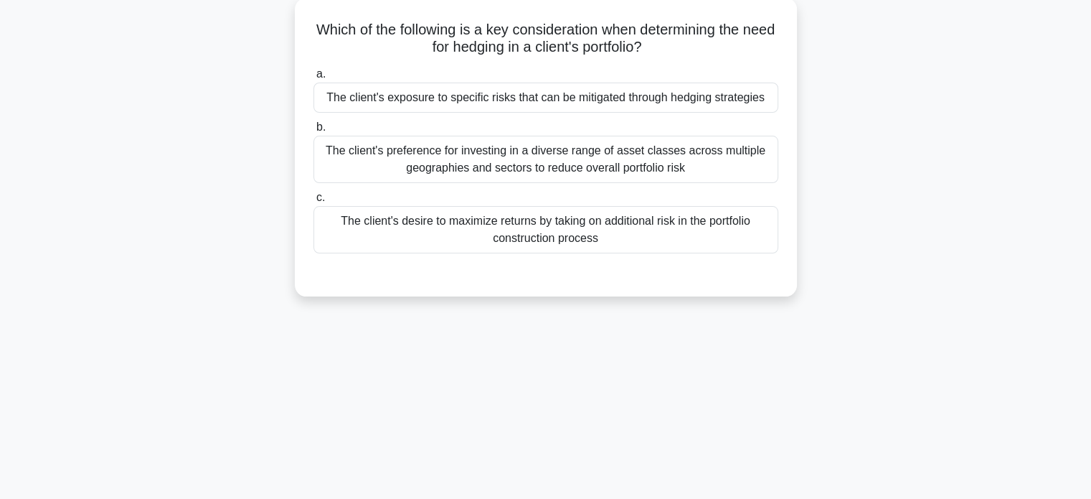
scroll to position [61, 0]
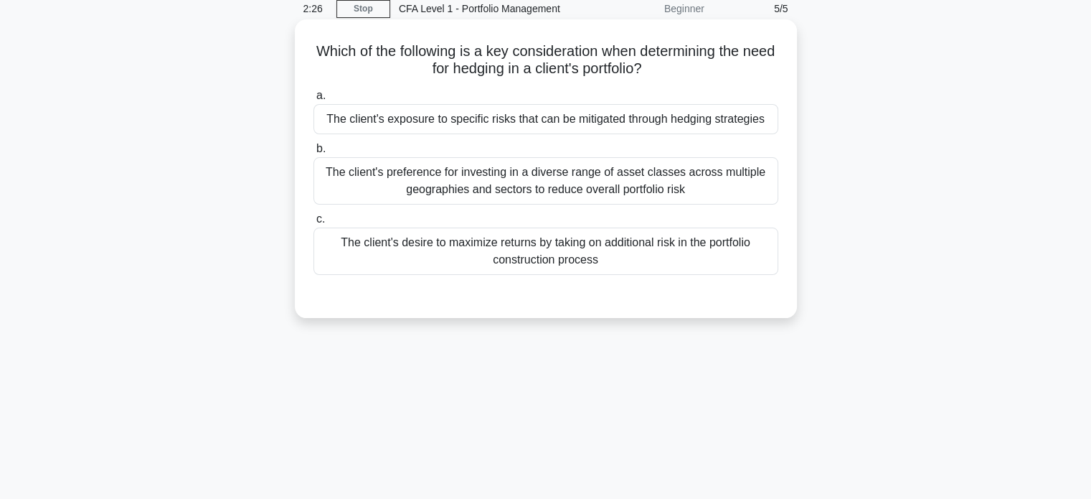
click at [533, 268] on div "The client's desire to maximize returns by taking on additional risk in the por…" at bounding box center [545, 250] width 465 height 47
click at [313, 224] on input "c. The client's desire to maximize returns by taking on additional risk in the …" at bounding box center [313, 218] width 0 height 9
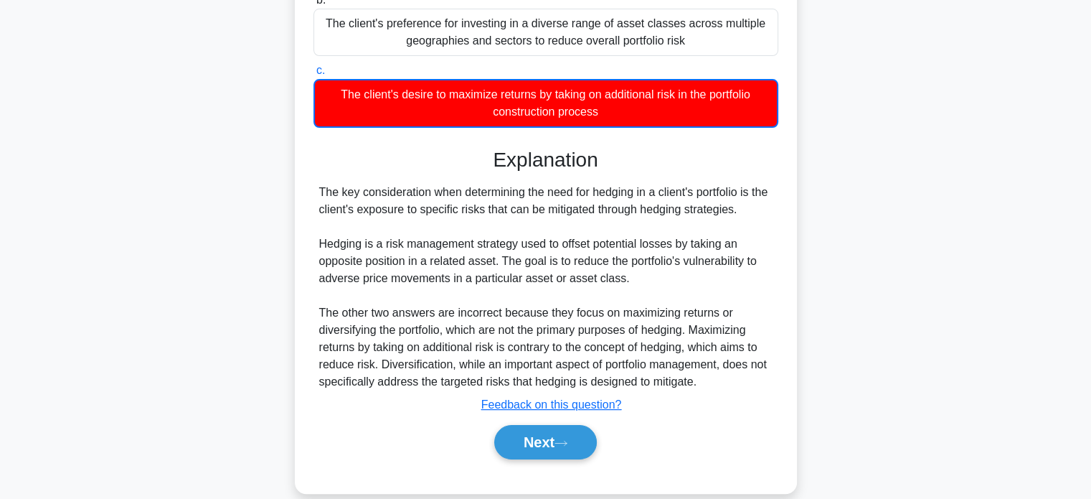
scroll to position [276, 0]
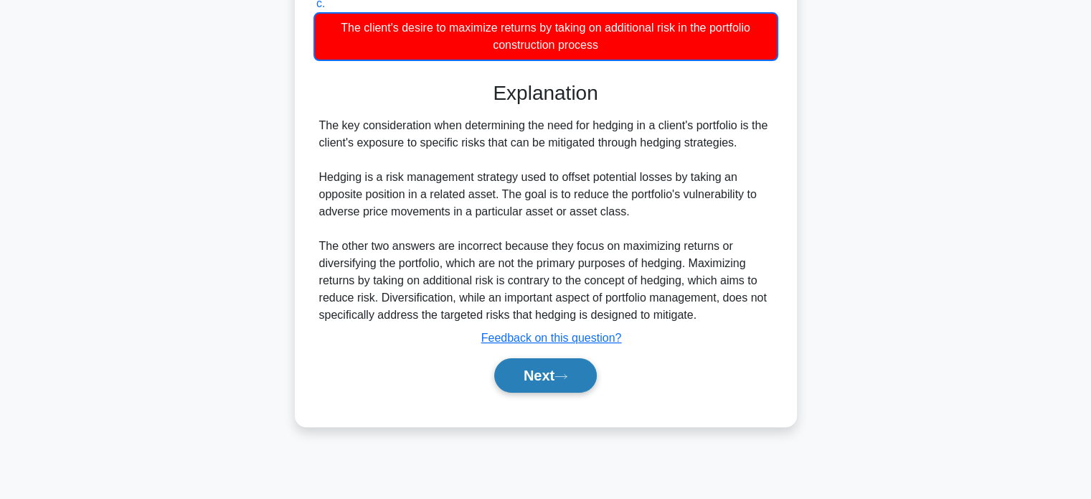
click at [532, 384] on button "Next" at bounding box center [545, 375] width 103 height 34
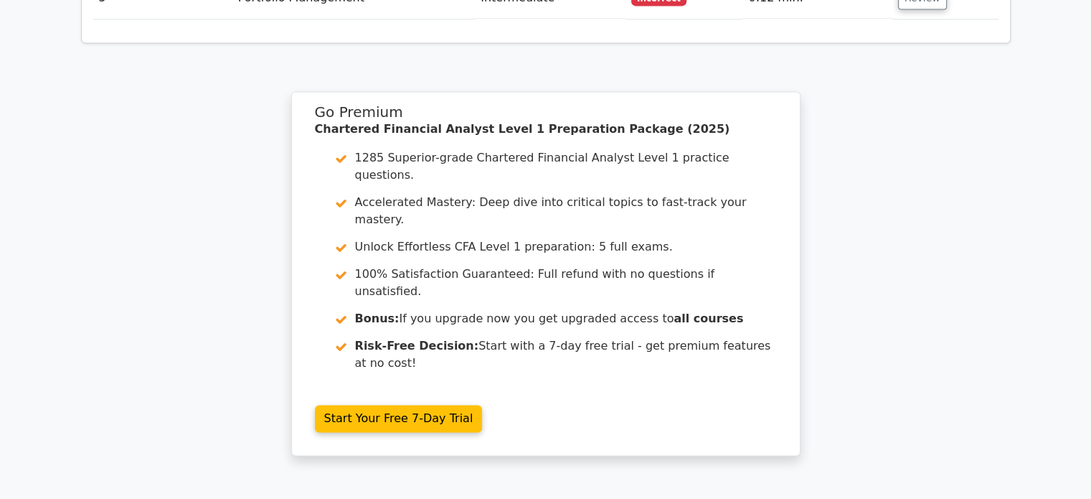
scroll to position [2118, 0]
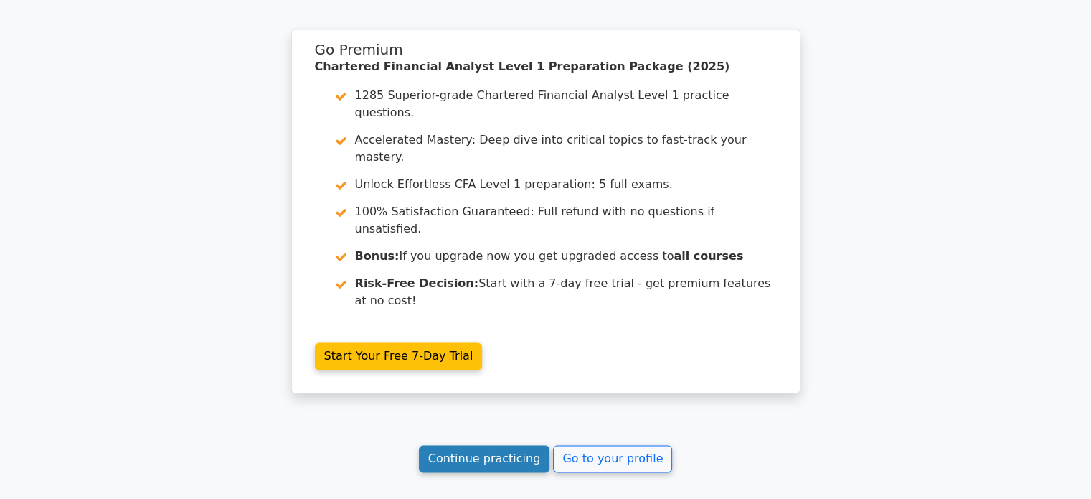
click at [504, 445] on link "Continue practicing" at bounding box center [484, 458] width 131 height 27
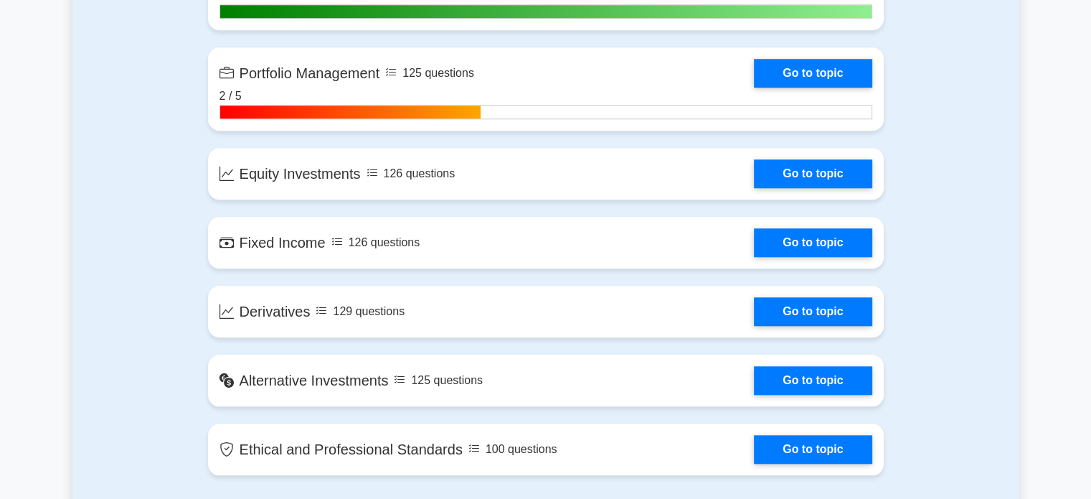
scroll to position [1363, 0]
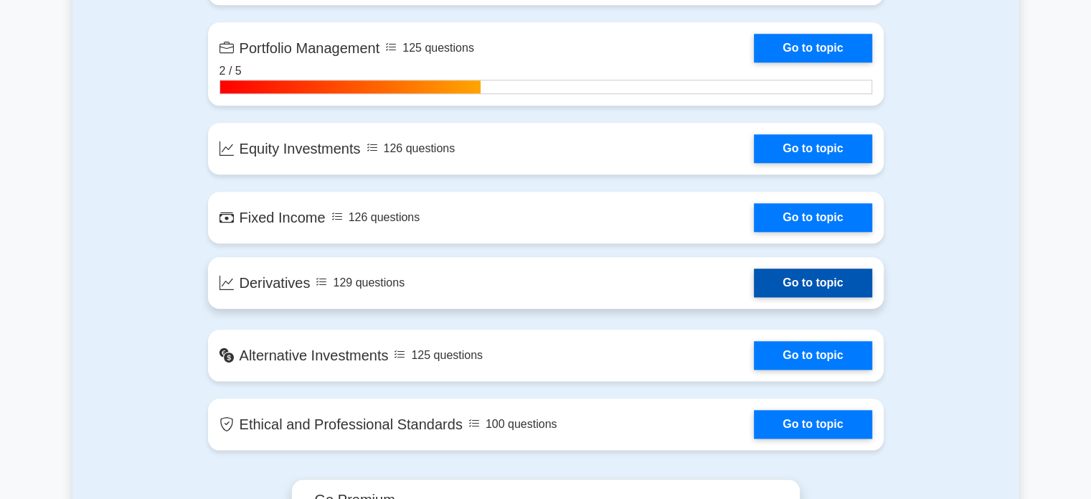
click at [763, 281] on link "Go to topic" at bounding box center [813, 282] width 118 height 29
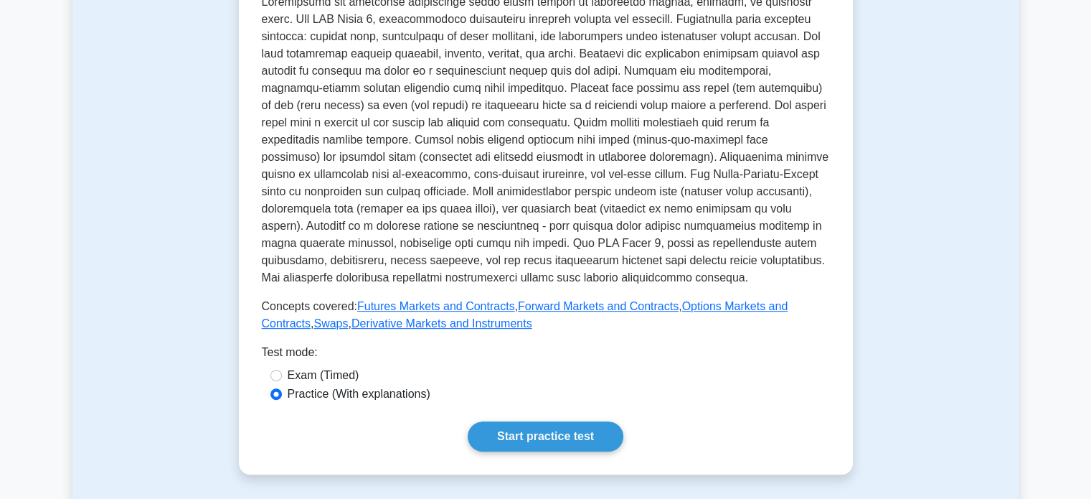
scroll to position [430, 0]
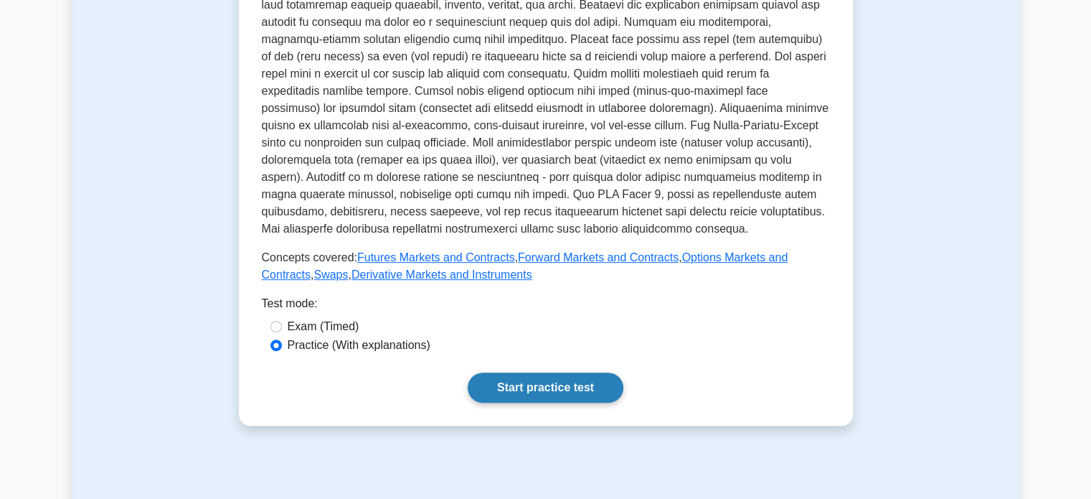
click at [560, 372] on link "Start practice test" at bounding box center [546, 387] width 156 height 30
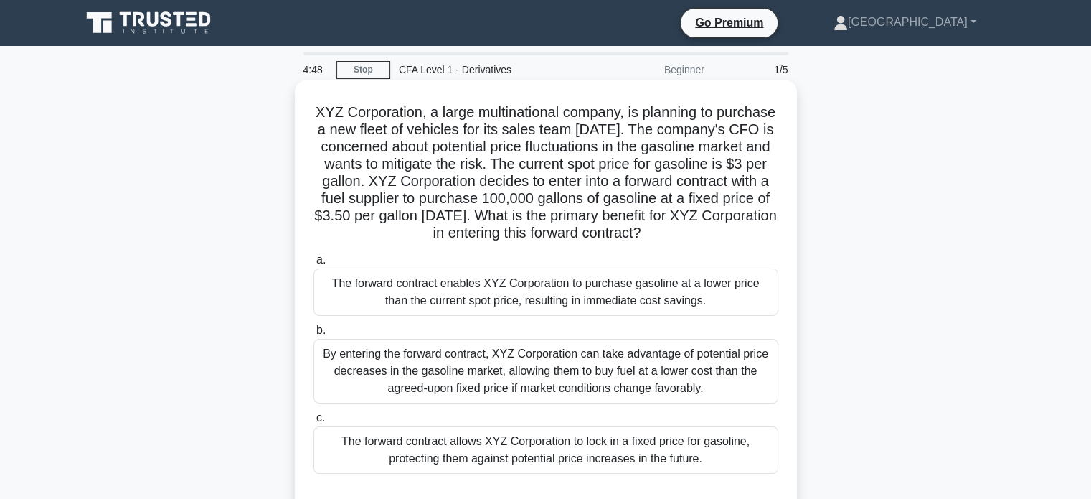
drag, startPoint x: 333, startPoint y: 109, endPoint x: 783, endPoint y: 240, distance: 469.3
click at [783, 240] on div "XYZ Corporation, a large multinational company, is planning to purchase a new f…" at bounding box center [546, 298] width 491 height 425
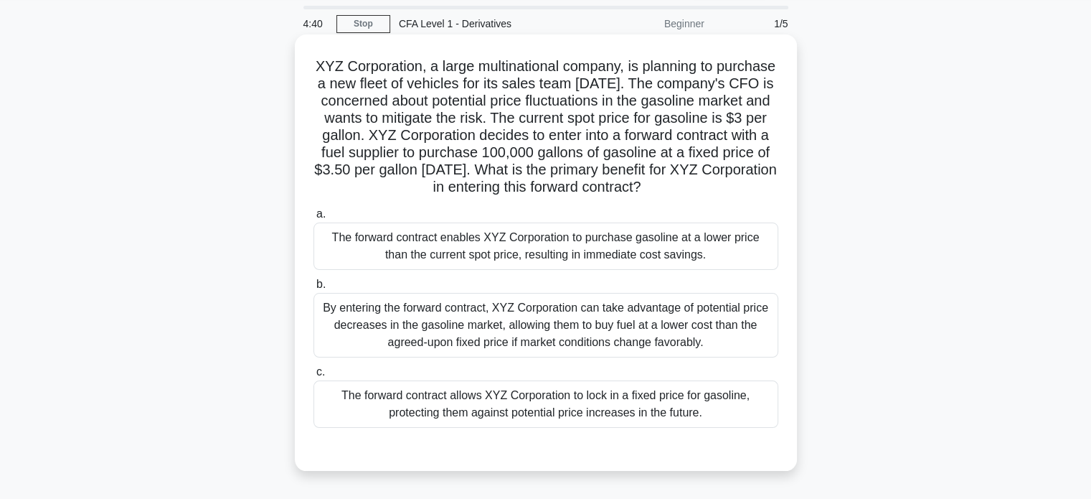
scroll to position [72, 0]
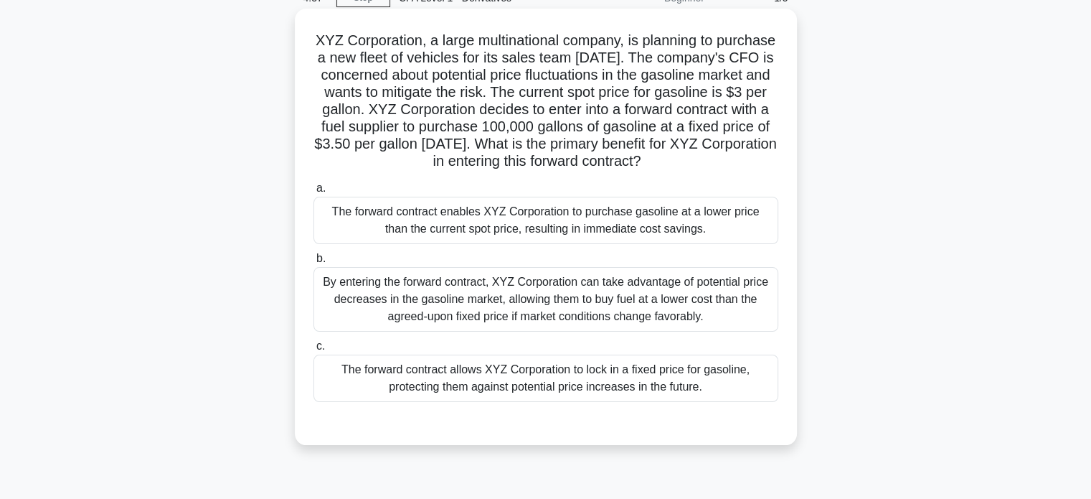
click at [666, 298] on div "By entering the forward contract, XYZ Corporation can take advantage of potenti…" at bounding box center [545, 299] width 465 height 65
click at [313, 263] on input "b. By entering the forward contract, XYZ Corporation can take advantage of pote…" at bounding box center [313, 258] width 0 height 9
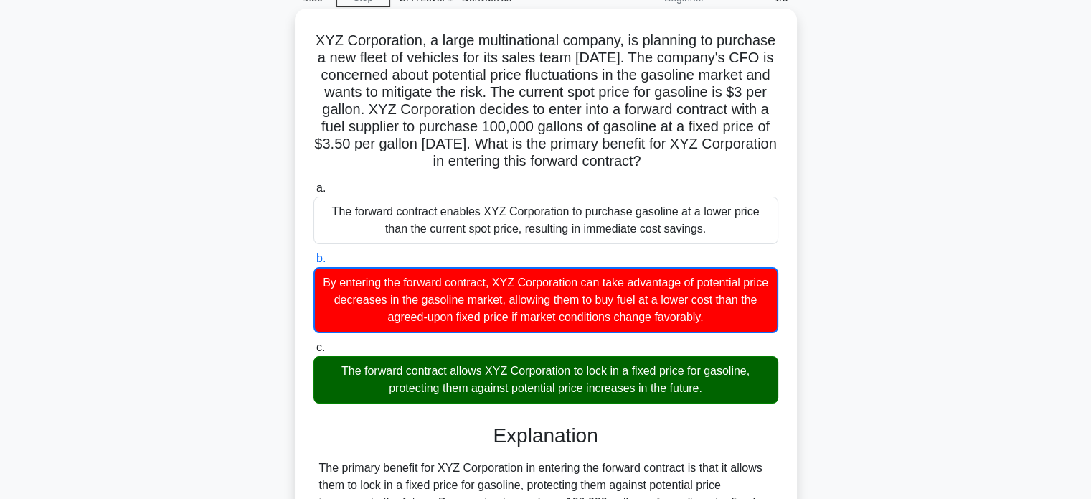
drag, startPoint x: 329, startPoint y: 37, endPoint x: 722, endPoint y: 410, distance: 542.5
click at [722, 410] on div "XYZ Corporation, a large multinational company, is planning to purchase a new f…" at bounding box center [546, 396] width 491 height 765
copy div "XYZ Corporation, a large multinational company, is planning to purchase a new f…"
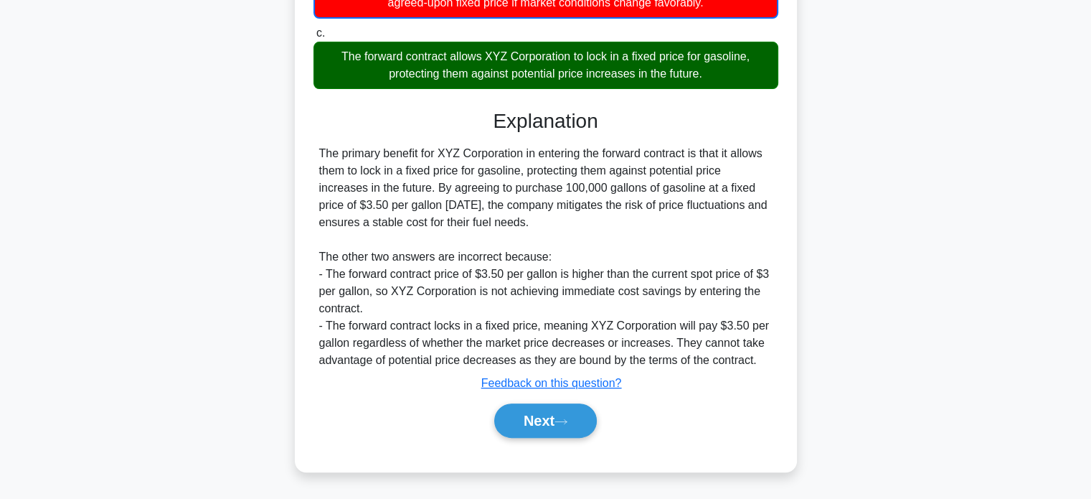
scroll to position [402, 0]
click at [545, 423] on button "Next" at bounding box center [545, 420] width 103 height 34
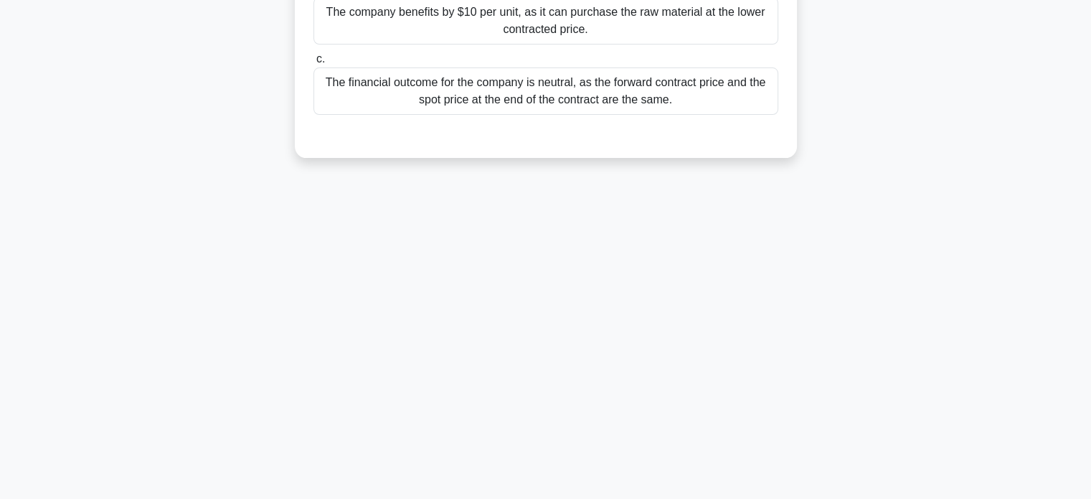
scroll to position [0, 0]
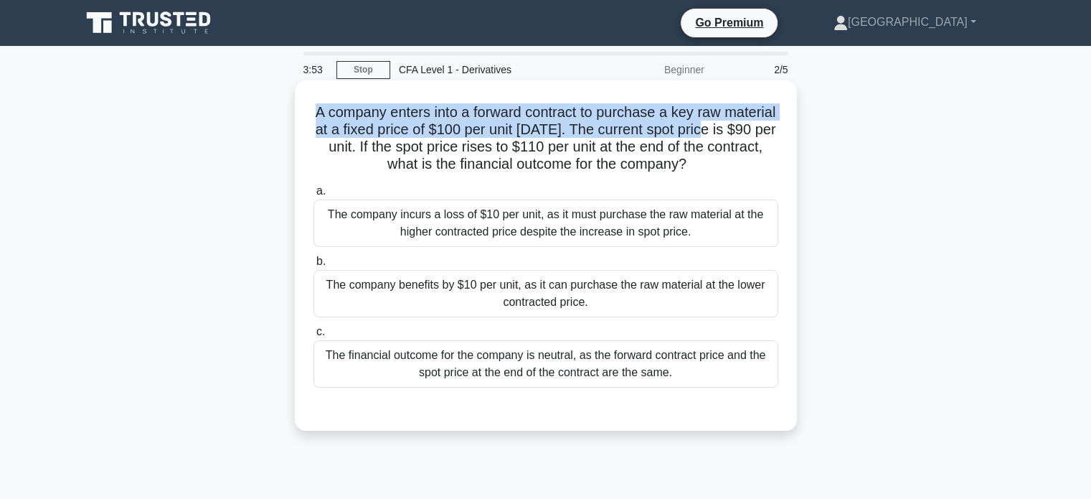
drag, startPoint x: 334, startPoint y: 112, endPoint x: 788, endPoint y: 126, distance: 455.0
click at [788, 126] on div "A company enters into a forward contract to purchase a key raw material at a fi…" at bounding box center [546, 255] width 491 height 339
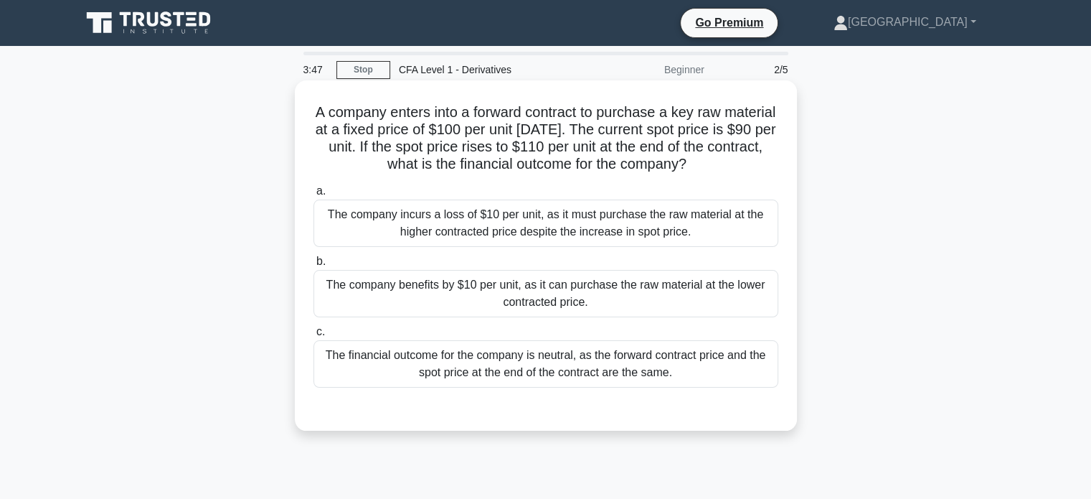
click at [781, 157] on div "A company enters into a forward contract to purchase a key raw material at a fi…" at bounding box center [546, 255] width 491 height 339
drag, startPoint x: 760, startPoint y: 162, endPoint x: 303, endPoint y: 113, distance: 459.6
click at [303, 113] on div "A company enters into a forward contract to purchase a key raw material at a fi…" at bounding box center [546, 255] width 491 height 339
click at [575, 217] on div "The company incurs a loss of $10 per unit, as it must purchase the raw material…" at bounding box center [545, 222] width 465 height 47
click at [313, 196] on input "a. The company incurs a loss of $10 per unit, as it must purchase the raw mater…" at bounding box center [313, 191] width 0 height 9
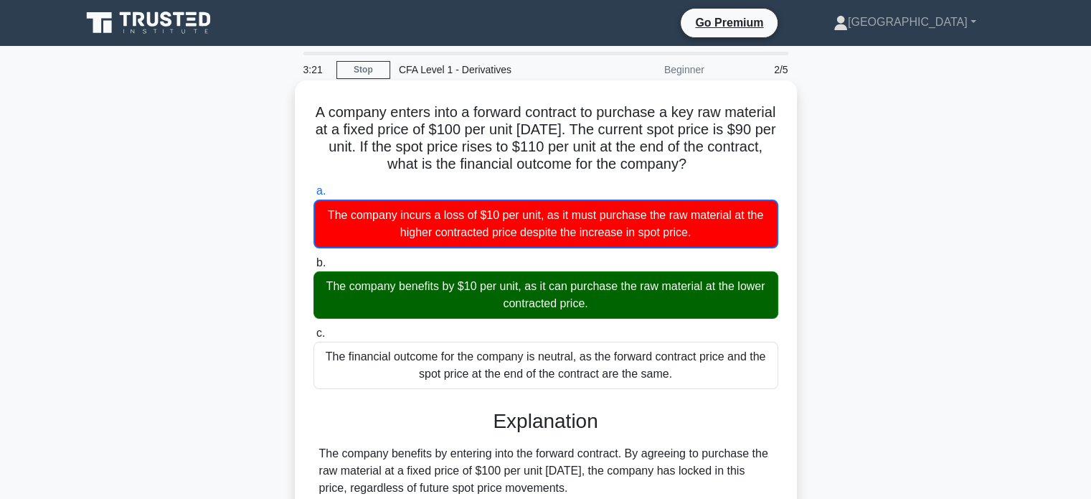
drag, startPoint x: 334, startPoint y: 108, endPoint x: 695, endPoint y: 381, distance: 452.8
click at [695, 381] on div "A company enters into a forward contract to purchase a key raw material at a fi…" at bounding box center [546, 425] width 491 height 679
copy div "A company enters into a forward contract to purchase a key raw material at a fi…"
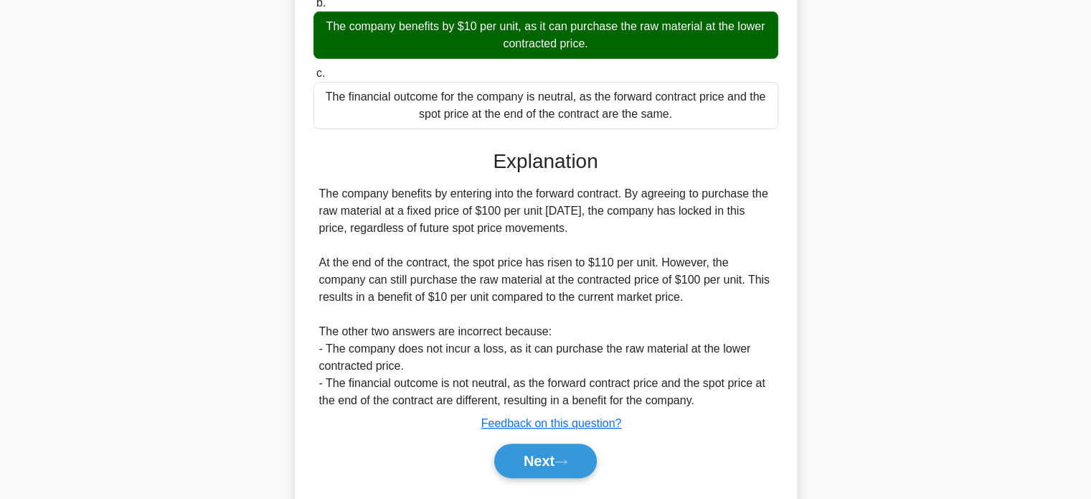
scroll to position [298, 0]
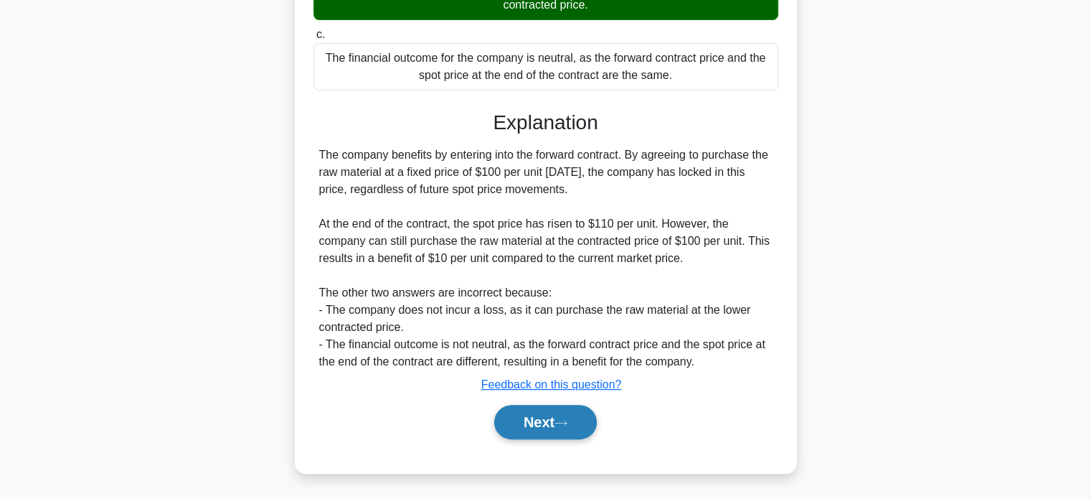
click at [572, 411] on button "Next" at bounding box center [545, 422] width 103 height 34
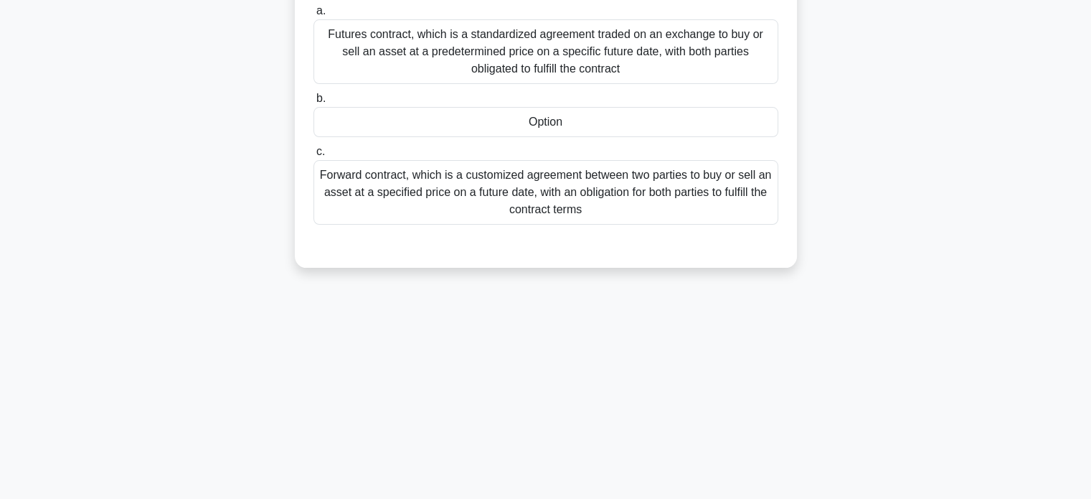
scroll to position [61, 0]
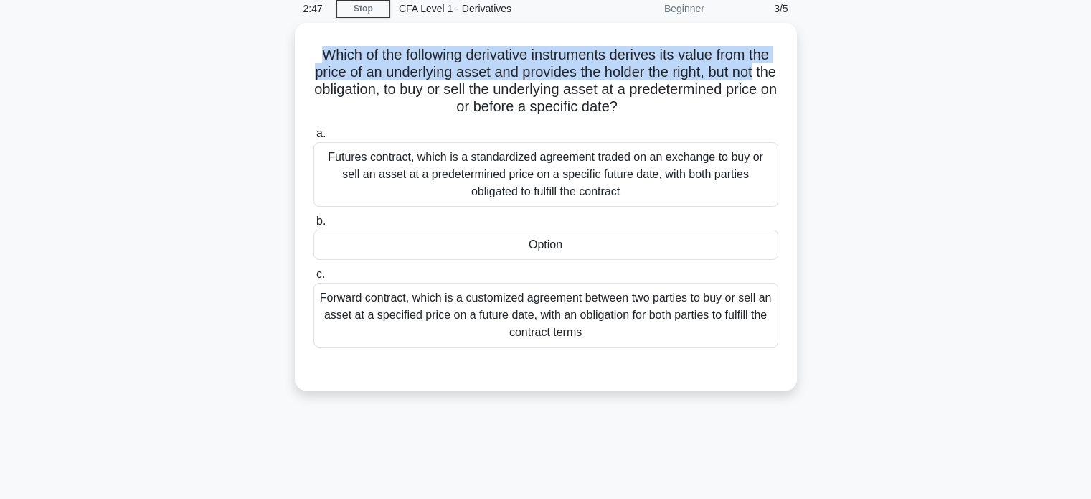
drag, startPoint x: 303, startPoint y: 47, endPoint x: 859, endPoint y: 74, distance: 556.6
click at [859, 74] on div "Which of the following derivative instruments derives its value from the price …" at bounding box center [545, 215] width 947 height 385
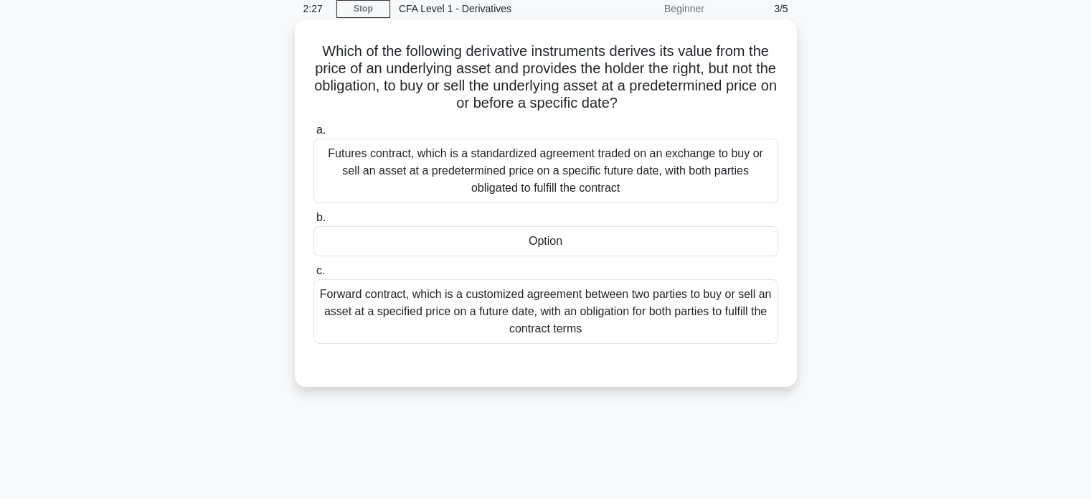
click at [562, 246] on div "Option" at bounding box center [545, 241] width 465 height 30
click at [313, 222] on input "b. Option" at bounding box center [313, 217] width 0 height 9
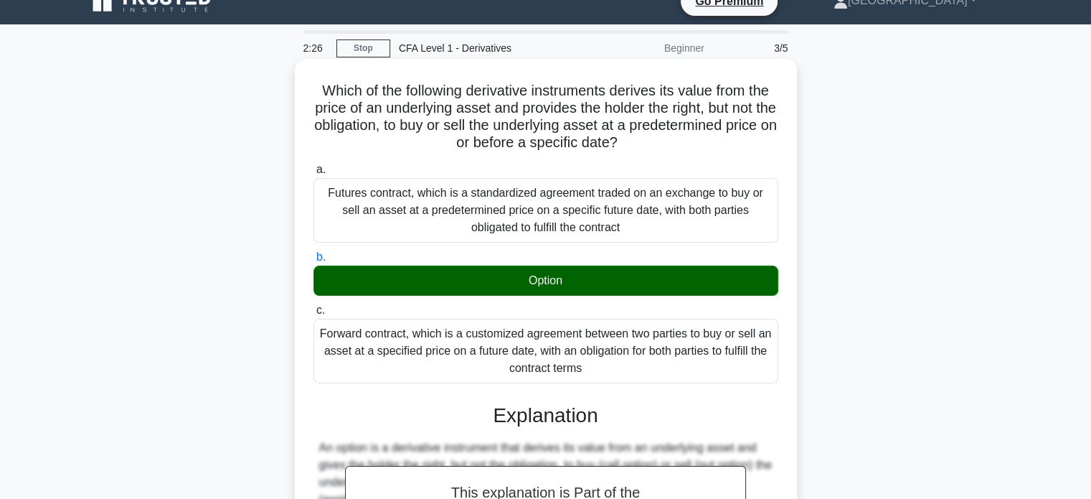
scroll to position [0, 0]
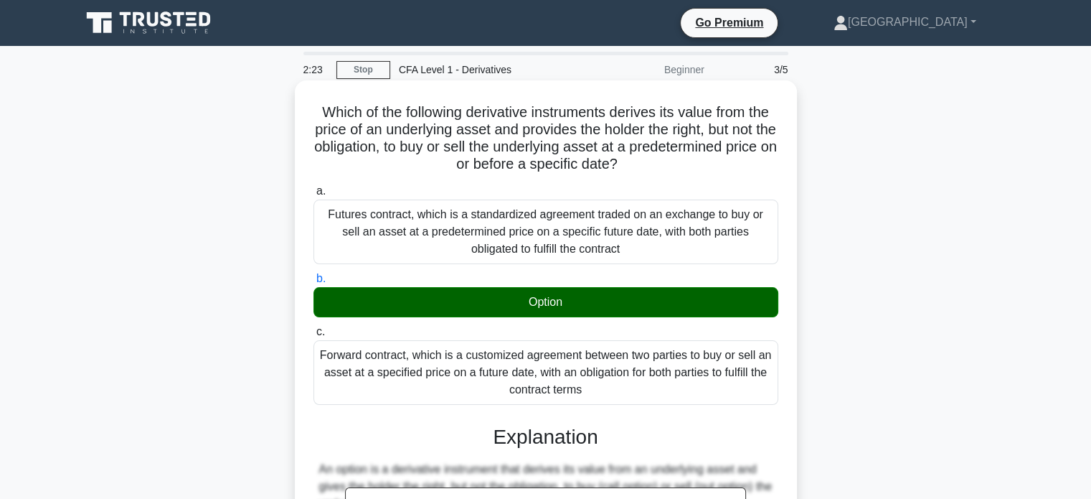
drag, startPoint x: 304, startPoint y: 108, endPoint x: 688, endPoint y: 387, distance: 474.1
click at [688, 387] on div "Which of the following derivative instruments derives its value from the price …" at bounding box center [546, 425] width 491 height 678
copy div "Which of the following derivative instruments derives its value from the price …"
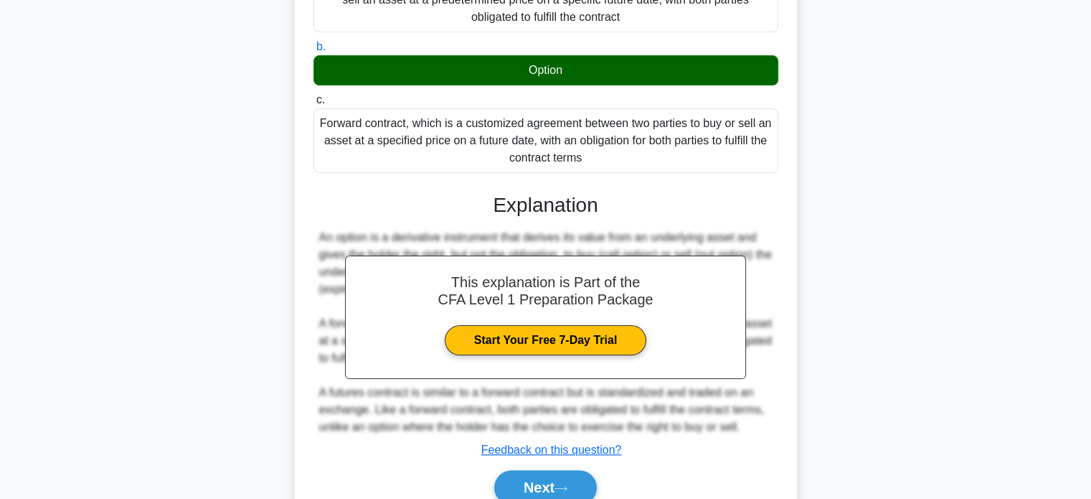
scroll to position [298, 0]
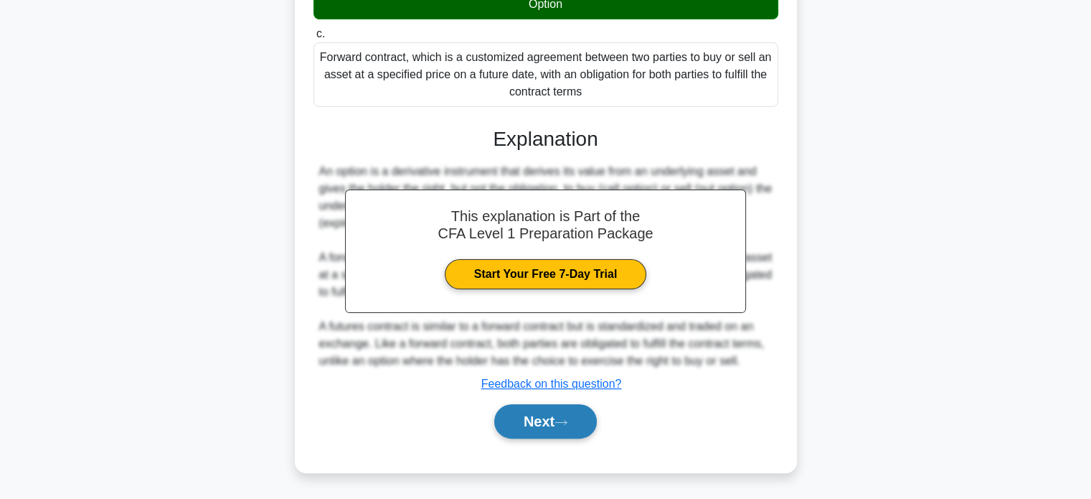
click at [583, 418] on button "Next" at bounding box center [545, 421] width 103 height 34
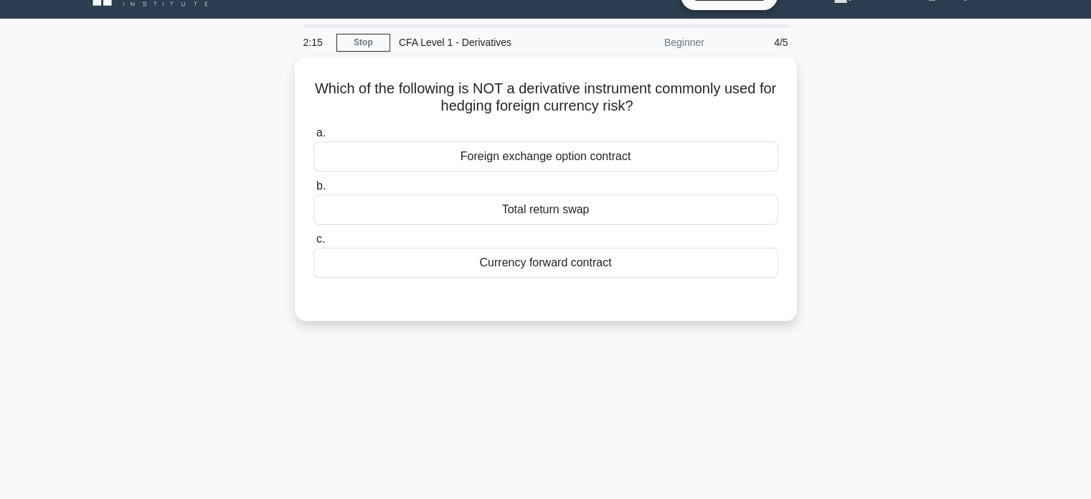
scroll to position [0, 0]
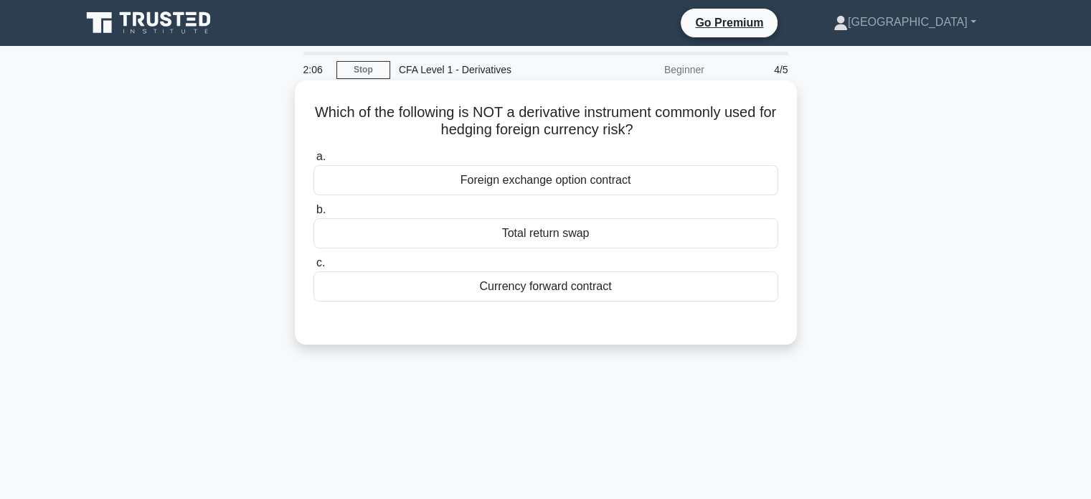
drag, startPoint x: 314, startPoint y: 113, endPoint x: 663, endPoint y: 124, distance: 348.8
click at [663, 124] on h5 "Which of the following is NOT a derivative instrument commonly used for hedging…" at bounding box center [546, 121] width 468 height 36
click at [581, 230] on div "Total return swap" at bounding box center [545, 233] width 465 height 30
click at [313, 214] on input "b. Total return swap" at bounding box center [313, 209] width 0 height 9
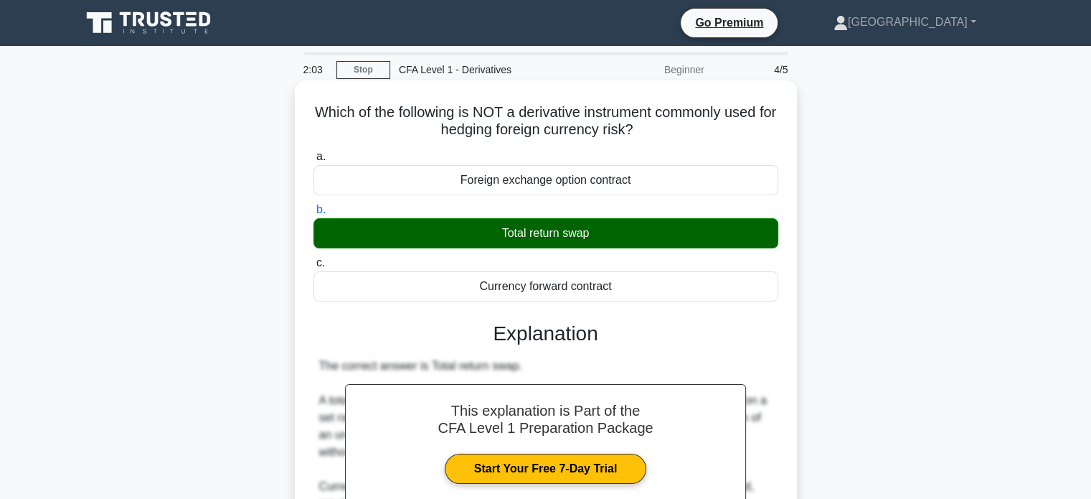
drag, startPoint x: 309, startPoint y: 107, endPoint x: 628, endPoint y: 296, distance: 371.2
click at [628, 296] on div "Which of the following is NOT a derivative instrument commonly used for hedging…" at bounding box center [546, 425] width 491 height 678
copy div "Which of the following is NOT a derivative instrument commonly used for hedging…"
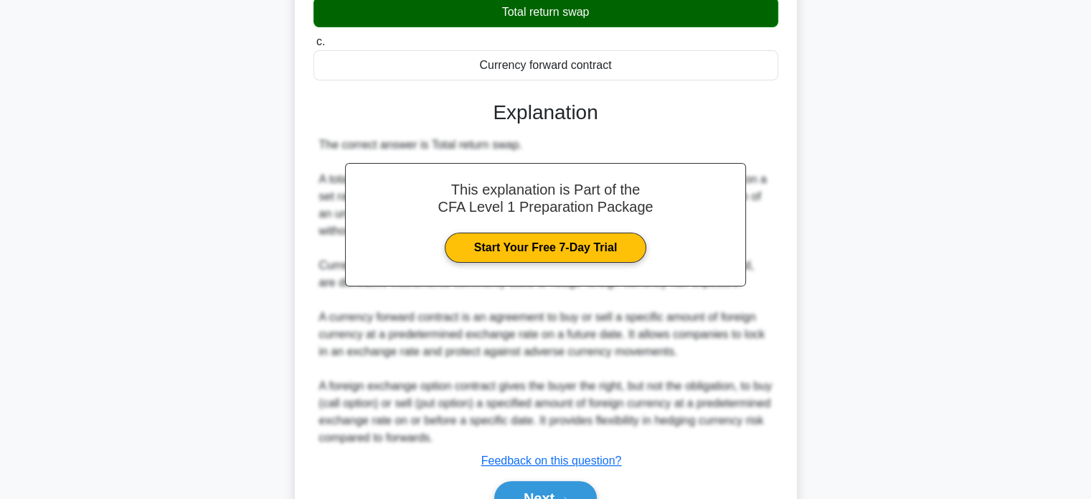
scroll to position [298, 0]
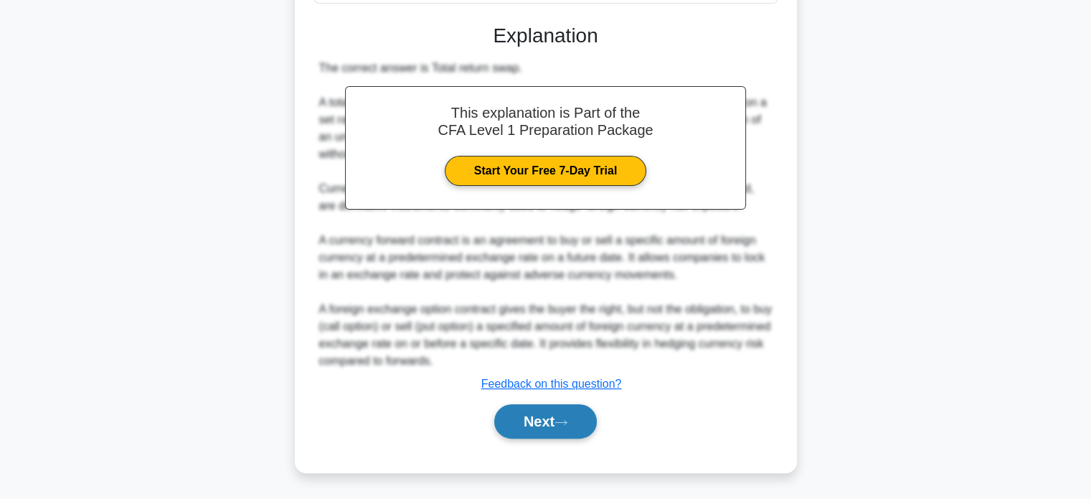
click at [551, 435] on button "Next" at bounding box center [545, 421] width 103 height 34
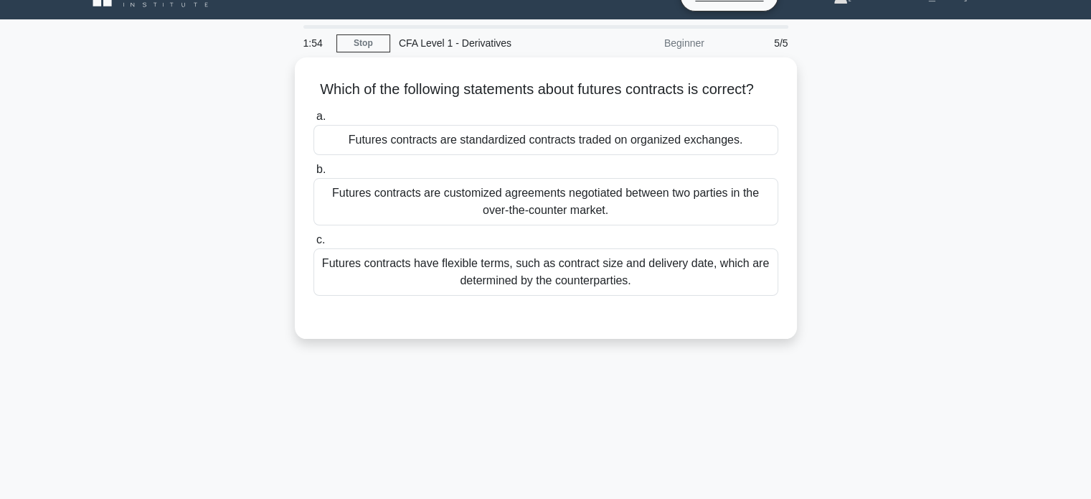
scroll to position [0, 0]
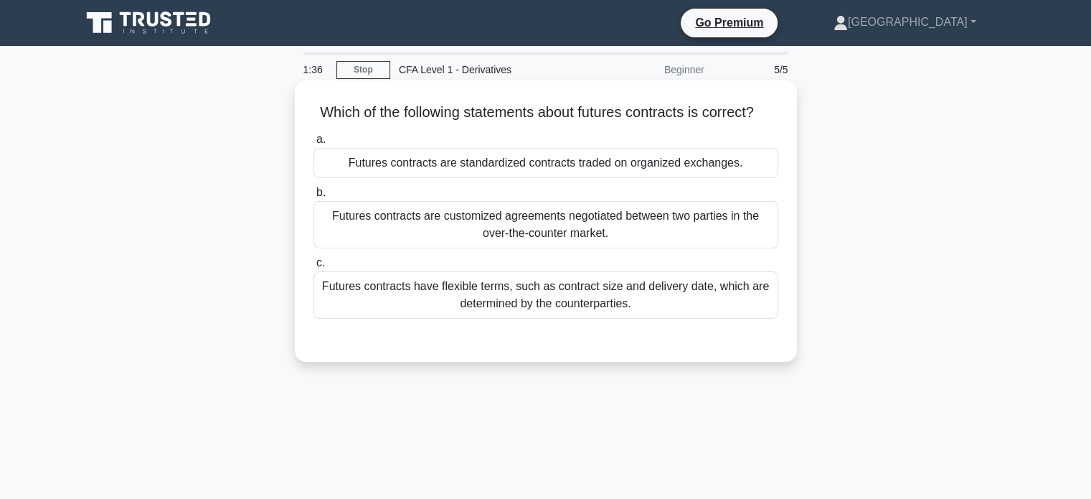
click at [554, 247] on div "Futures contracts are customized agreements negotiated between two parties in t…" at bounding box center [545, 224] width 465 height 47
click at [313, 197] on input "b. Futures contracts are customized agreements negotiated between two parties i…" at bounding box center [313, 192] width 0 height 9
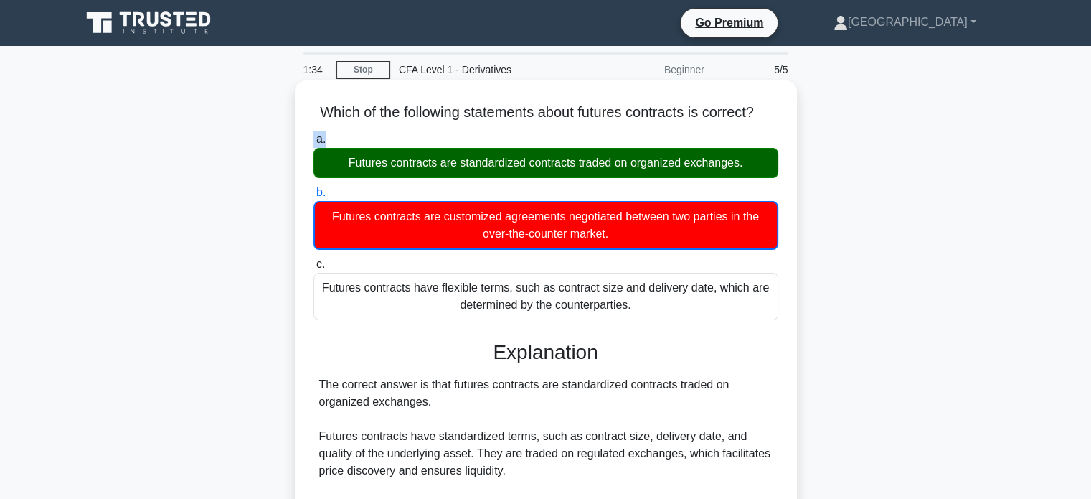
drag, startPoint x: 304, startPoint y: 126, endPoint x: 626, endPoint y: 143, distance: 321.8
click at [626, 143] on div "Which of the following statements about futures contracts is correct? .spinner_…" at bounding box center [546, 391] width 491 height 610
click at [344, 122] on h5 "Which of the following statements about futures contracts is correct? .spinner_…" at bounding box center [546, 112] width 468 height 19
drag, startPoint x: 319, startPoint y: 108, endPoint x: 629, endPoint y: 326, distance: 379.5
click at [629, 326] on div "Which of the following statements about futures contracts is correct? .spinner_…" at bounding box center [546, 391] width 491 height 610
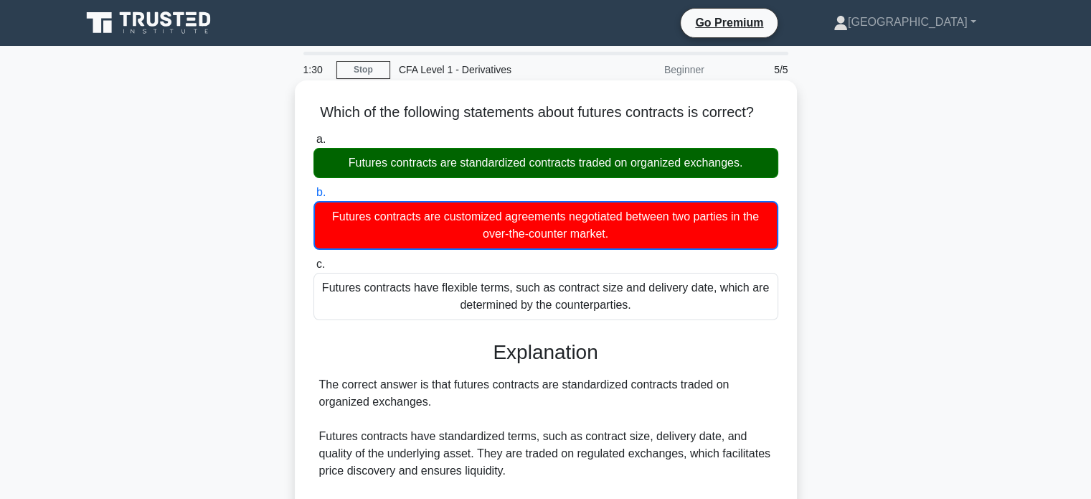
copy div "Which of the following statements about futures contracts is correct? .spinner_…"
